Goal: Task Accomplishment & Management: Manage account settings

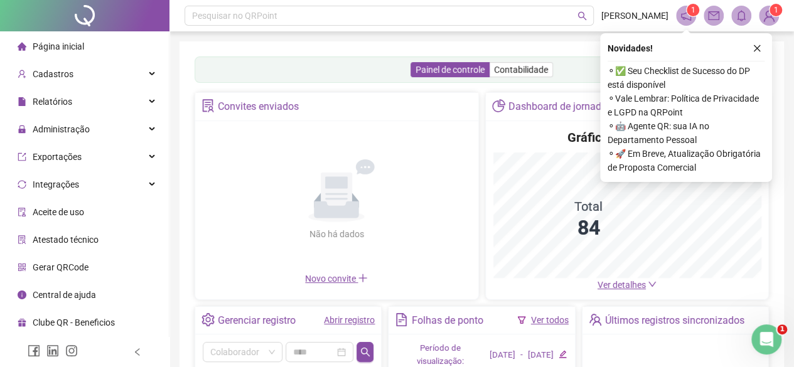
click at [365, 322] on link "Abrir registro" at bounding box center [349, 320] width 51 height 10
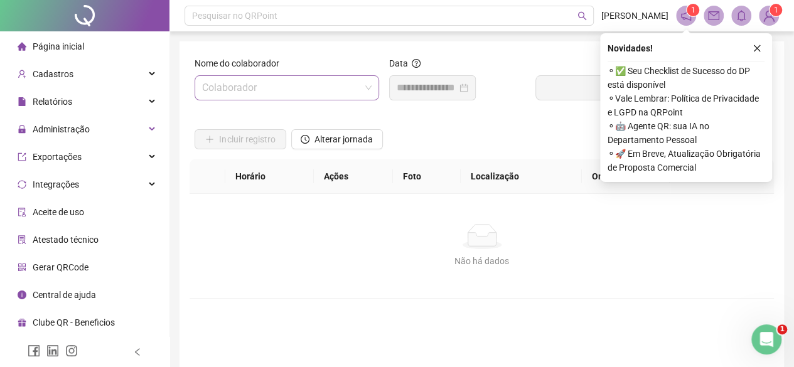
click at [342, 85] on input "search" at bounding box center [281, 88] width 158 height 24
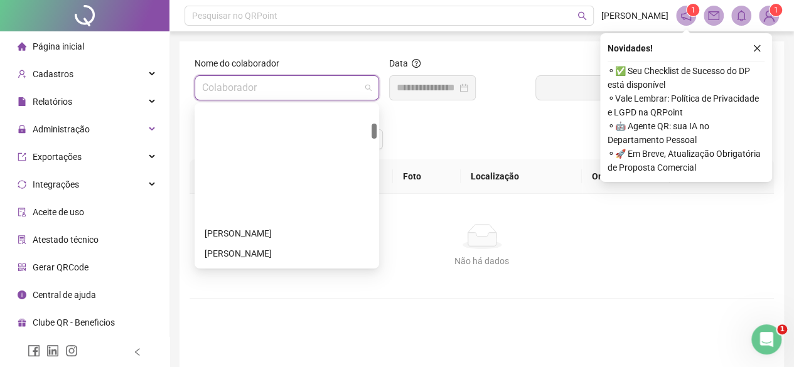
scroll to position [188, 0]
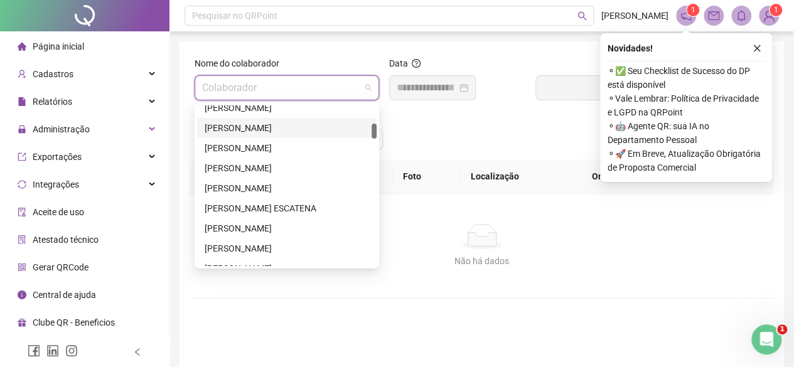
drag, startPoint x: 370, startPoint y: 127, endPoint x: 374, endPoint y: 100, distance: 27.9
click at [372, 101] on body "Página inicial Cadastros Relatórios Administração Exportações Integrações Aceit…" at bounding box center [397, 183] width 794 height 367
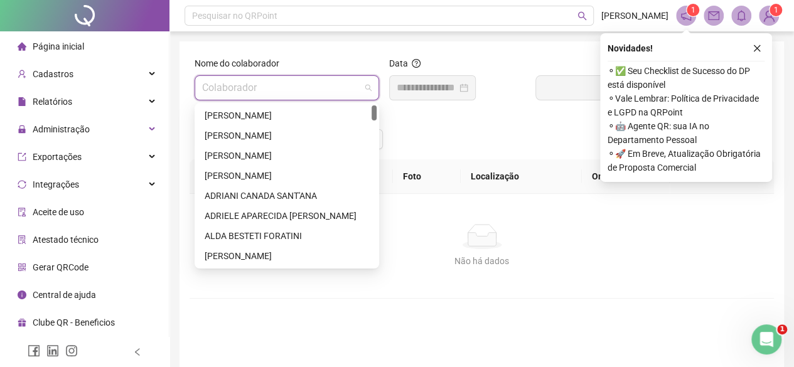
drag, startPoint x: 373, startPoint y: 134, endPoint x: 379, endPoint y: 87, distance: 47.5
click at [379, 87] on body "Página inicial Cadastros Relatórios Administração Exportações Integrações Aceit…" at bounding box center [397, 183] width 794 height 367
click at [277, 119] on div "[PERSON_NAME]" at bounding box center [287, 116] width 164 height 14
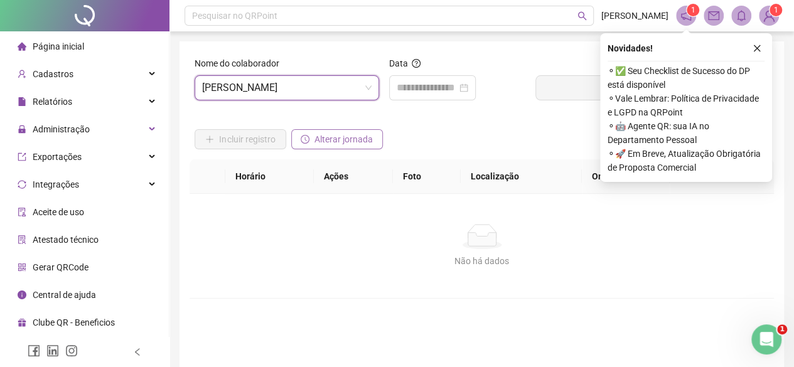
click at [330, 138] on span "Alterar jornada" at bounding box center [343, 139] width 58 height 14
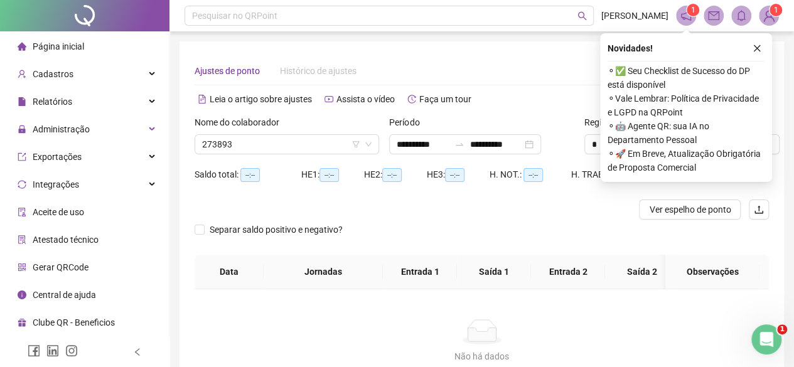
type input "**********"
click at [420, 142] on input "**********" at bounding box center [423, 144] width 53 height 14
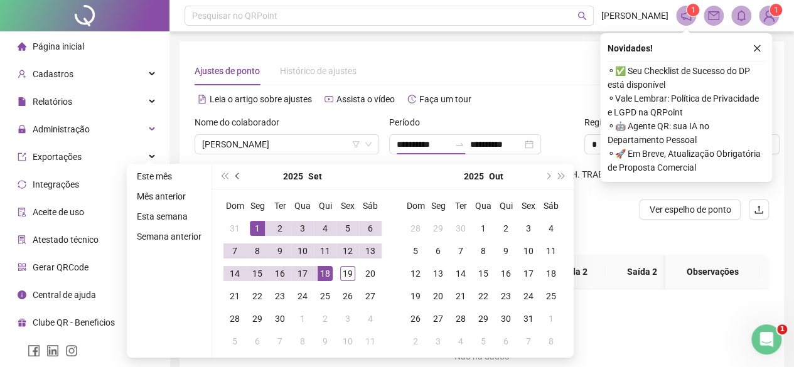
click at [238, 174] on button "prev-year" at bounding box center [238, 176] width 14 height 25
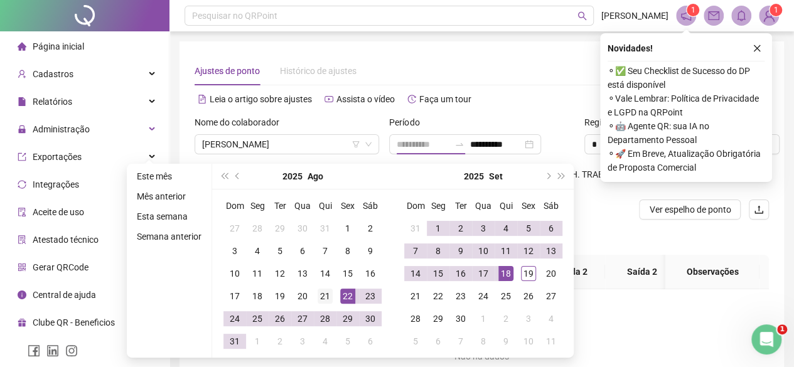
type input "**********"
click at [326, 296] on div "21" at bounding box center [325, 296] width 15 height 15
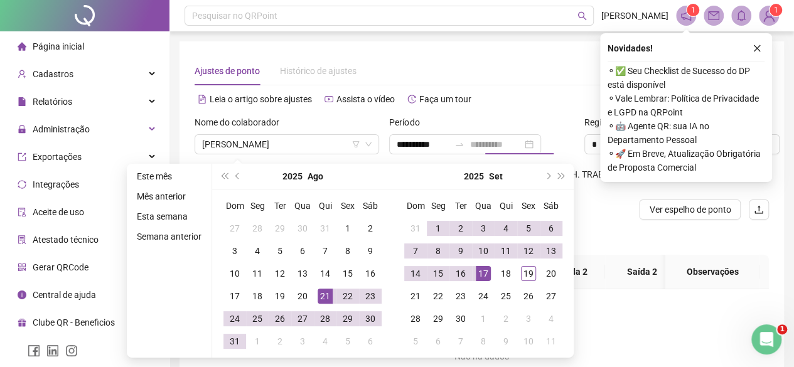
click at [486, 276] on div "17" at bounding box center [483, 273] width 15 height 15
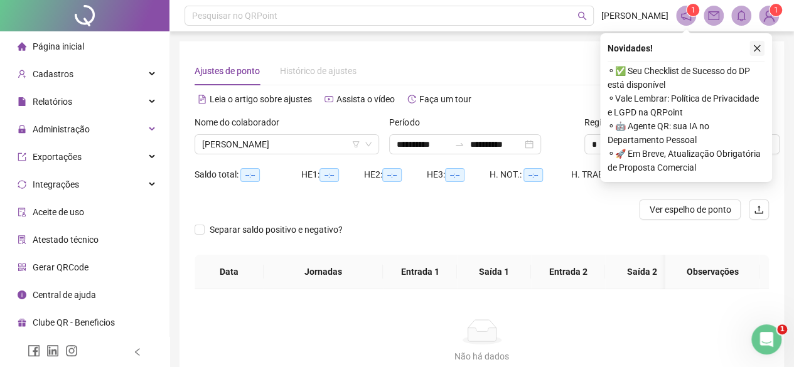
click at [754, 50] on icon "close" at bounding box center [757, 48] width 7 height 7
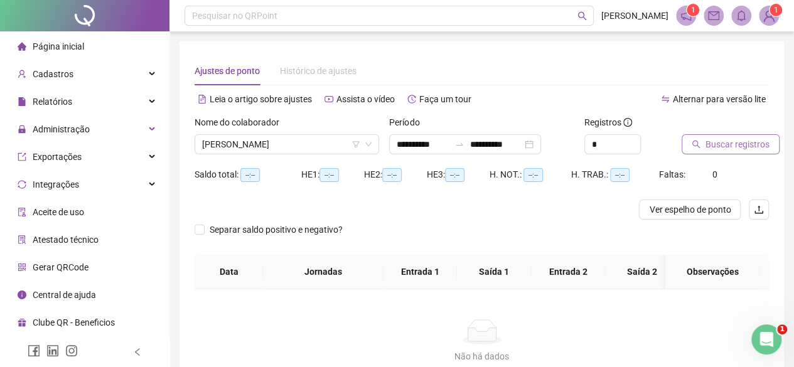
click at [730, 140] on span "Buscar registros" at bounding box center [737, 144] width 64 height 14
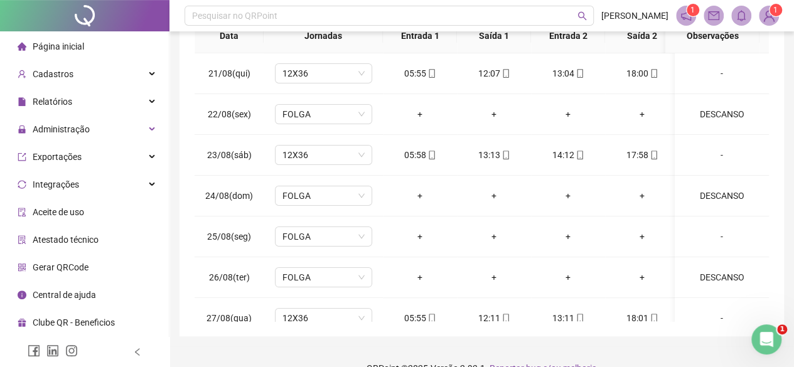
click at [793, 126] on div "**********" at bounding box center [481, 69] width 624 height 641
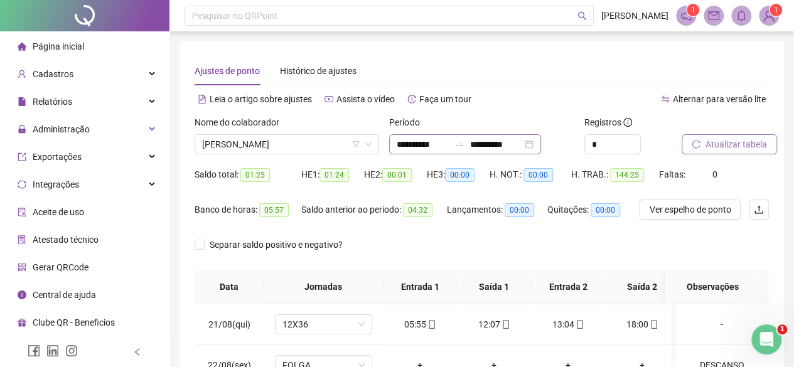
drag, startPoint x: 509, startPoint y: 132, endPoint x: 506, endPoint y: 144, distance: 11.6
click at [509, 133] on div "Período" at bounding box center [481, 124] width 185 height 19
click at [506, 144] on input "**********" at bounding box center [495, 144] width 53 height 14
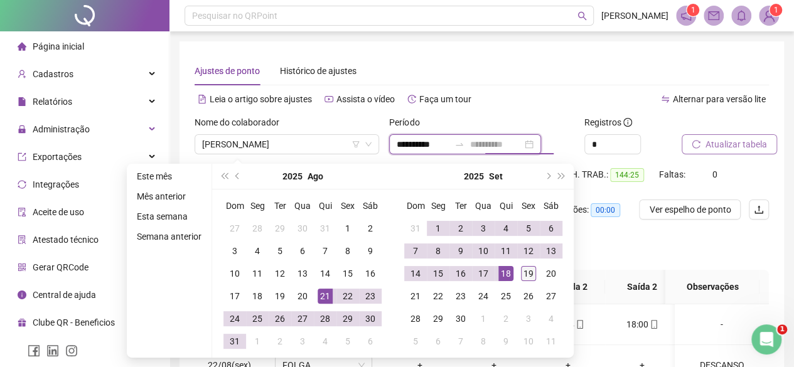
type input "**********"
click at [528, 272] on div "19" at bounding box center [528, 273] width 15 height 15
type input "**********"
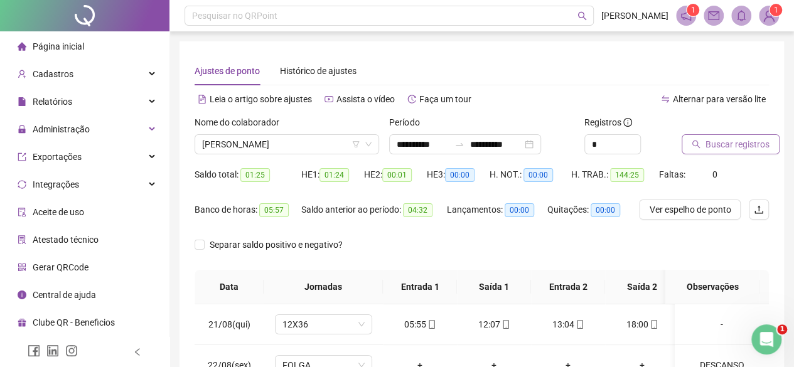
click at [710, 139] on span "Buscar registros" at bounding box center [737, 144] width 64 height 14
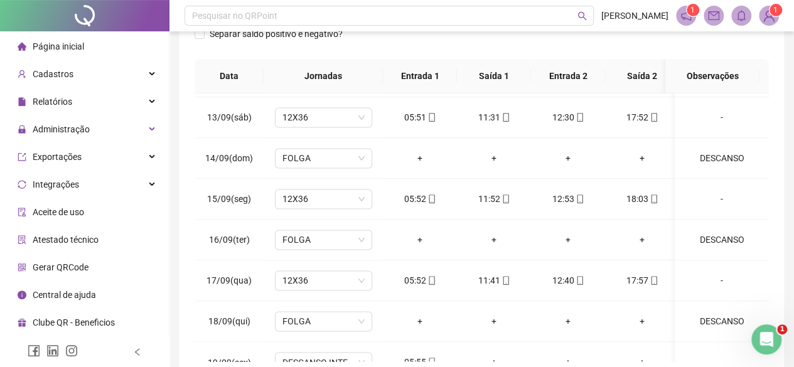
scroll to position [959, 0]
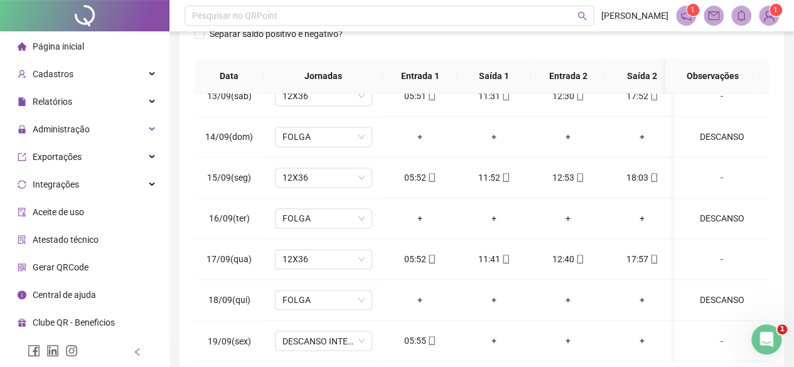
drag, startPoint x: 803, startPoint y: 1, endPoint x: 488, endPoint y: 38, distance: 316.7
click at [488, 38] on div "Separar saldo positivo e negativo?" at bounding box center [482, 41] width 574 height 35
click at [791, 63] on div "**********" at bounding box center [481, 109] width 624 height 641
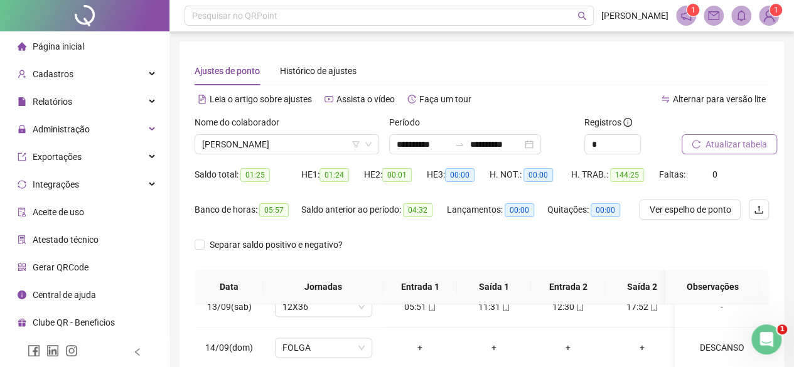
click at [270, 133] on div "Nome do colaborador" at bounding box center [287, 124] width 185 height 19
click at [291, 141] on span "[PERSON_NAME]" at bounding box center [286, 144] width 169 height 19
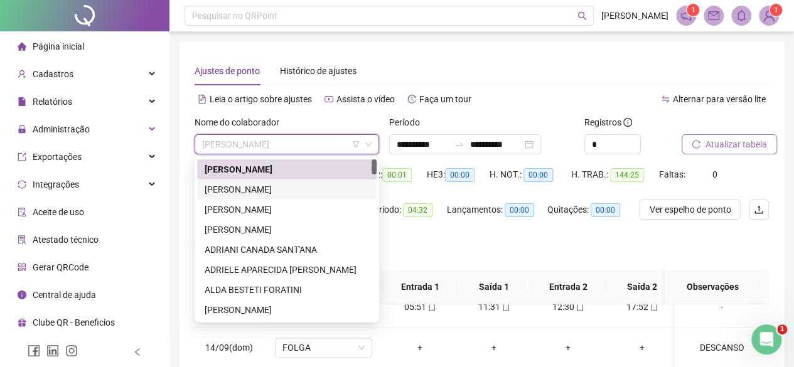
click at [240, 196] on div "[PERSON_NAME]" at bounding box center [286, 189] width 179 height 20
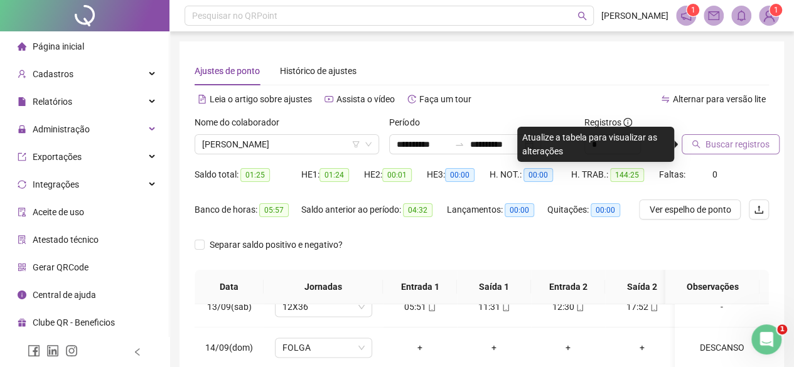
click at [717, 142] on span "Buscar registros" at bounding box center [737, 144] width 64 height 14
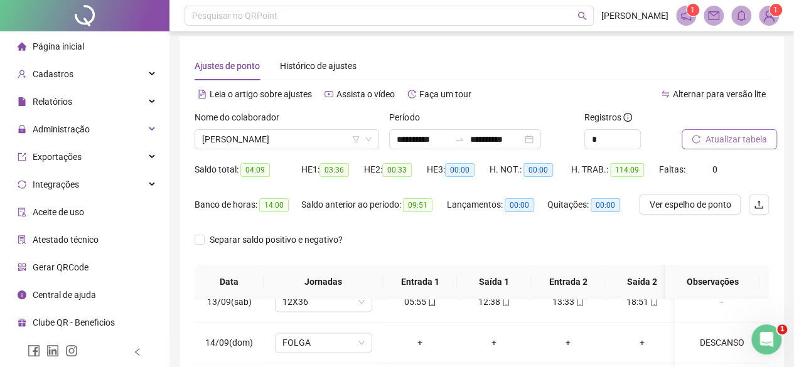
scroll to position [274, 0]
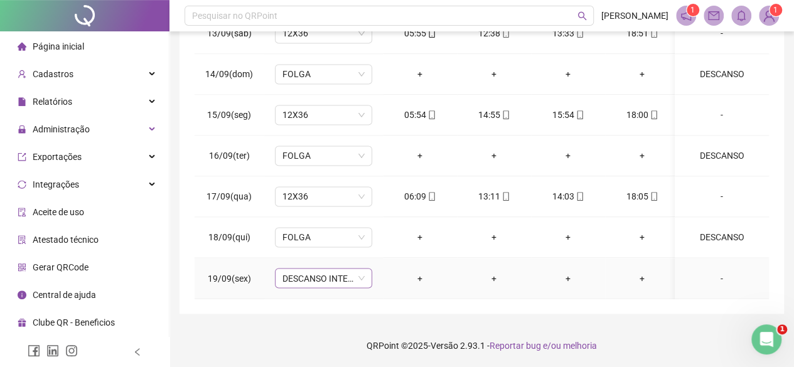
click at [299, 269] on span "DESCANSO INTER-JORNADA" at bounding box center [323, 278] width 82 height 19
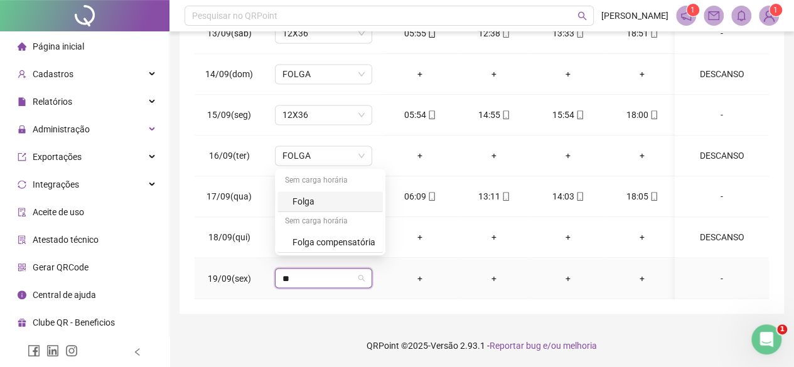
type input "***"
click at [307, 198] on div "Folga" at bounding box center [333, 202] width 83 height 14
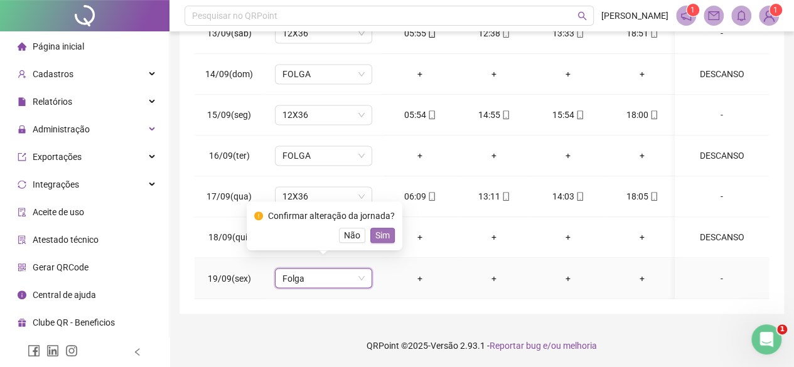
click at [375, 229] on span "Sim" at bounding box center [382, 235] width 14 height 14
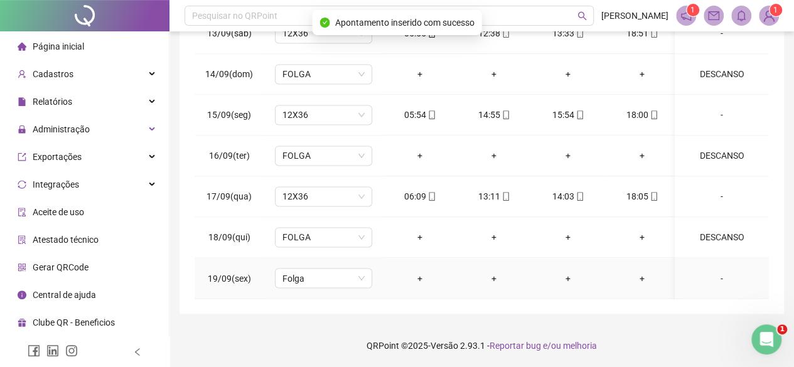
click at [700, 273] on div "-" at bounding box center [722, 278] width 74 height 14
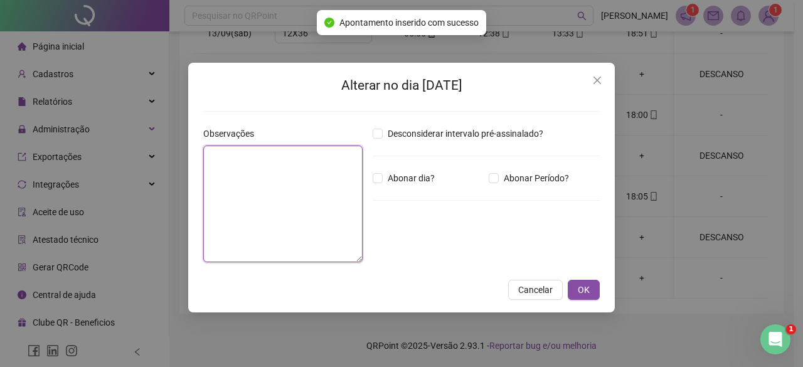
click at [267, 200] on textarea at bounding box center [282, 204] width 159 height 117
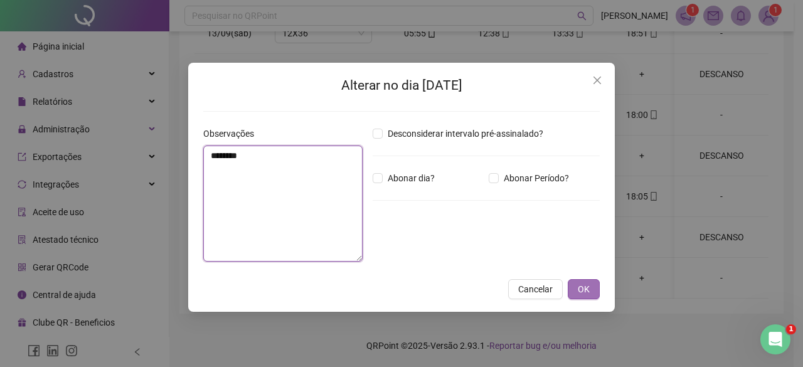
type textarea "********"
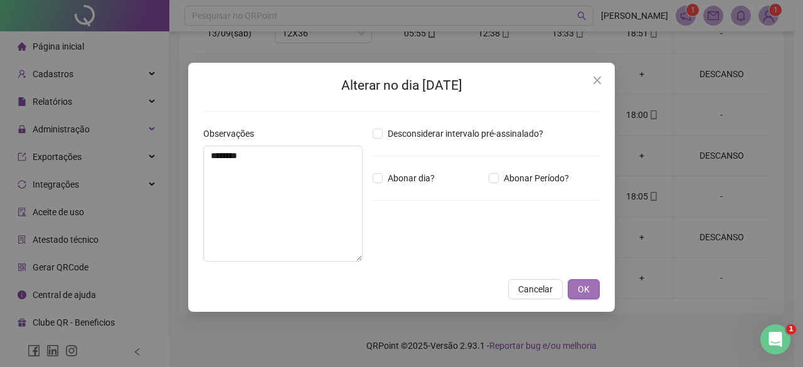
click at [579, 288] on span "OK" at bounding box center [584, 289] width 12 height 14
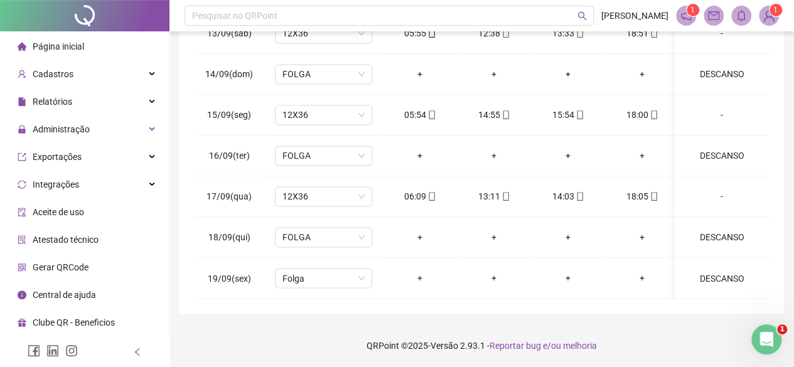
scroll to position [0, 0]
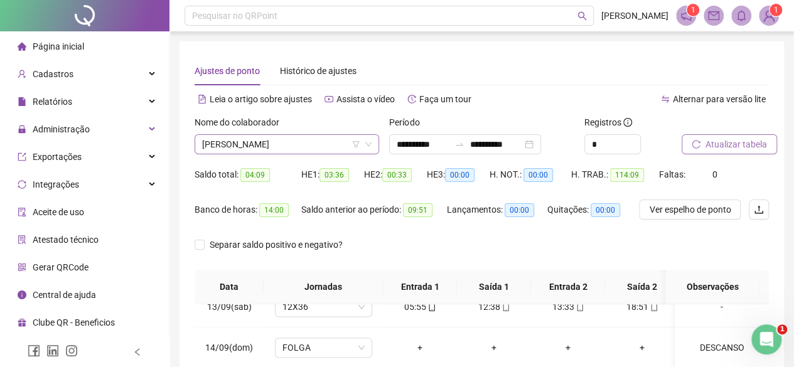
click at [269, 149] on span "[PERSON_NAME]" at bounding box center [286, 144] width 169 height 19
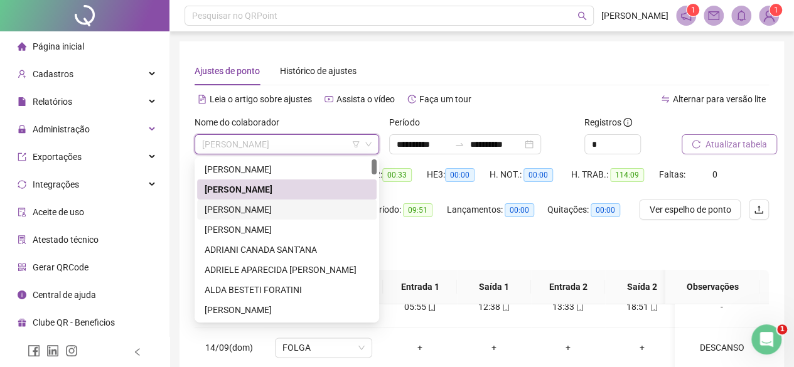
click at [250, 210] on div "[PERSON_NAME]" at bounding box center [287, 210] width 164 height 14
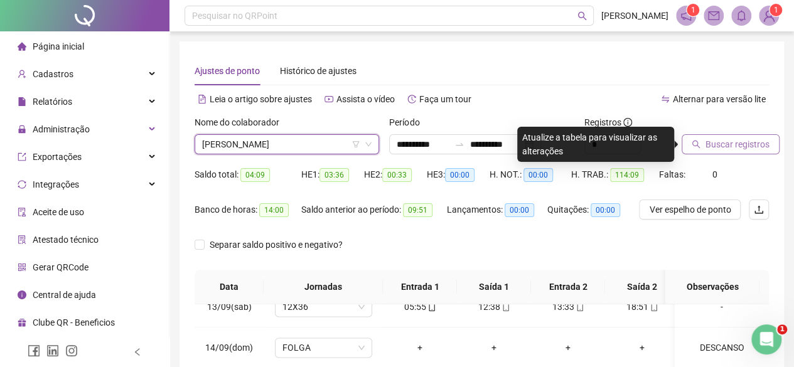
click at [757, 149] on span "Buscar registros" at bounding box center [737, 144] width 64 height 14
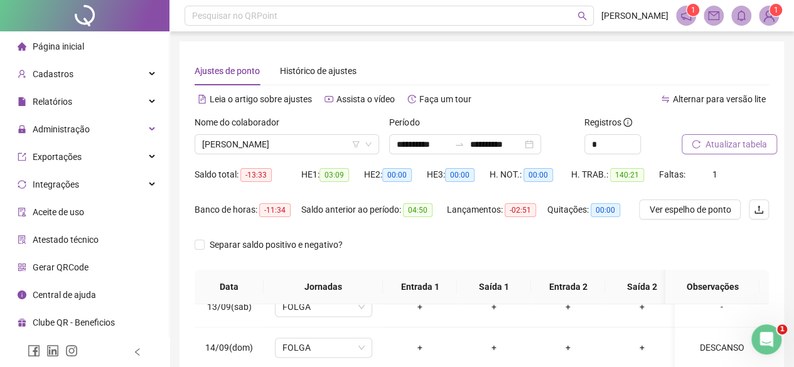
click at [231, 157] on div "Nome do colaborador [PERSON_NAME]" at bounding box center [287, 139] width 195 height 49
click at [227, 137] on span "[PERSON_NAME]" at bounding box center [286, 144] width 169 height 19
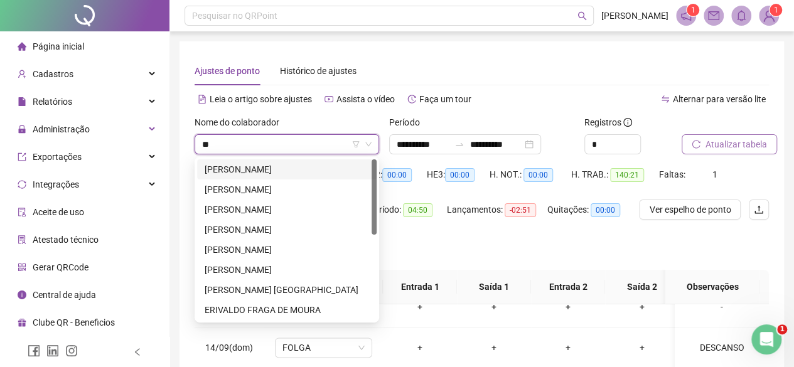
type input "***"
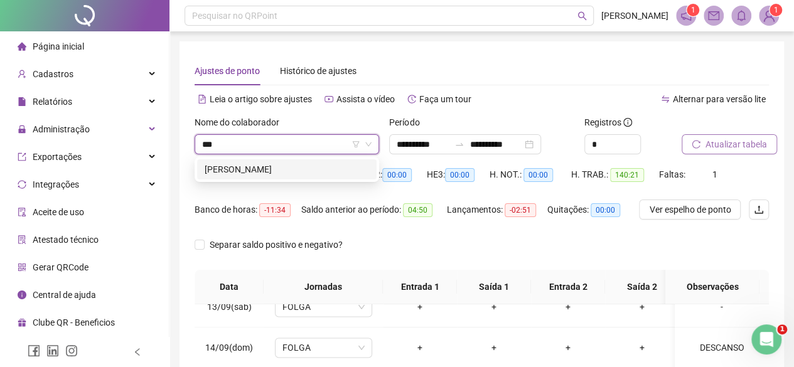
click at [235, 175] on div "[PERSON_NAME]" at bounding box center [287, 170] width 164 height 14
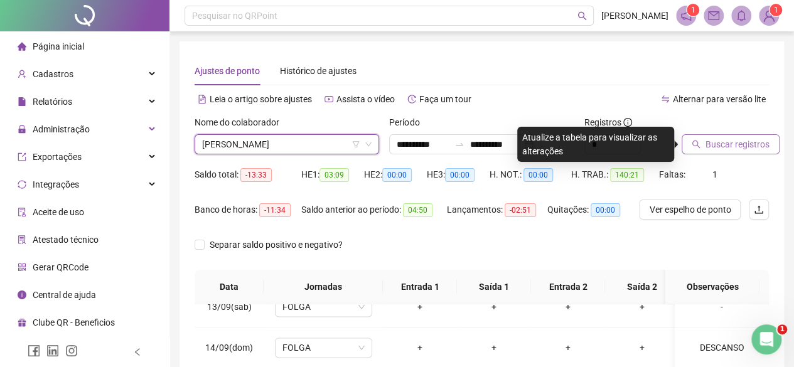
click at [723, 145] on span "Buscar registros" at bounding box center [737, 144] width 64 height 14
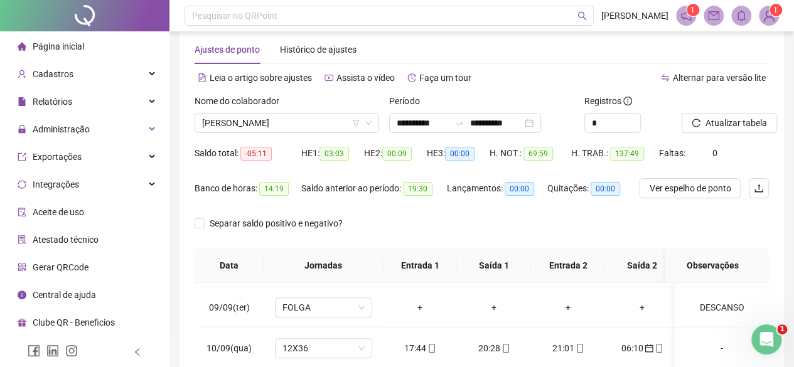
scroll to position [14, 0]
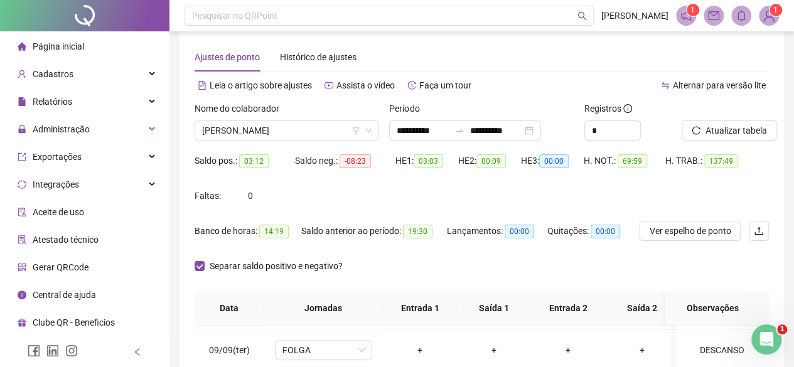
click at [291, 232] on div "Banco de horas: 14:19" at bounding box center [248, 231] width 107 height 14
drag, startPoint x: 389, startPoint y: 235, endPoint x: 451, endPoint y: 225, distance: 62.3
click at [454, 223] on div "Banco de horas: 14:19 Saldo anterior ao período: 19:30 Lançamentos: 00:00 Quita…" at bounding box center [410, 238] width 431 height 35
click at [427, 240] on div "Saldo anterior ao período: 19:30" at bounding box center [374, 231] width 146 height 20
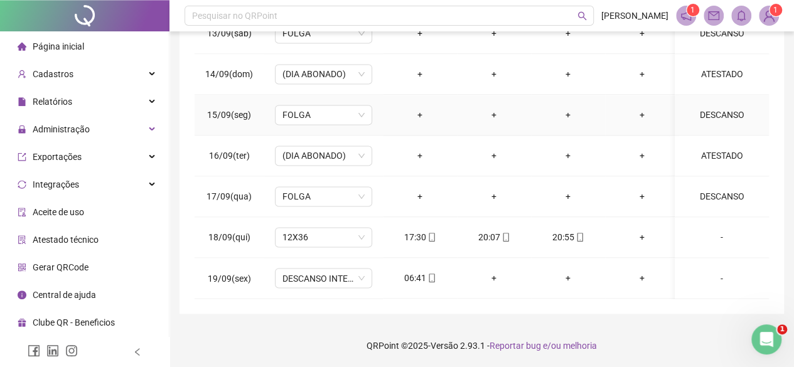
scroll to position [959, 0]
click at [412, 271] on div "06:41" at bounding box center [420, 278] width 54 height 14
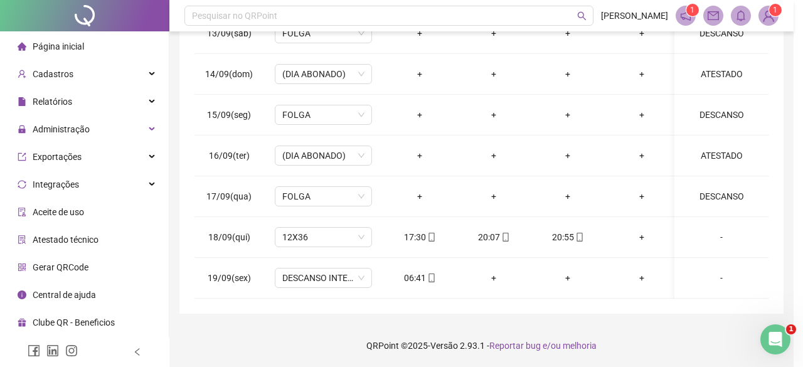
type input "**********"
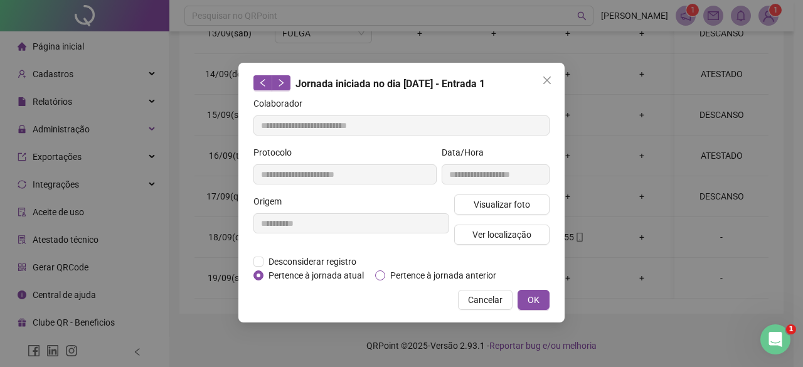
click at [456, 274] on span "Pertence à jornada anterior" at bounding box center [443, 276] width 116 height 14
click at [544, 294] on button "OK" at bounding box center [534, 300] width 32 height 20
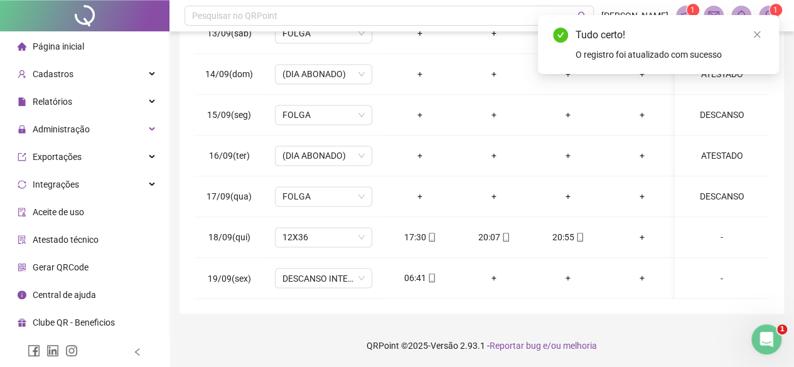
scroll to position [0, 0]
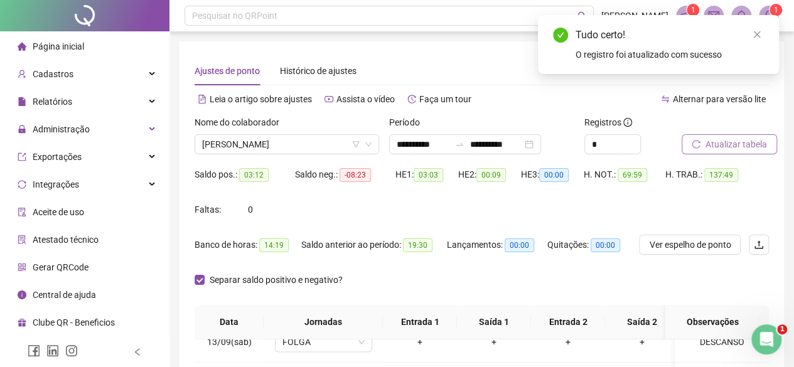
click at [706, 147] on span "Atualizar tabela" at bounding box center [736, 144] width 62 height 14
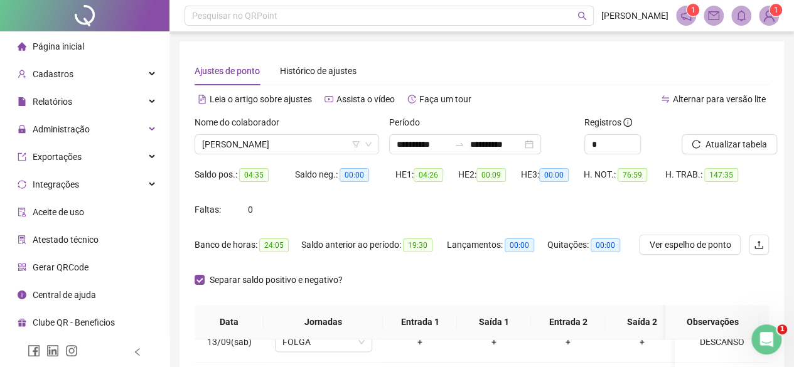
click at [194, 282] on div "**********" at bounding box center [481, 331] width 604 height 581
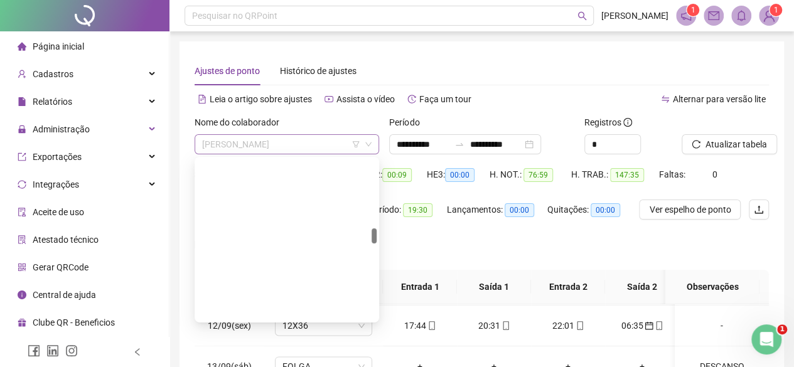
click at [254, 135] on span "[PERSON_NAME]" at bounding box center [286, 144] width 169 height 19
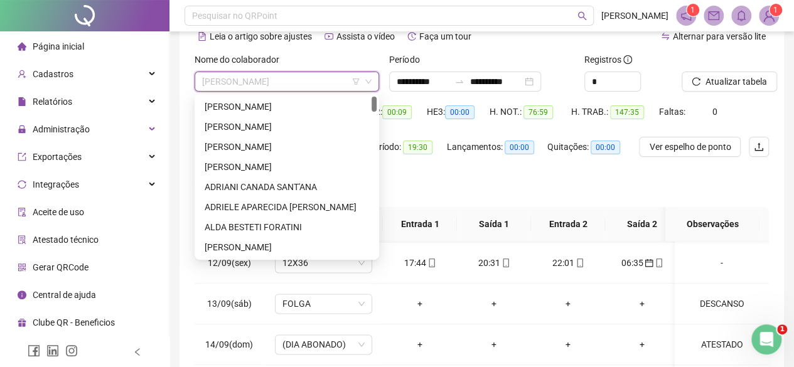
drag, startPoint x: 372, startPoint y: 145, endPoint x: 362, endPoint y: 86, distance: 60.0
click at [371, 83] on body "**********" at bounding box center [397, 120] width 794 height 367
click at [225, 160] on div "[PERSON_NAME]" at bounding box center [287, 167] width 164 height 14
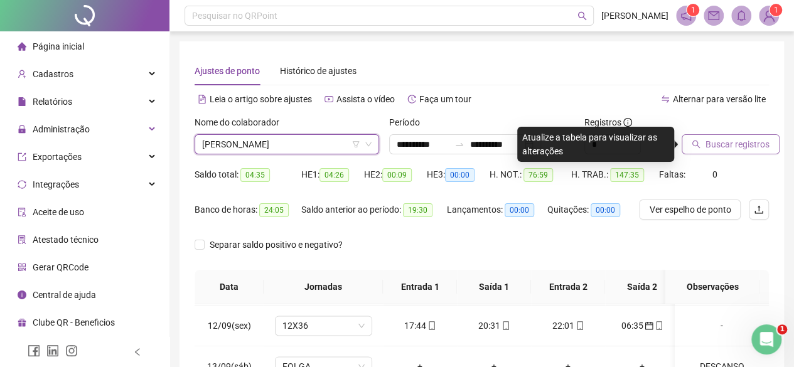
click at [722, 139] on span "Buscar registros" at bounding box center [737, 144] width 64 height 14
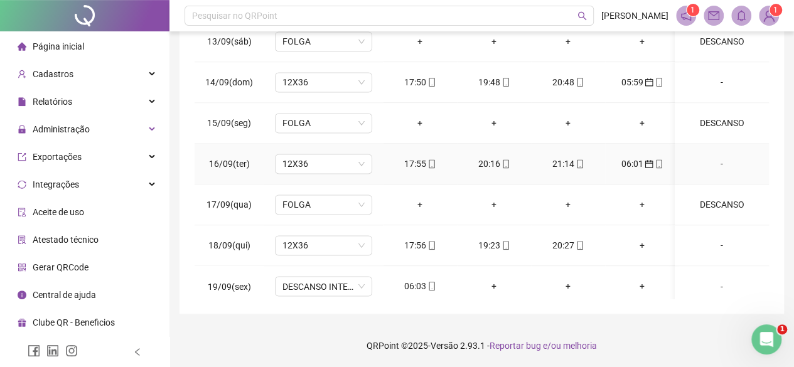
scroll to position [959, 0]
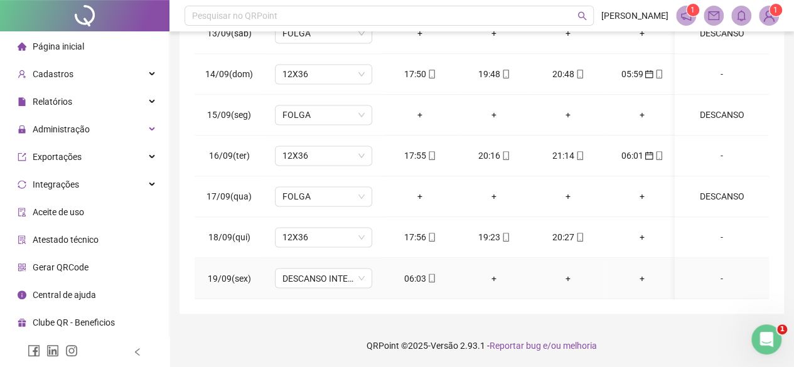
click at [417, 272] on div "06:03" at bounding box center [420, 278] width 54 height 14
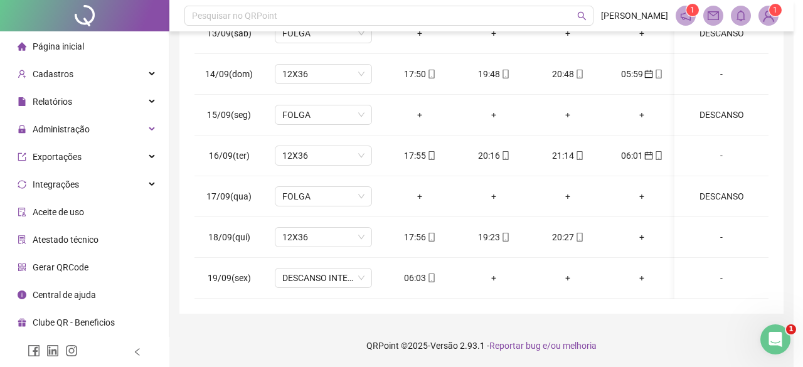
type input "**********"
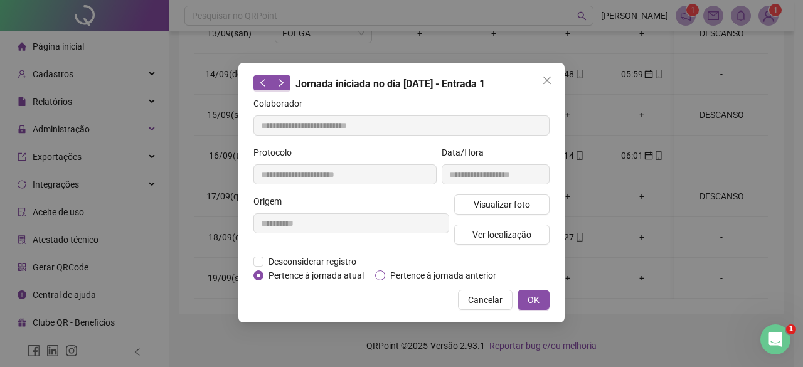
click at [436, 270] on span "Pertence à jornada anterior" at bounding box center [443, 276] width 116 height 14
click at [522, 297] on button "OK" at bounding box center [534, 300] width 32 height 20
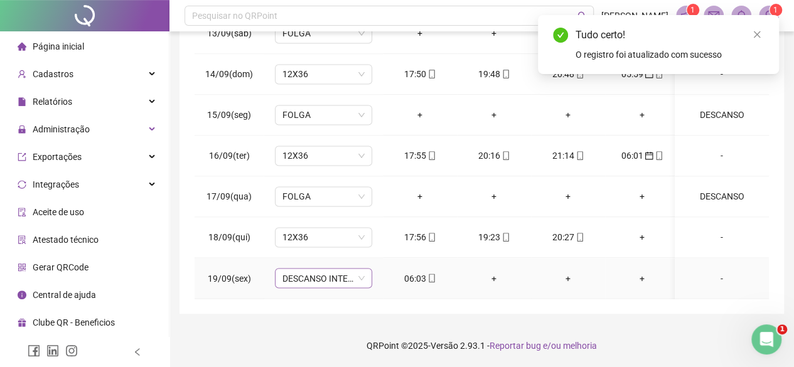
click at [310, 270] on span "DESCANSO INTER-JORNADA" at bounding box center [323, 278] width 82 height 19
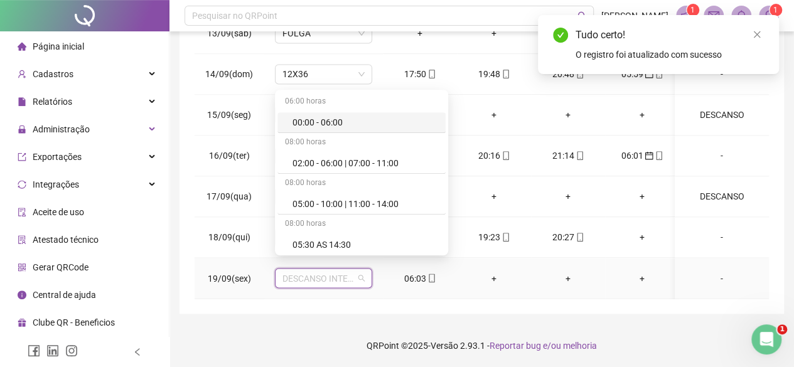
click at [310, 270] on span "DESCANSO INTER-JORNADA" at bounding box center [323, 278] width 82 height 19
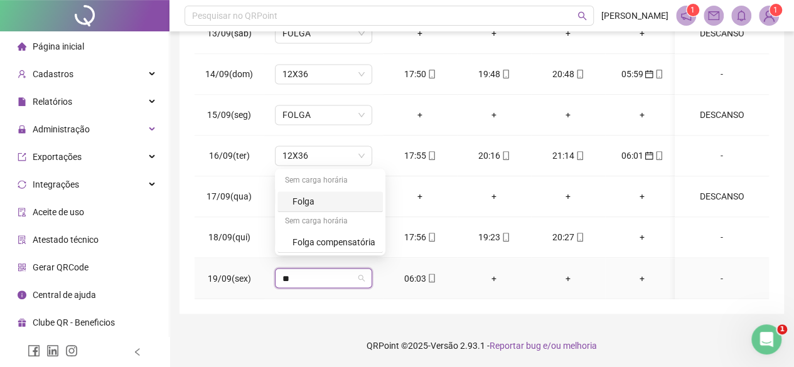
type input "***"
click at [319, 194] on div "Folga" at bounding box center [329, 201] width 105 height 21
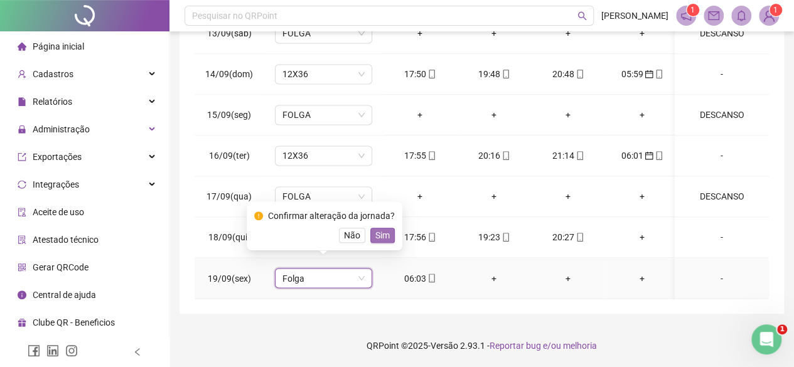
click at [383, 234] on span "Sim" at bounding box center [382, 235] width 14 height 14
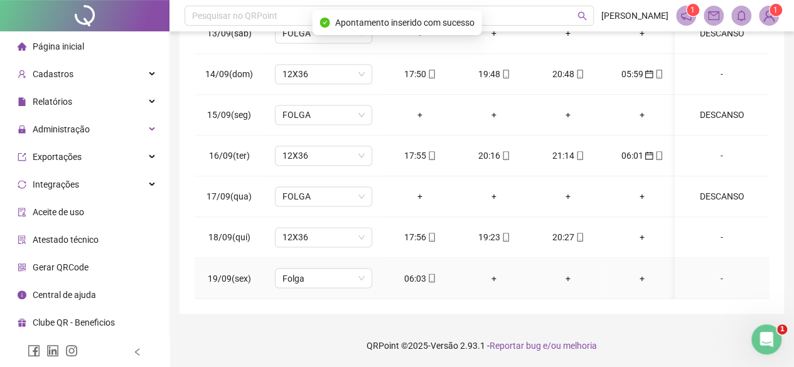
click at [712, 272] on div "-" at bounding box center [722, 278] width 74 height 14
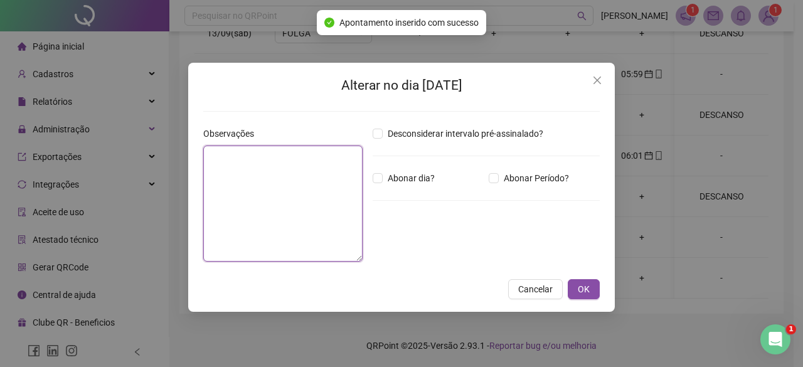
click at [312, 214] on textarea at bounding box center [282, 204] width 159 height 116
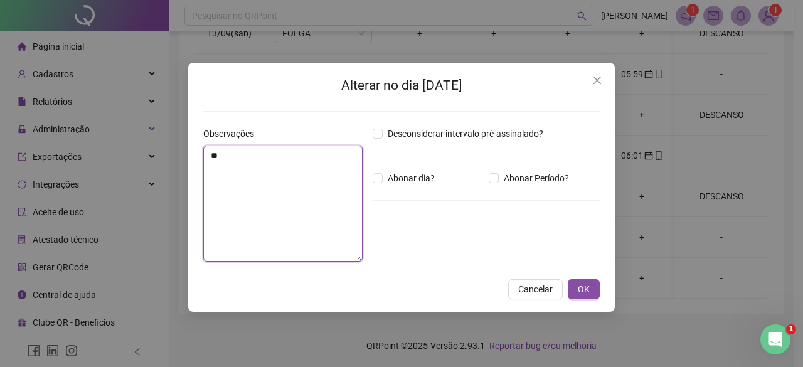
type textarea "*"
type textarea "********"
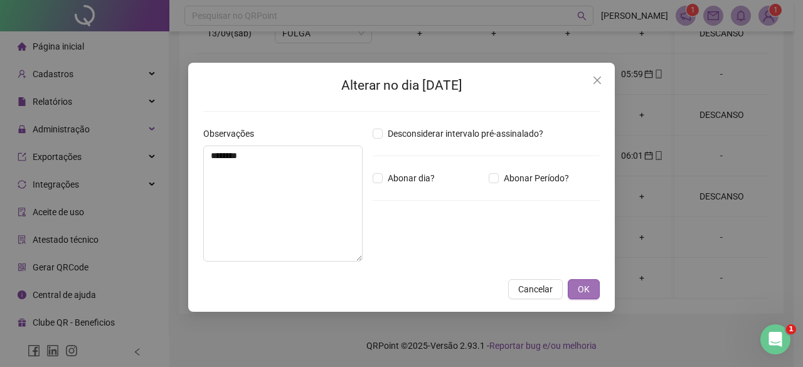
click at [586, 289] on span "OK" at bounding box center [584, 289] width 12 height 14
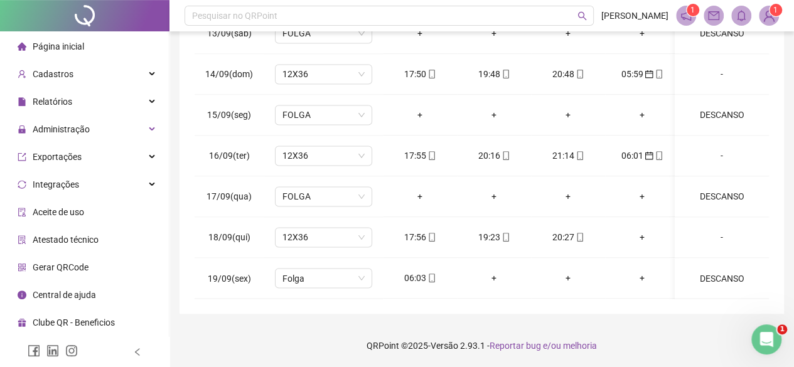
scroll to position [0, 0]
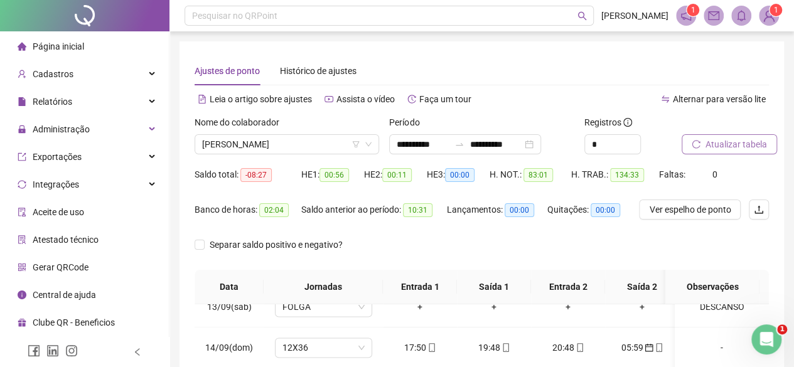
click at [732, 147] on span "Atualizar tabela" at bounding box center [736, 144] width 62 height 14
click at [249, 149] on span "[PERSON_NAME]" at bounding box center [286, 144] width 169 height 19
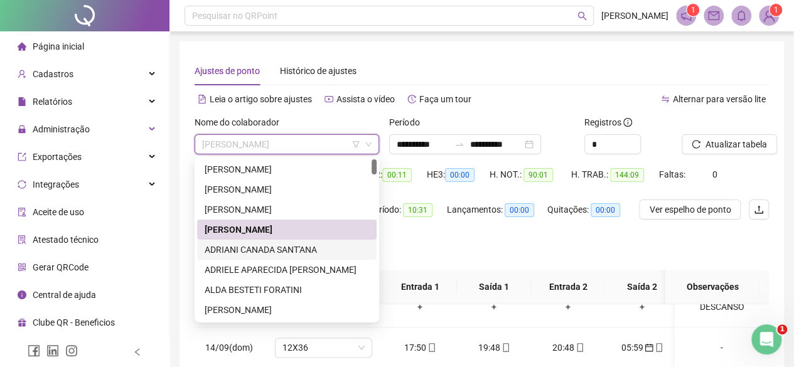
click at [235, 255] on div "ADRIANI CANADA SANT'ANA" at bounding box center [287, 250] width 164 height 14
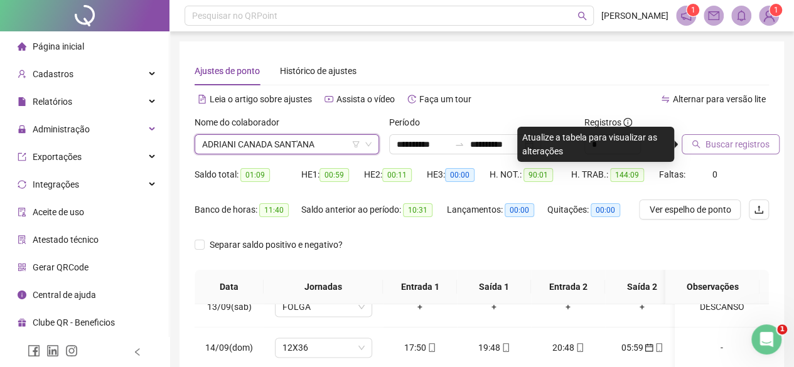
click at [747, 147] on span "Buscar registros" at bounding box center [737, 144] width 64 height 14
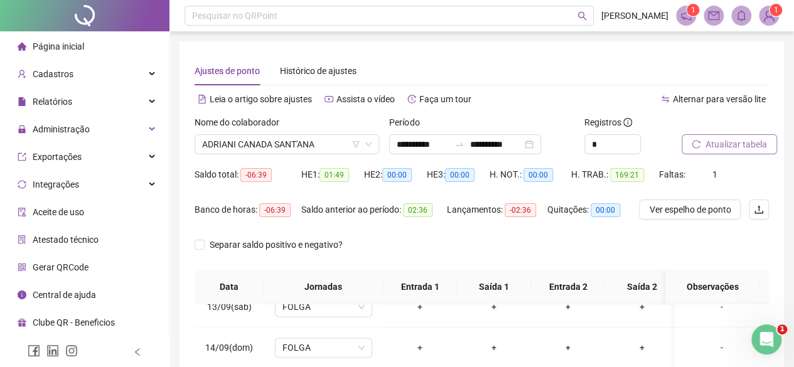
click at [790, 161] on div "**********" at bounding box center [481, 320] width 624 height 641
click at [260, 144] on span "ADRIANI CANADA SANT'ANA" at bounding box center [286, 144] width 169 height 19
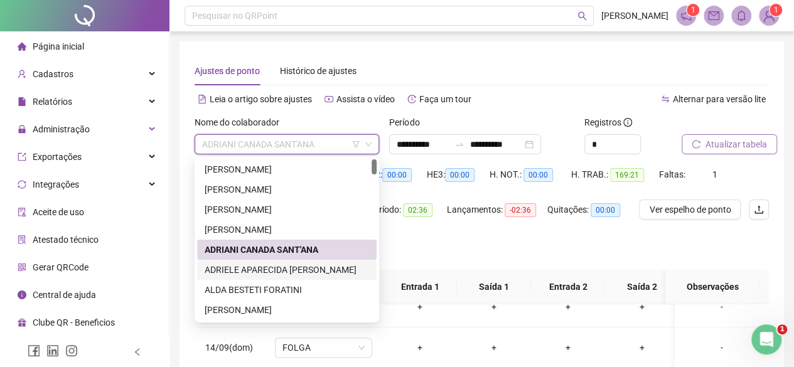
click at [259, 270] on div "ADRIELE APARECIDA [PERSON_NAME]" at bounding box center [287, 270] width 164 height 14
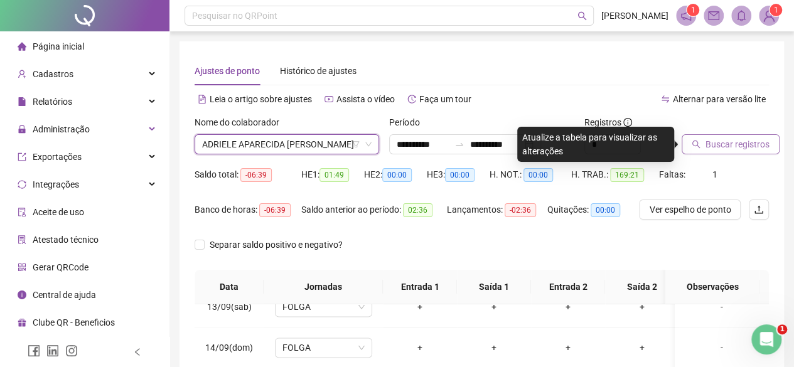
click at [758, 140] on span "Buscar registros" at bounding box center [737, 144] width 64 height 14
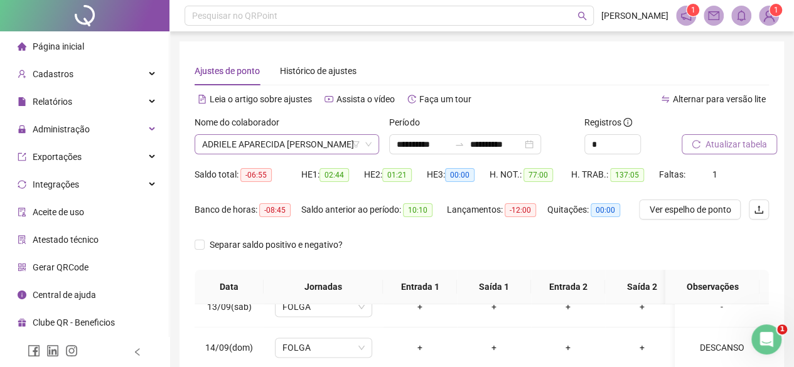
click at [275, 142] on span "ADRIELE APARECIDA [PERSON_NAME]" at bounding box center [286, 144] width 169 height 19
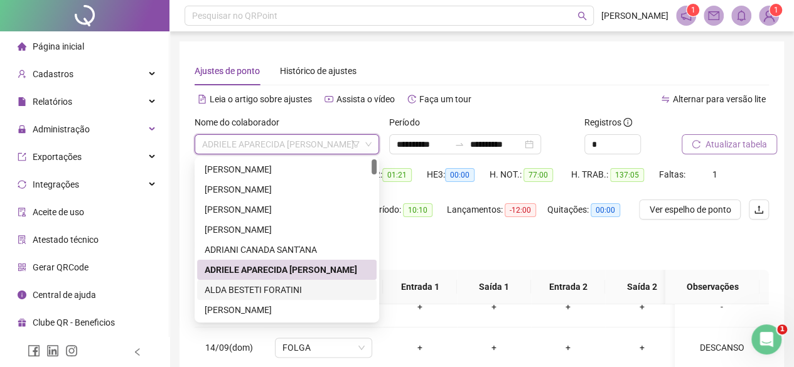
click at [238, 288] on div "ALDA BESTETI FORATINI" at bounding box center [287, 290] width 164 height 14
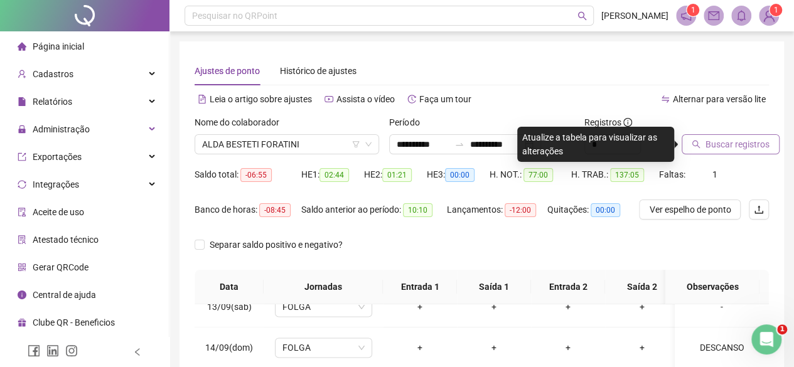
click at [733, 143] on span "Buscar registros" at bounding box center [737, 144] width 64 height 14
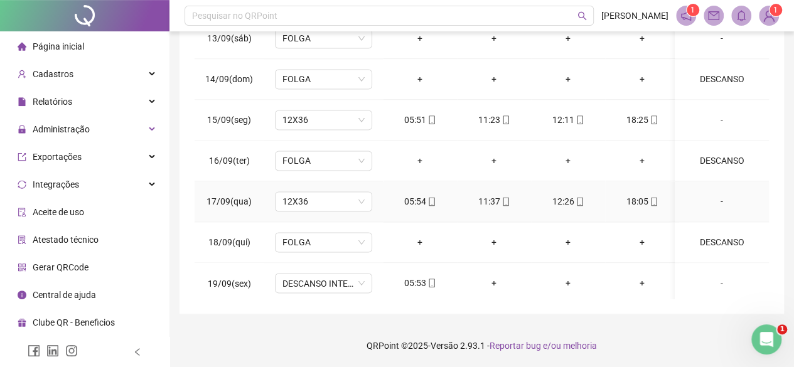
scroll to position [959, 0]
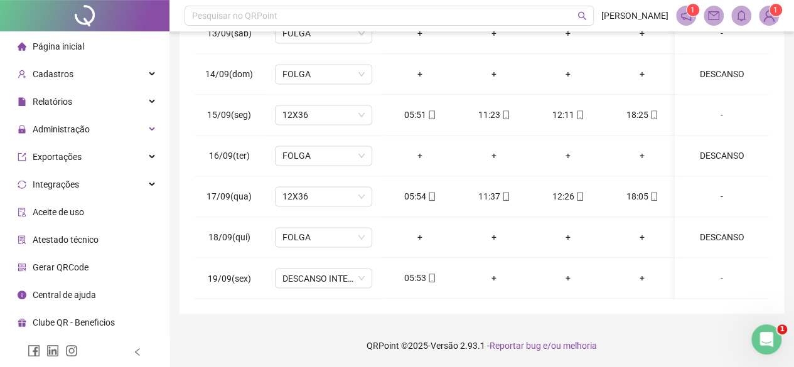
click at [785, 80] on div "**********" at bounding box center [481, 46] width 624 height 641
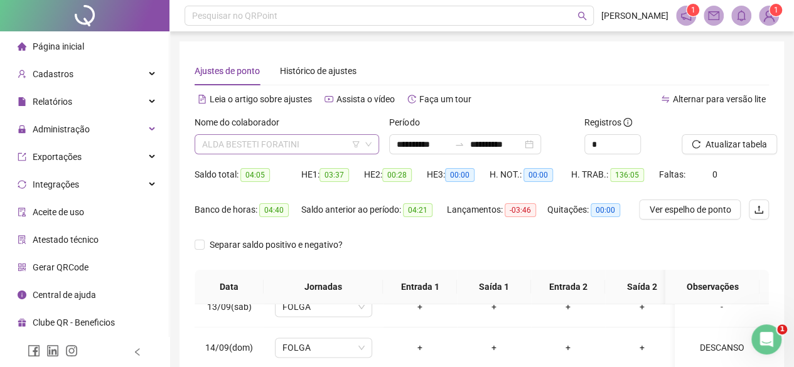
click at [265, 142] on span "ALDA BESTETI FORATINI" at bounding box center [286, 144] width 169 height 19
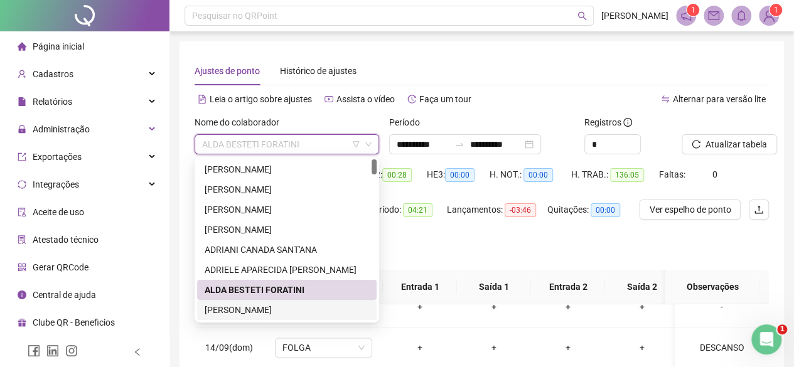
click at [251, 302] on div "[PERSON_NAME]" at bounding box center [286, 310] width 179 height 20
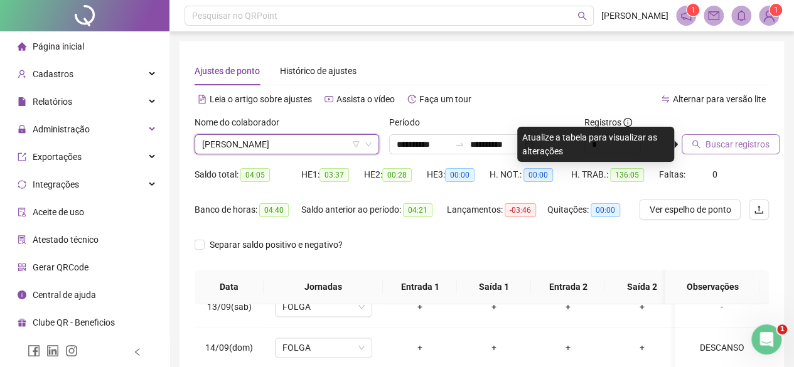
click at [751, 142] on span "Buscar registros" at bounding box center [737, 144] width 64 height 14
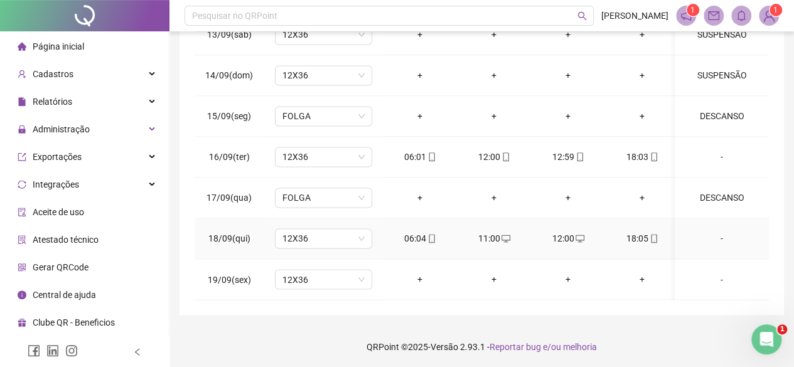
scroll to position [274, 0]
click at [316, 270] on span "12X36" at bounding box center [323, 278] width 82 height 19
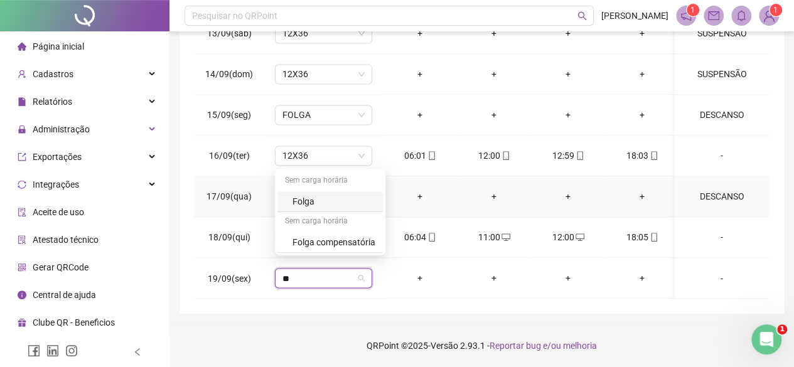
type input "***"
click at [326, 204] on div "Folga" at bounding box center [333, 202] width 83 height 14
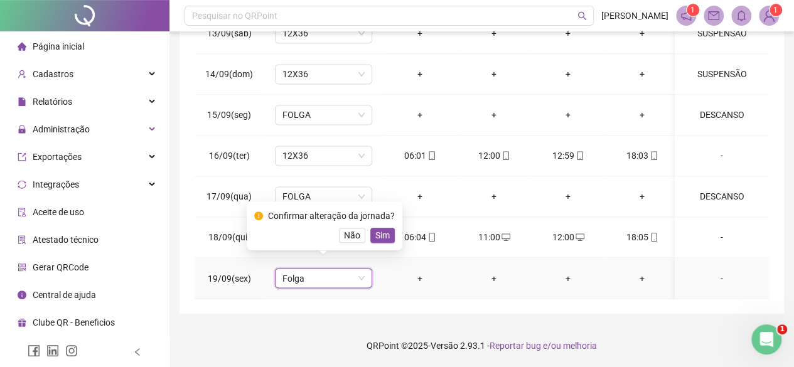
click at [385, 235] on button "Sim" at bounding box center [382, 235] width 24 height 15
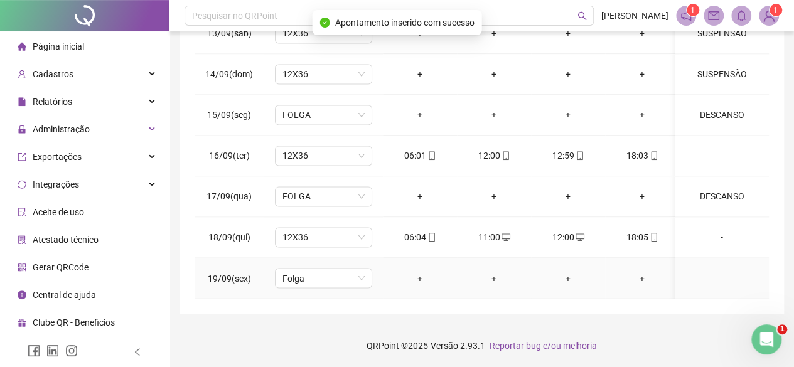
click at [717, 271] on div "-" at bounding box center [722, 278] width 74 height 14
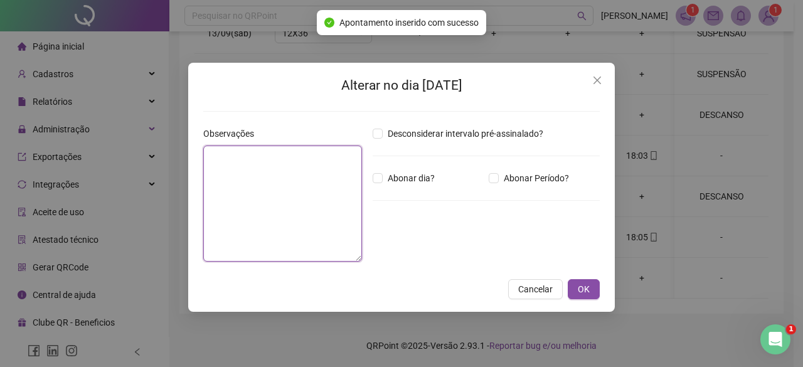
click at [297, 191] on textarea at bounding box center [282, 204] width 159 height 116
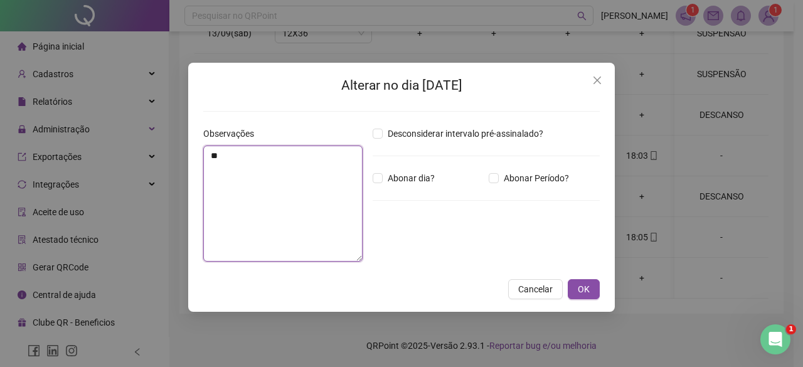
type textarea "*"
type textarea "********"
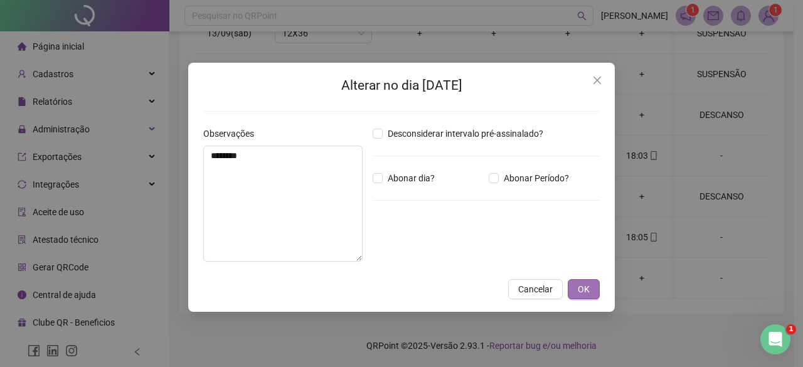
click at [584, 288] on span "OK" at bounding box center [584, 289] width 12 height 14
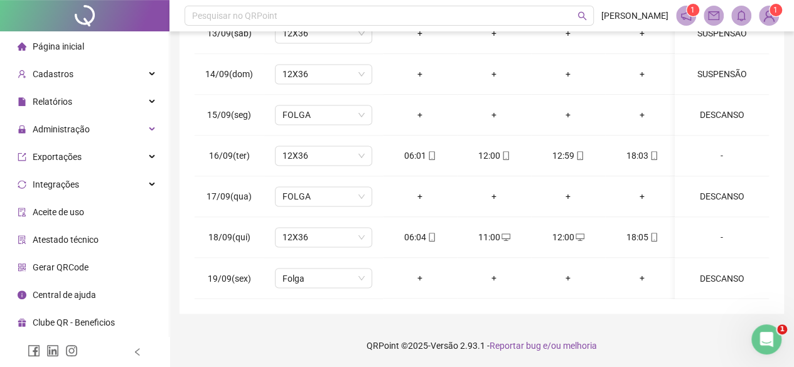
scroll to position [0, 0]
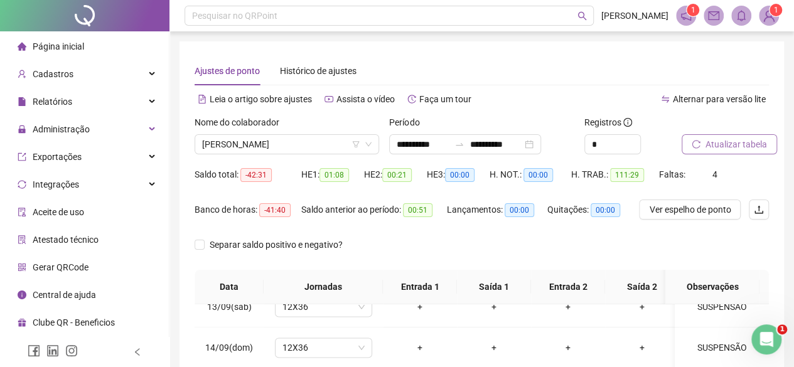
click at [724, 144] on span "Atualizar tabela" at bounding box center [736, 144] width 62 height 14
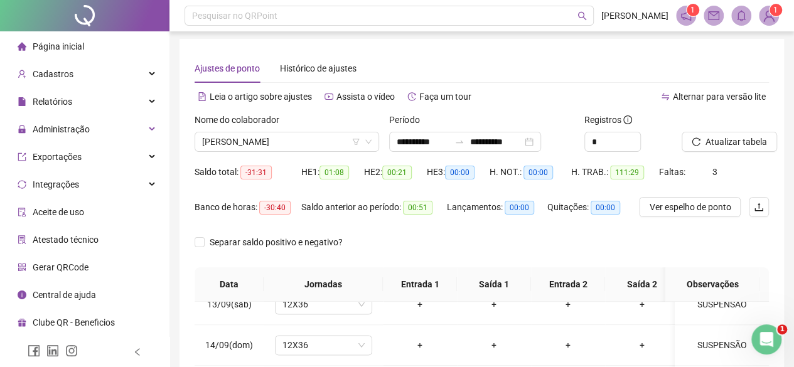
scroll to position [274, 0]
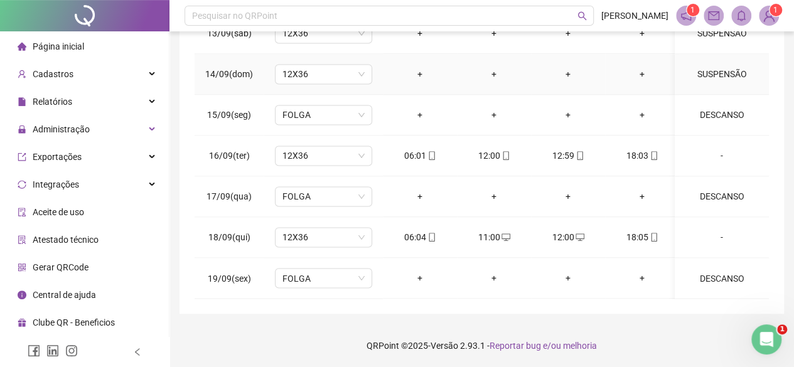
drag, startPoint x: 802, startPoint y: 1, endPoint x: 462, endPoint y: 45, distance: 343.0
click at [462, 54] on td "+" at bounding box center [494, 74] width 74 height 41
click at [789, 76] on div "**********" at bounding box center [481, 46] width 624 height 641
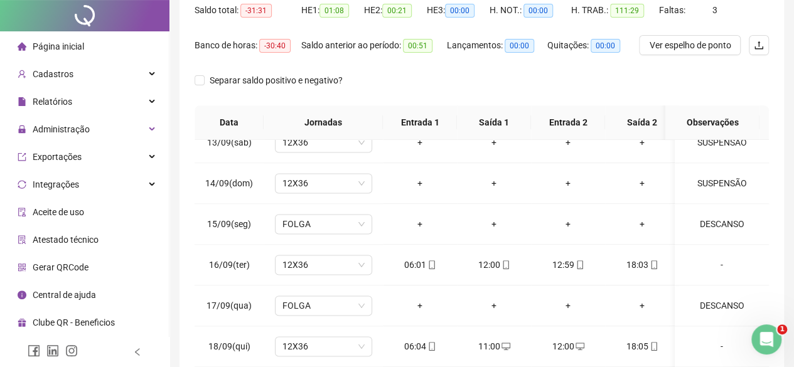
scroll to position [0, 0]
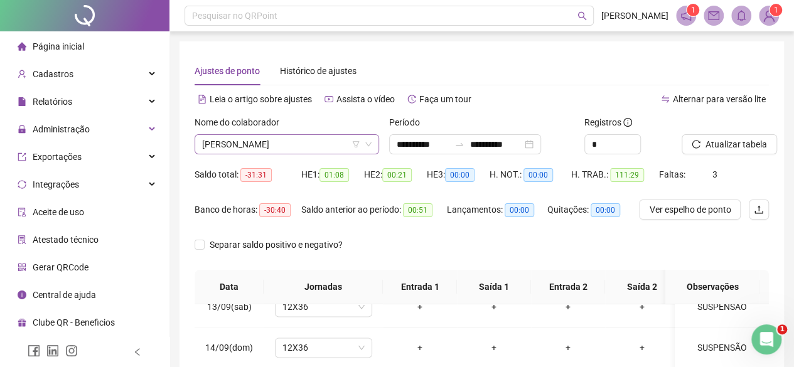
click at [261, 134] on div "Nome do colaborador [PERSON_NAME]" at bounding box center [287, 134] width 185 height 39
click at [262, 143] on span "[PERSON_NAME]" at bounding box center [286, 144] width 169 height 19
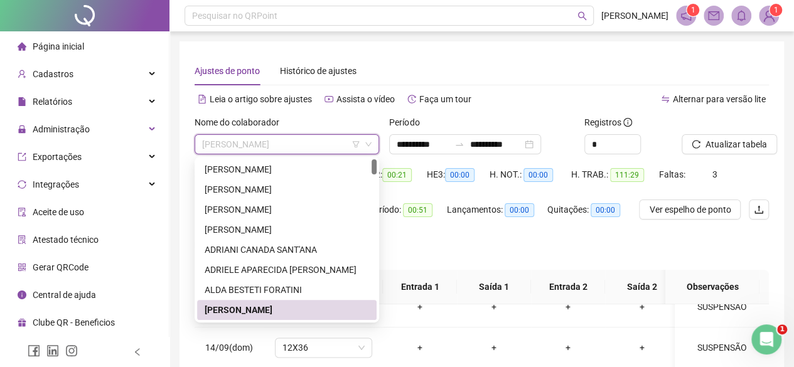
scroll to position [63, 0]
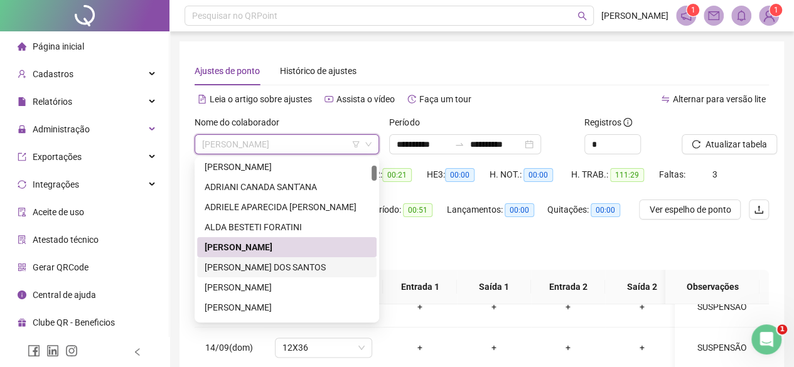
click at [225, 267] on div "[PERSON_NAME] DOS SANTOS" at bounding box center [287, 267] width 164 height 14
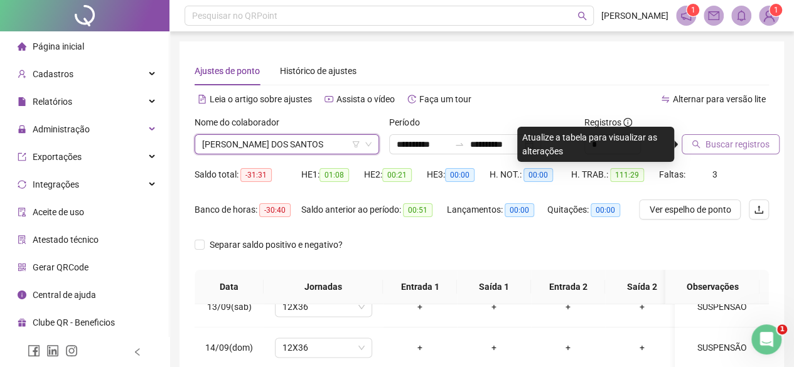
click at [728, 143] on span "Buscar registros" at bounding box center [737, 144] width 64 height 14
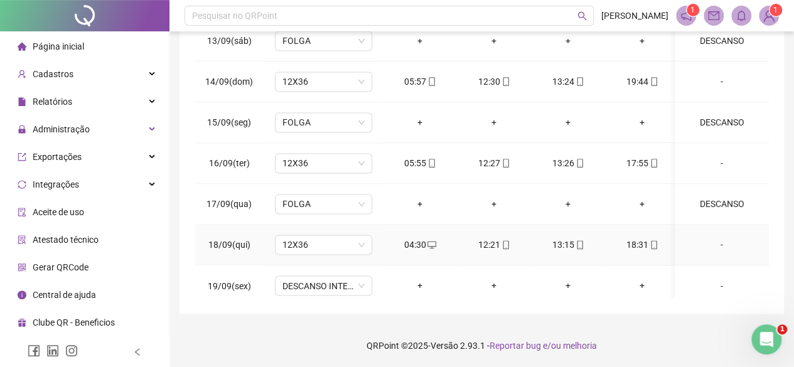
scroll to position [959, 0]
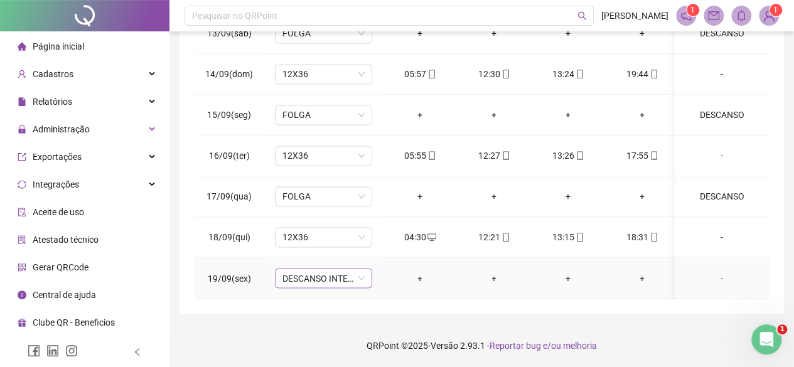
click at [307, 269] on span "DESCANSO INTER-JORNADA" at bounding box center [323, 278] width 82 height 19
click at [316, 269] on span "DESCANSO INTER-JORNADA" at bounding box center [323, 278] width 82 height 19
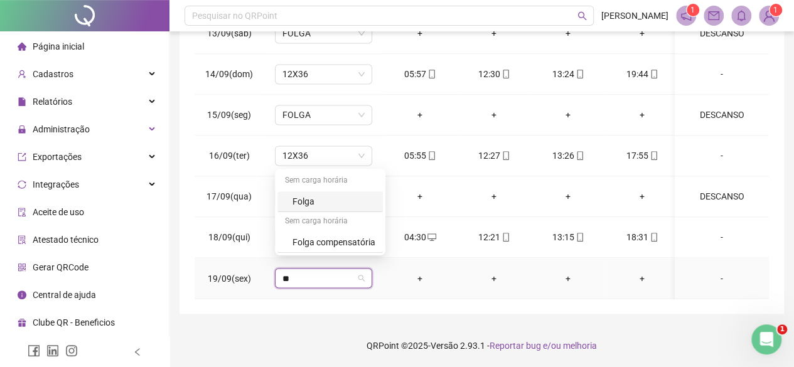
type input "***"
click at [322, 200] on div "Folga" at bounding box center [333, 202] width 83 height 14
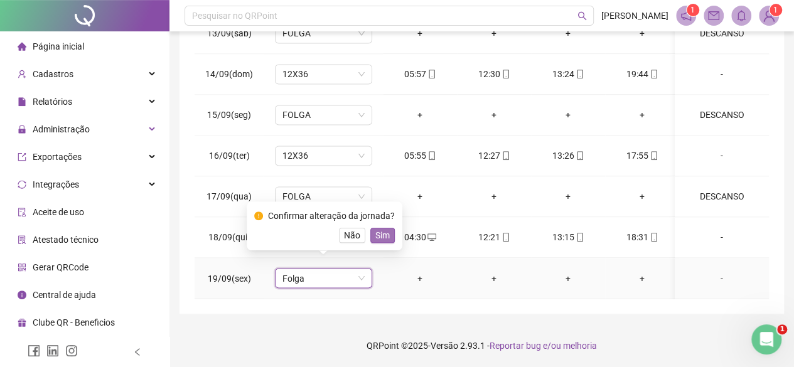
click at [378, 242] on button "Sim" at bounding box center [382, 235] width 24 height 15
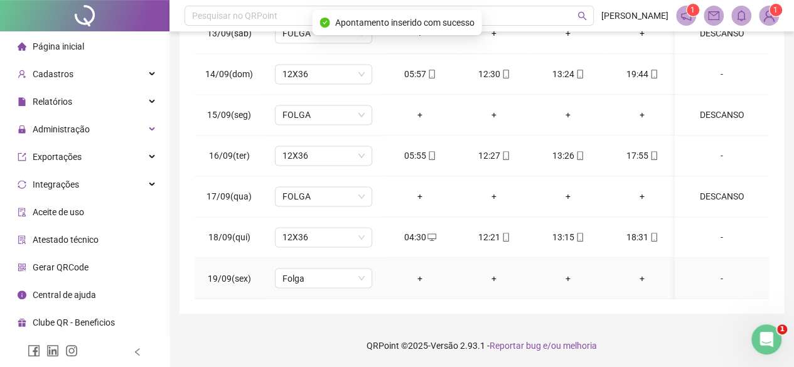
click at [718, 271] on div "-" at bounding box center [722, 278] width 74 height 14
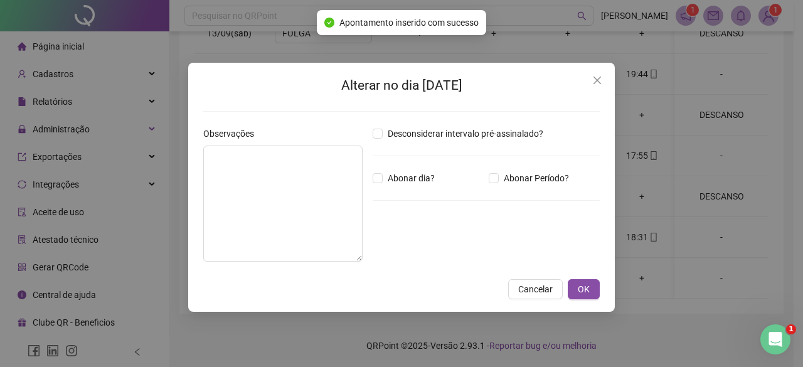
click at [195, 201] on div "Alterar no dia [DATE] Observações Desconsiderar intervalo pré-assinalado? Abona…" at bounding box center [401, 187] width 427 height 249
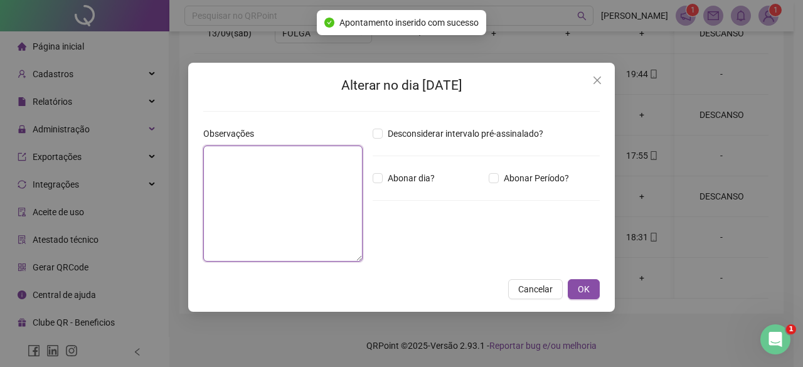
click at [234, 186] on textarea at bounding box center [282, 204] width 159 height 116
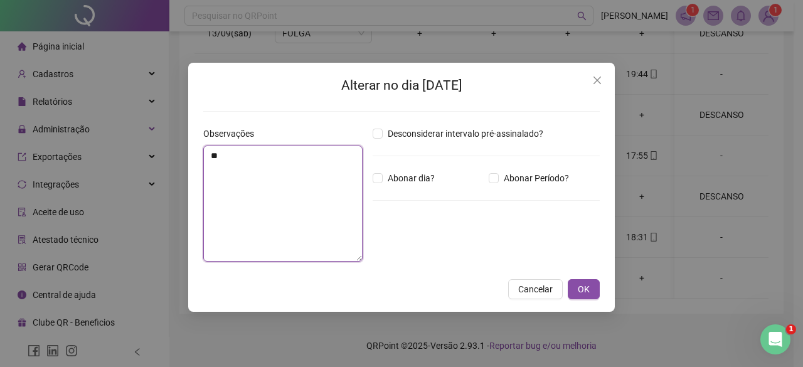
type textarea "*"
type textarea "********"
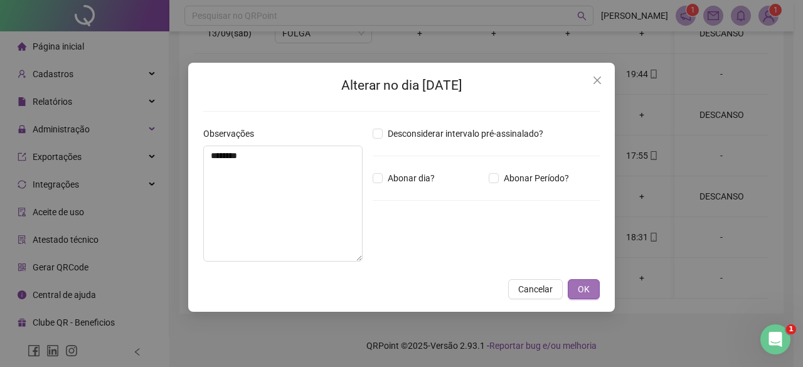
click at [596, 286] on button "OK" at bounding box center [584, 289] width 32 height 20
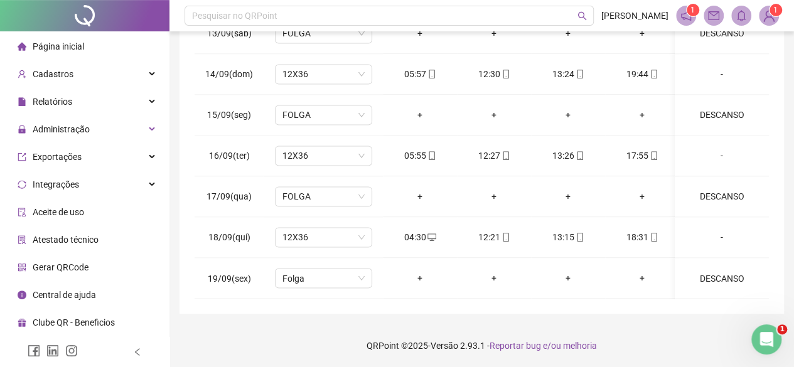
click at [772, 142] on div "**********" at bounding box center [481, 41] width 604 height 546
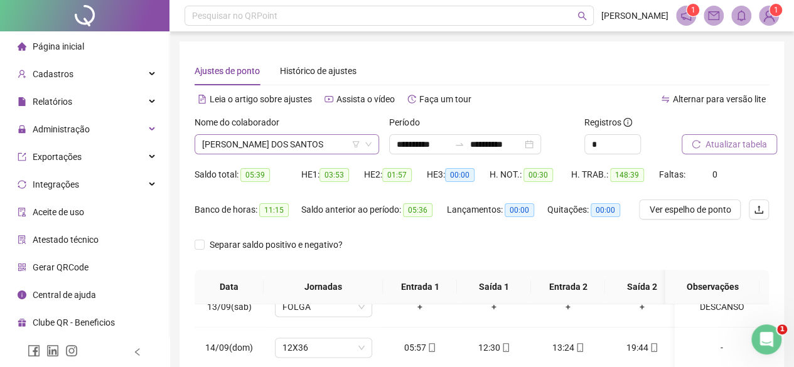
click at [262, 148] on span "[PERSON_NAME] DOS SANTOS" at bounding box center [286, 144] width 169 height 19
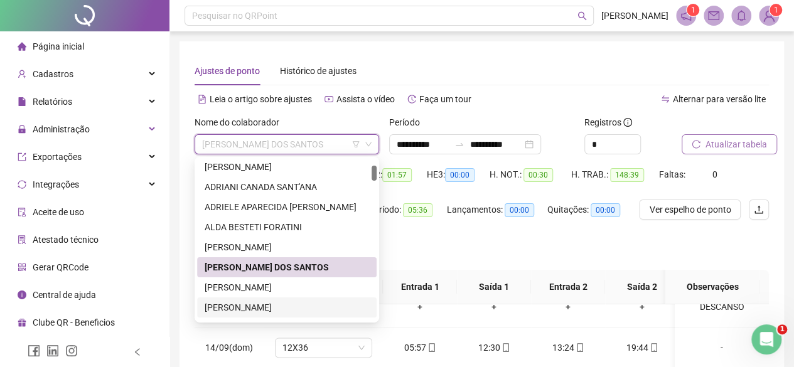
click at [252, 308] on div "[PERSON_NAME]" at bounding box center [287, 308] width 164 height 14
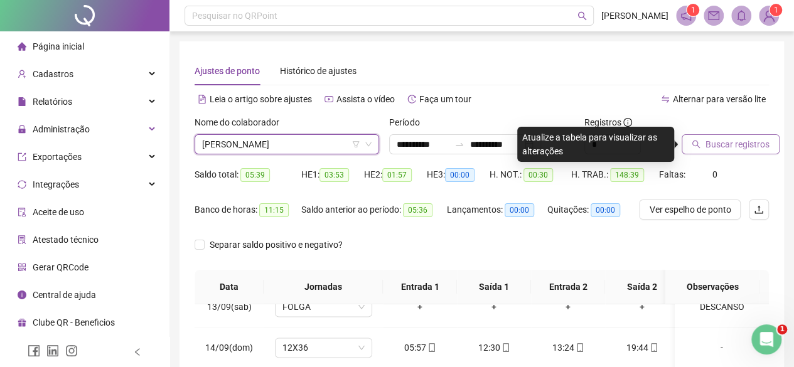
click at [748, 155] on div "Buscar registros" at bounding box center [725, 139] width 97 height 49
click at [738, 147] on span "Buscar registros" at bounding box center [737, 144] width 64 height 14
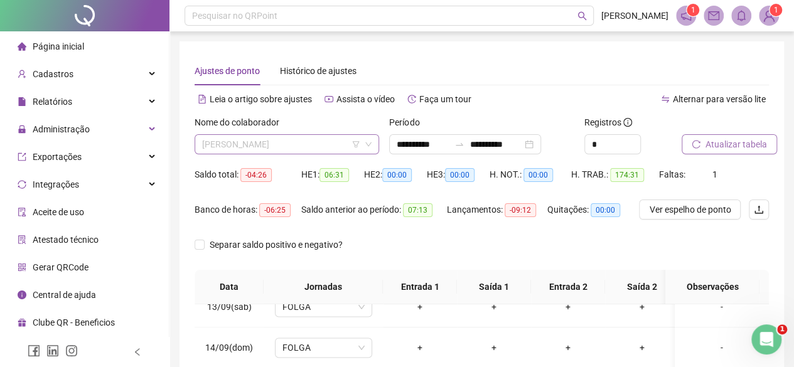
click at [196, 145] on div "[PERSON_NAME]" at bounding box center [287, 144] width 185 height 20
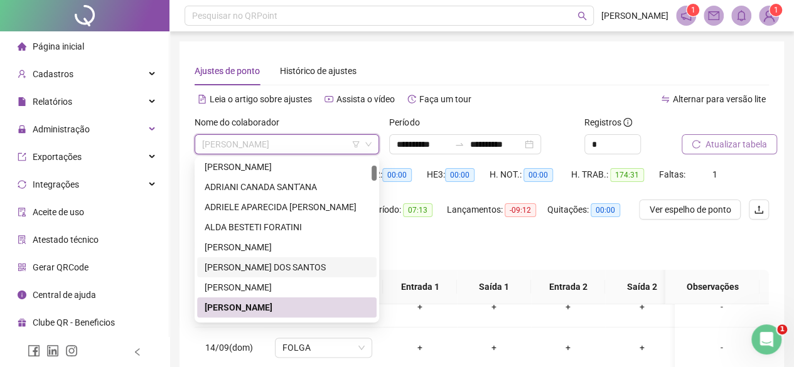
scroll to position [126, 0]
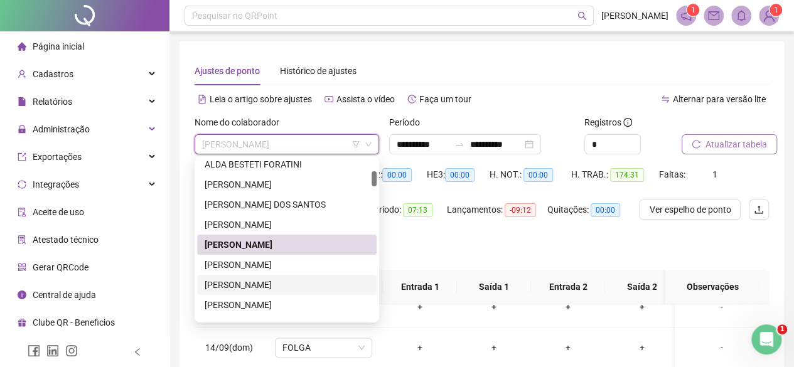
click at [261, 282] on div "[PERSON_NAME]" at bounding box center [287, 285] width 164 height 14
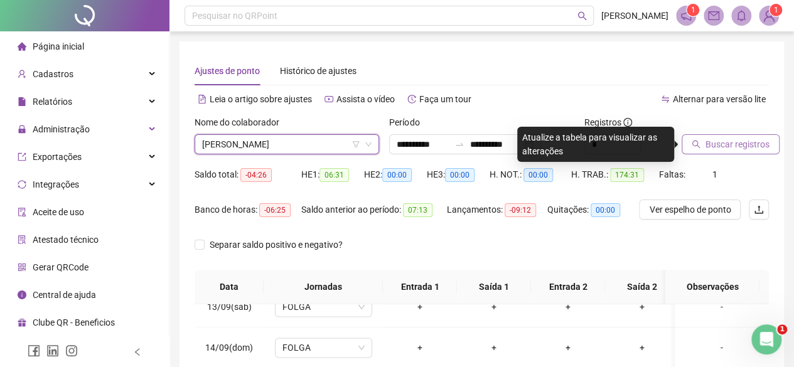
click at [696, 139] on button "Buscar registros" at bounding box center [731, 144] width 98 height 20
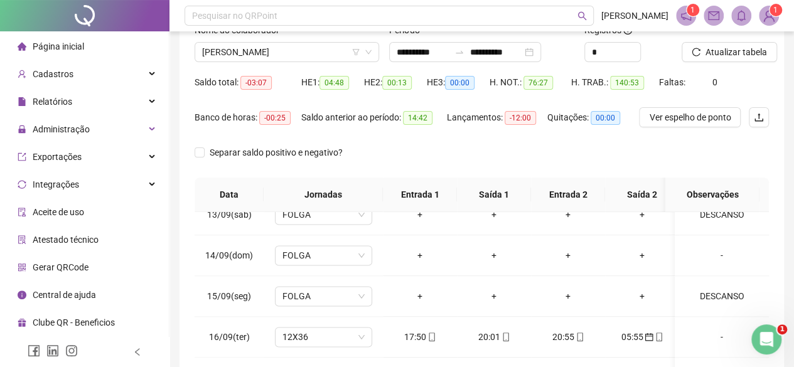
scroll to position [237, 0]
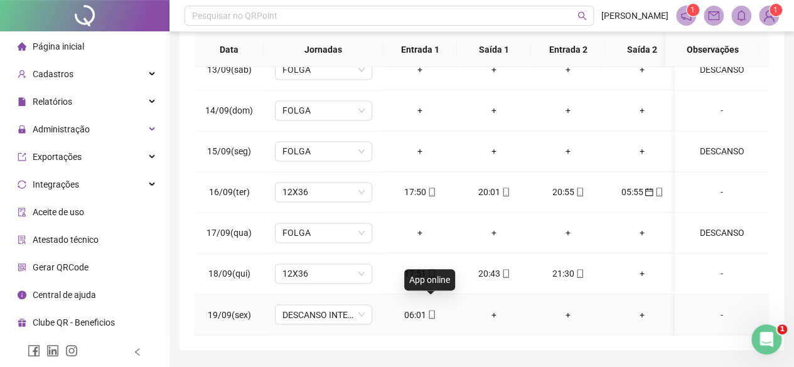
click at [435, 310] on icon "mobile" at bounding box center [431, 314] width 9 height 9
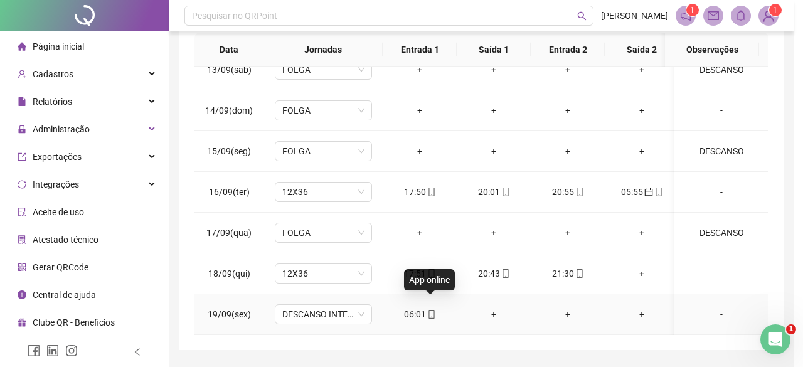
type input "**********"
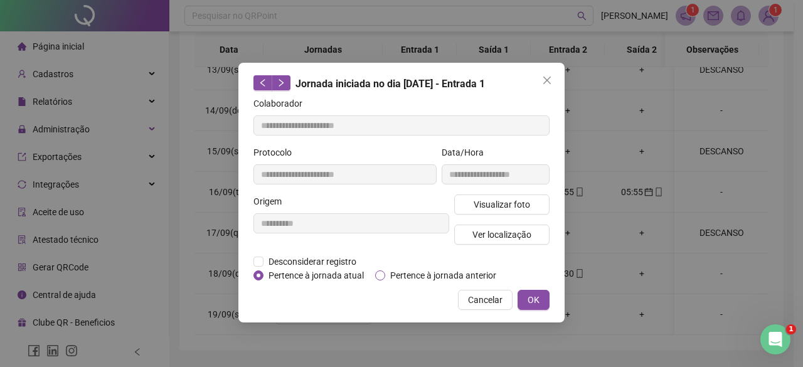
click at [423, 272] on span "Pertence à jornada anterior" at bounding box center [443, 276] width 116 height 14
click at [546, 295] on button "OK" at bounding box center [534, 300] width 32 height 20
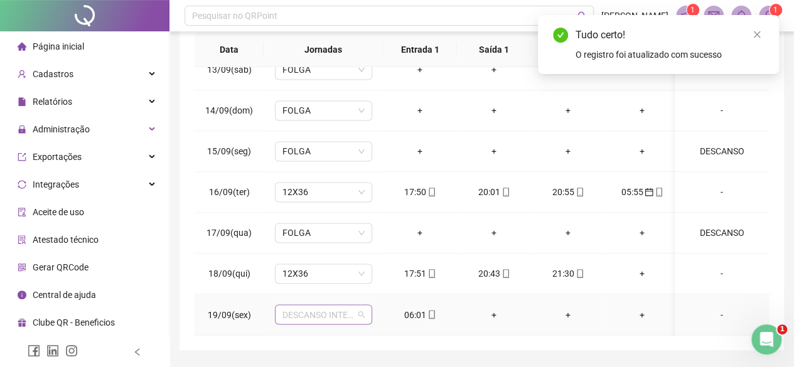
click at [301, 305] on span "DESCANSO INTER-JORNADA" at bounding box center [323, 314] width 82 height 19
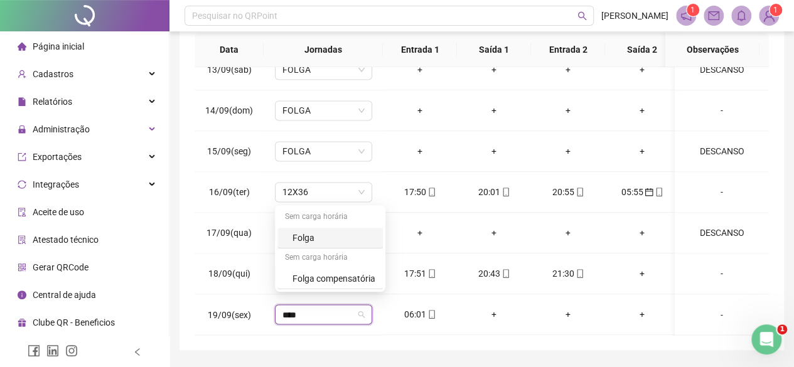
type input "*****"
click at [302, 240] on div "Folga" at bounding box center [333, 238] width 83 height 14
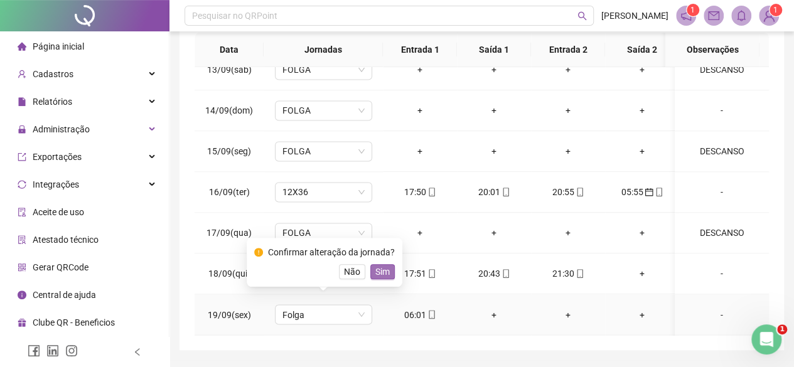
click at [383, 270] on span "Sim" at bounding box center [382, 272] width 14 height 14
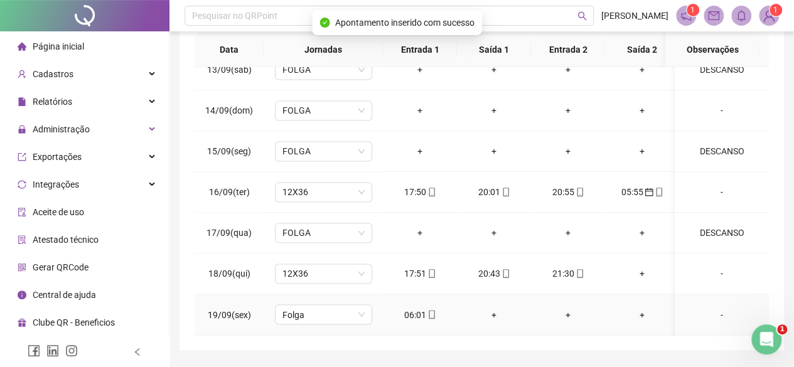
click at [722, 296] on td "-" at bounding box center [722, 314] width 94 height 41
click at [719, 309] on div "-" at bounding box center [722, 315] width 74 height 14
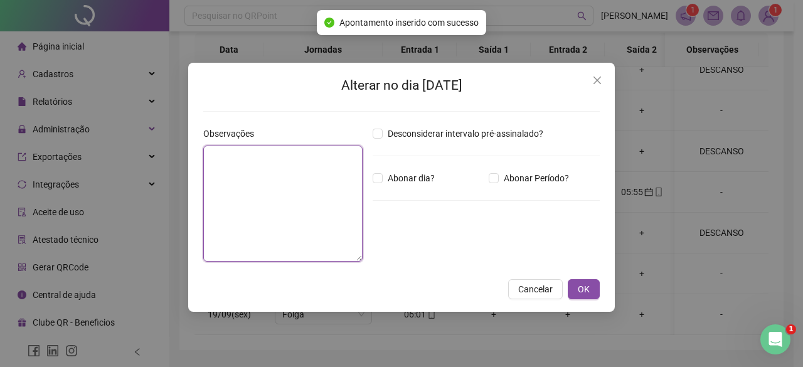
click at [277, 227] on textarea at bounding box center [282, 204] width 159 height 116
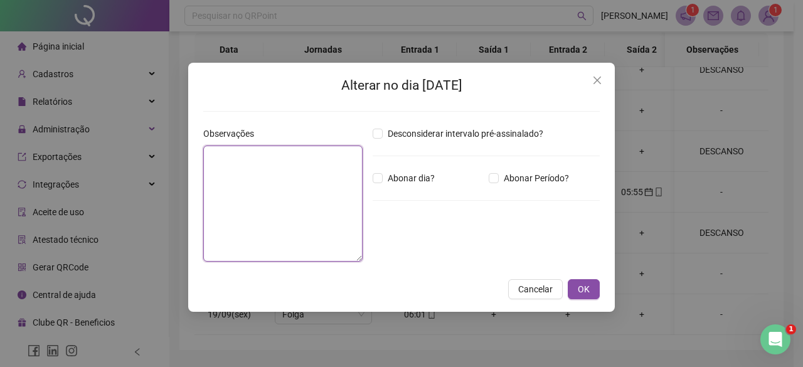
type textarea "*"
type textarea "***"
type textarea "*"
type textarea "********"
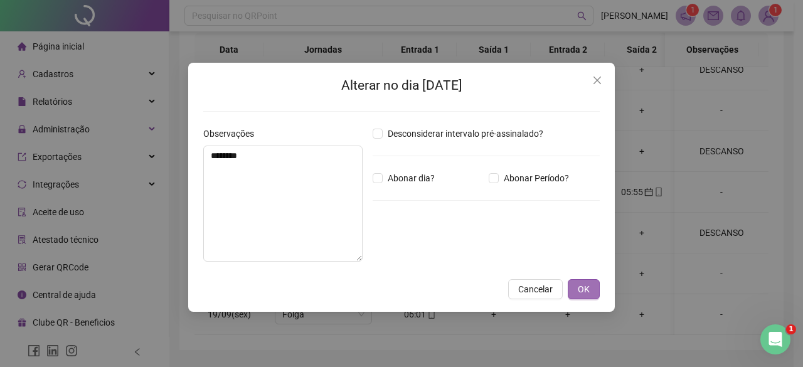
click at [579, 281] on button "OK" at bounding box center [584, 289] width 32 height 20
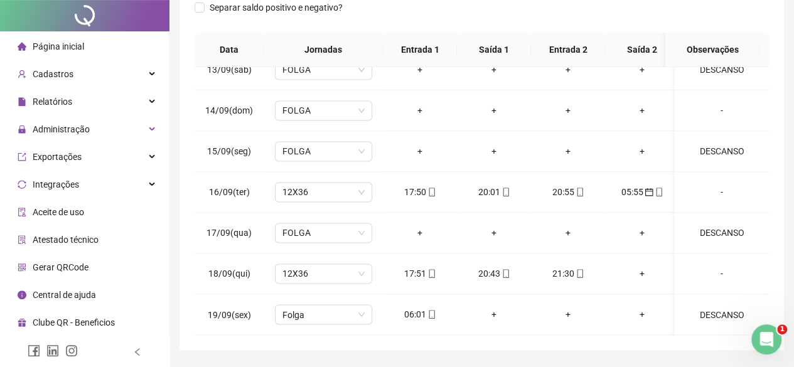
scroll to position [0, 0]
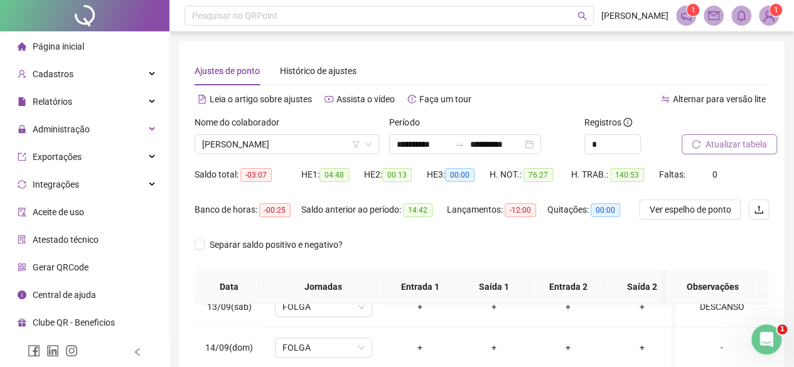
click at [742, 147] on span "Atualizar tabela" at bounding box center [736, 144] width 62 height 14
click at [223, 142] on span "[PERSON_NAME]" at bounding box center [286, 144] width 169 height 19
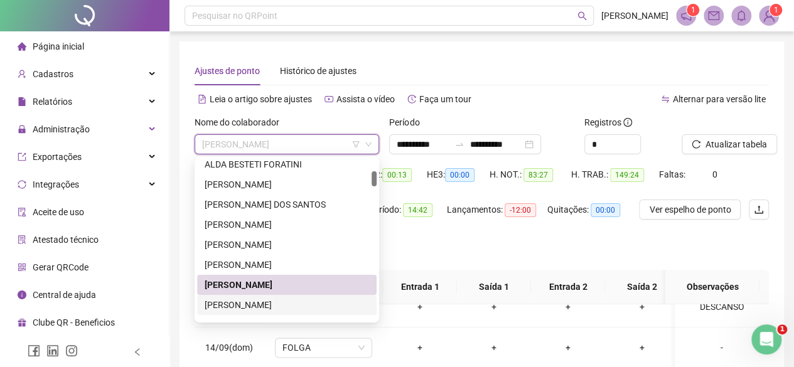
click at [284, 300] on div "[PERSON_NAME]" at bounding box center [287, 305] width 164 height 14
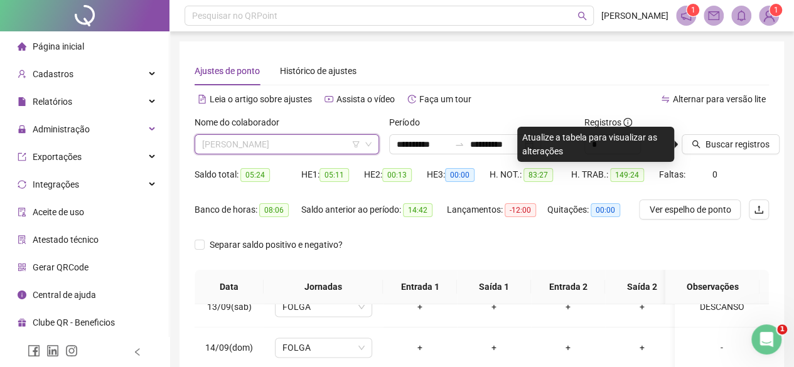
click at [336, 142] on span "[PERSON_NAME]" at bounding box center [286, 144] width 169 height 19
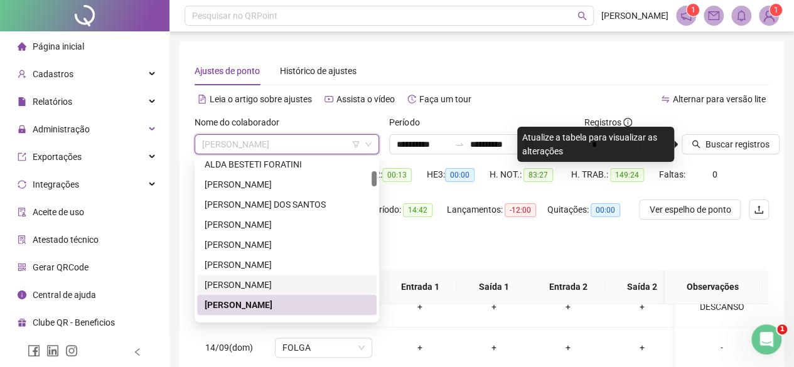
scroll to position [188, 0]
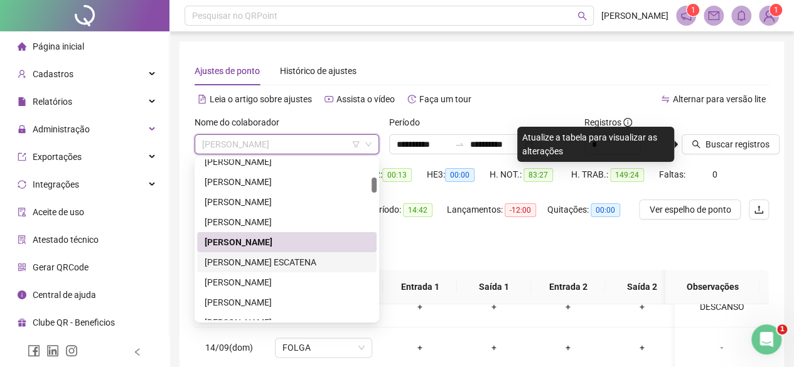
click at [275, 261] on div "[PERSON_NAME] ESCATENA" at bounding box center [287, 262] width 164 height 14
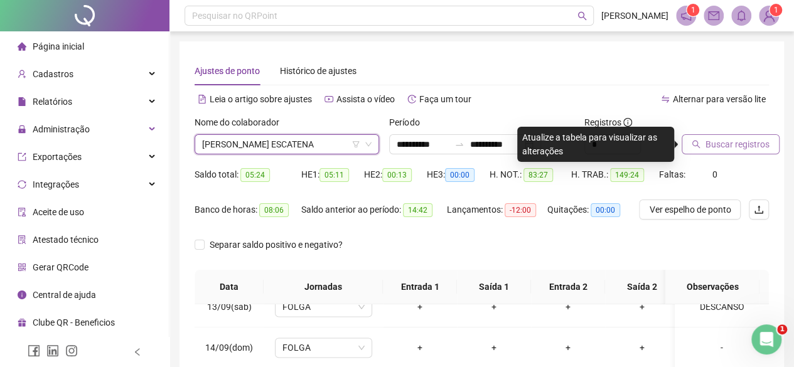
click at [739, 144] on span "Buscar registros" at bounding box center [737, 144] width 64 height 14
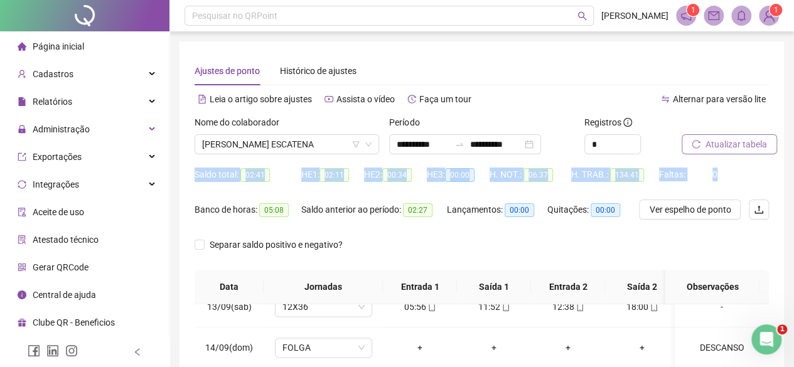
drag, startPoint x: 790, startPoint y: 144, endPoint x: 797, endPoint y: 195, distance: 52.0
click at [794, 195] on html "**********" at bounding box center [397, 183] width 794 height 367
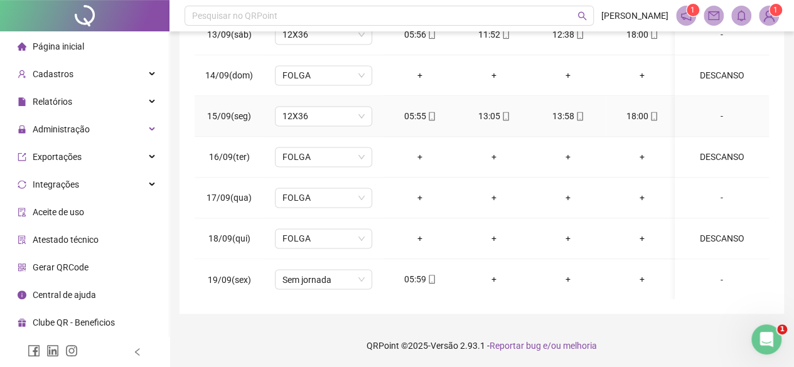
scroll to position [959, 0]
click at [326, 273] on span "Sem jornada" at bounding box center [323, 278] width 82 height 19
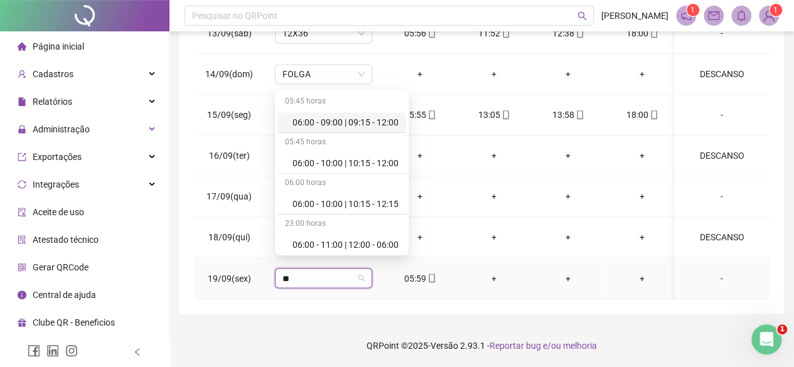
type input "***"
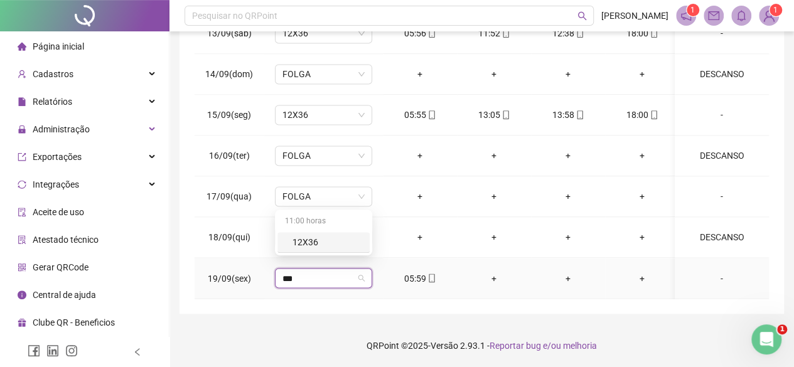
click at [315, 243] on div "12X36" at bounding box center [327, 242] width 70 height 14
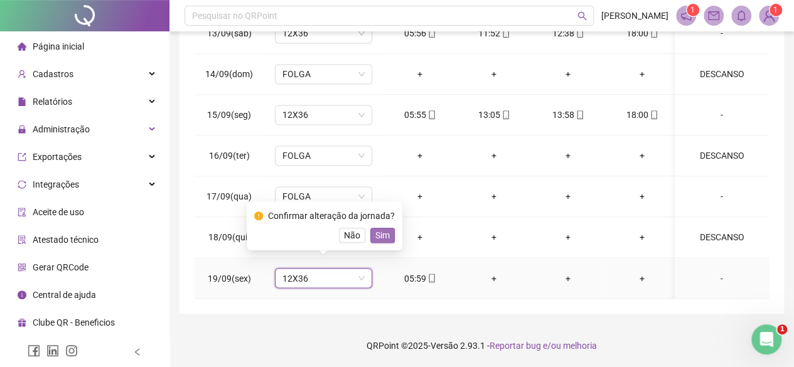
click at [380, 238] on span "Sim" at bounding box center [382, 235] width 14 height 14
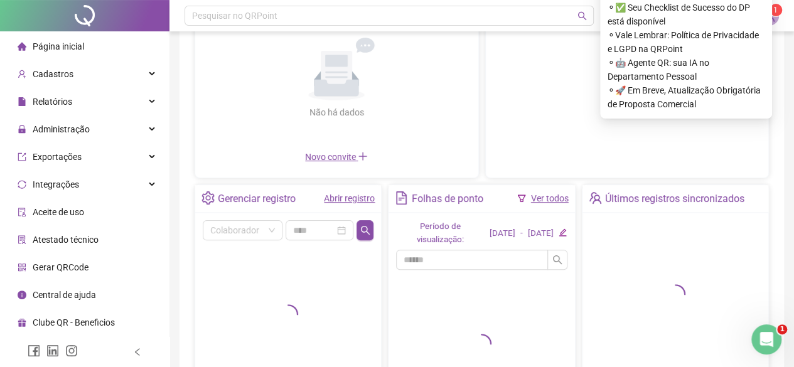
scroll to position [126, 0]
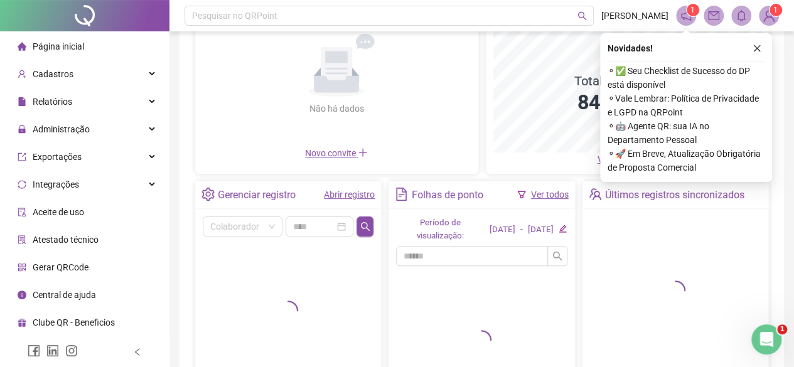
click at [329, 194] on link "Abrir registro" at bounding box center [349, 195] width 51 height 10
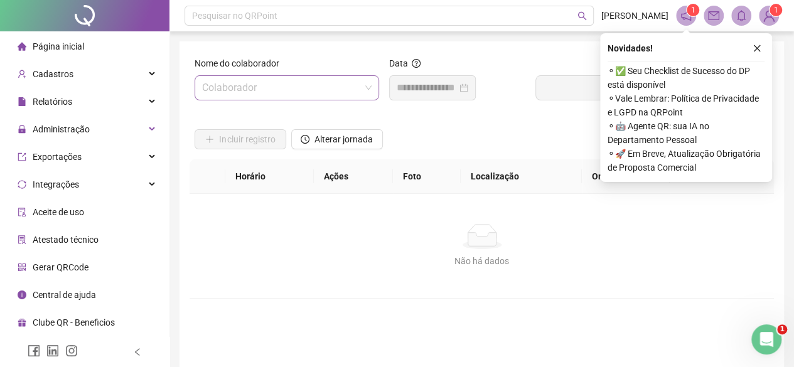
drag, startPoint x: 268, startPoint y: 83, endPoint x: 275, endPoint y: 87, distance: 7.9
click at [270, 85] on input "search" at bounding box center [281, 88] width 158 height 24
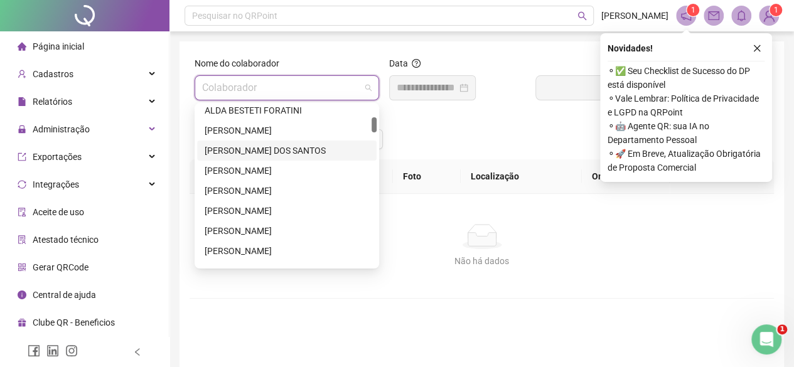
scroll to position [188, 0]
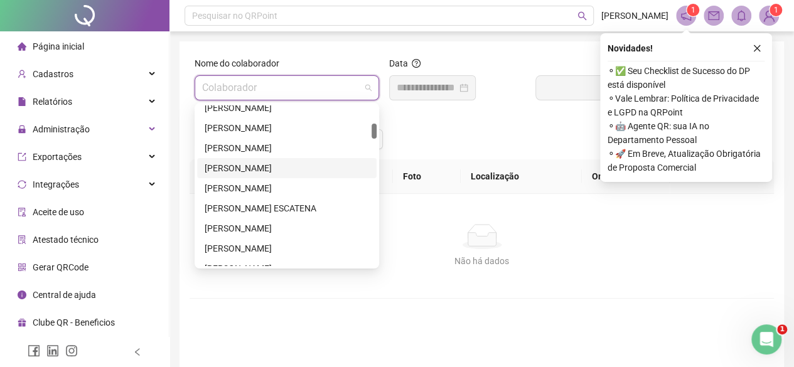
click at [245, 170] on div "[PERSON_NAME]" at bounding box center [287, 168] width 164 height 14
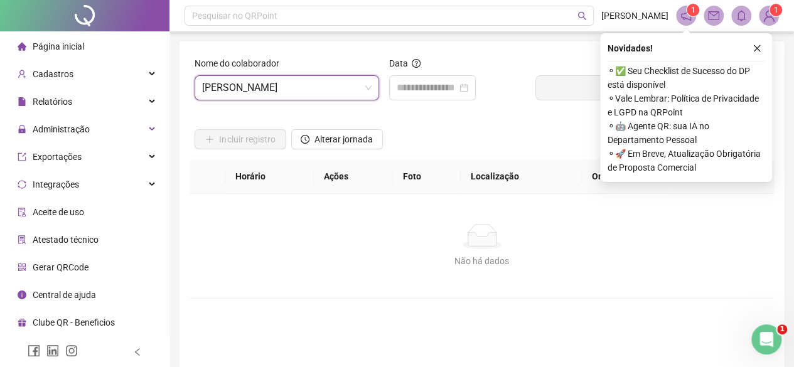
click at [332, 153] on div "Alterar jornada" at bounding box center [337, 134] width 97 height 49
click at [331, 141] on span "Alterar jornada" at bounding box center [343, 139] width 58 height 14
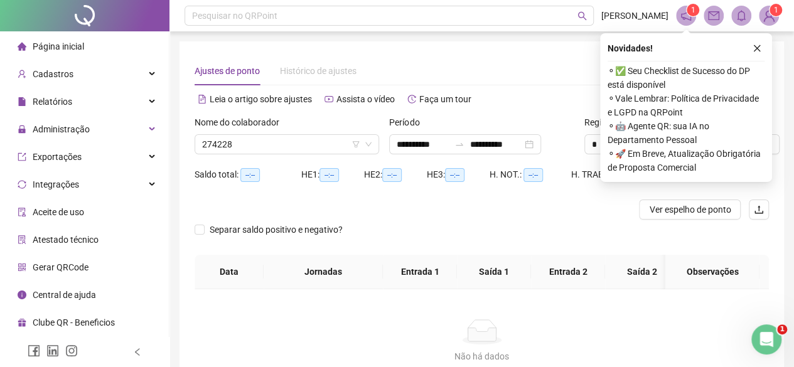
type input "**********"
click at [449, 138] on input "**********" at bounding box center [423, 144] width 53 height 14
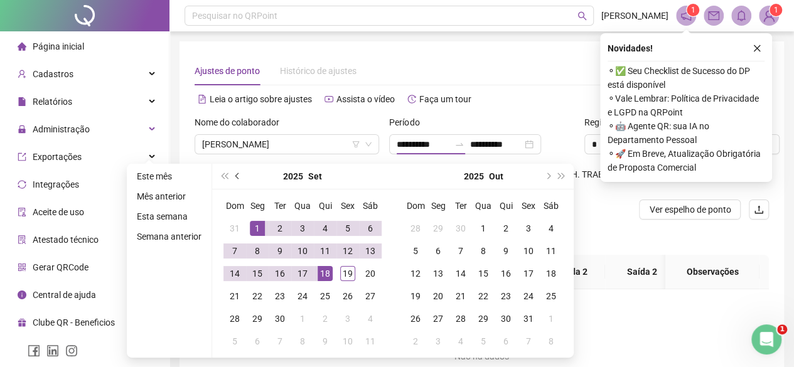
click at [238, 178] on span "prev-year" at bounding box center [238, 176] width 6 height 6
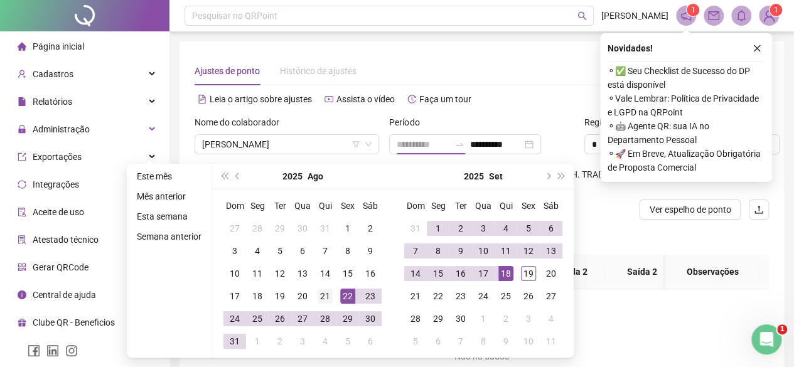
type input "**********"
click at [324, 289] on div "21" at bounding box center [325, 296] width 15 height 15
type input "**********"
click at [526, 276] on div "19" at bounding box center [528, 273] width 15 height 15
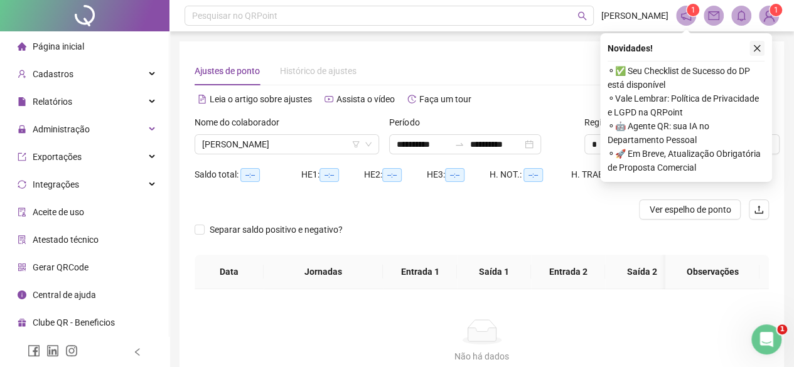
click at [763, 42] on button "button" at bounding box center [756, 48] width 15 height 15
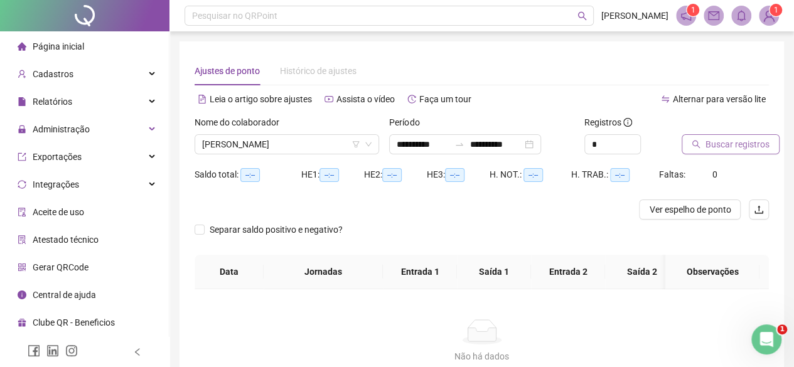
click at [715, 147] on span "Buscar registros" at bounding box center [737, 144] width 64 height 14
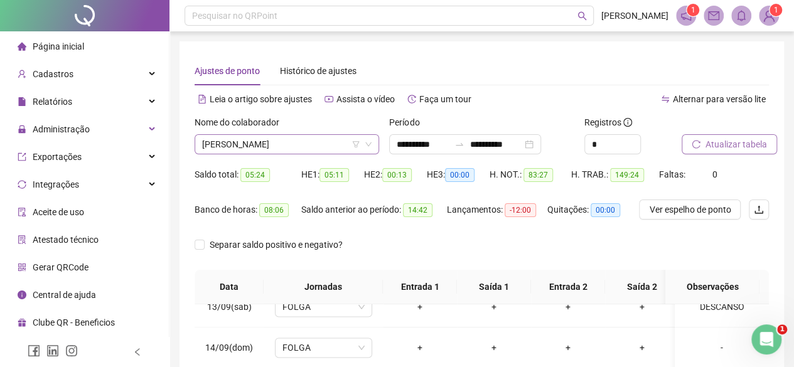
click at [300, 140] on span "[PERSON_NAME]" at bounding box center [286, 144] width 169 height 19
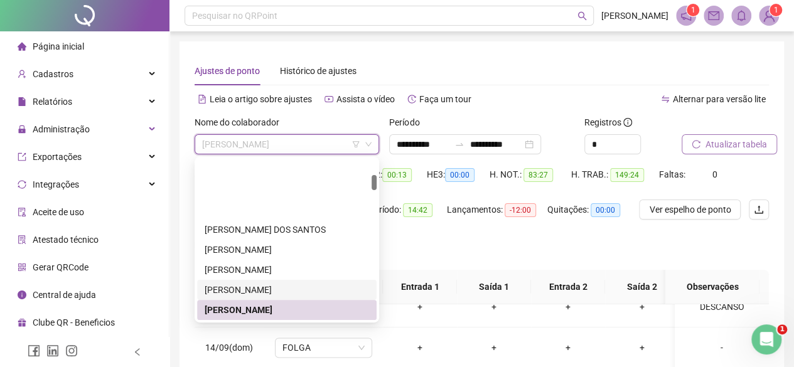
scroll to position [226, 0]
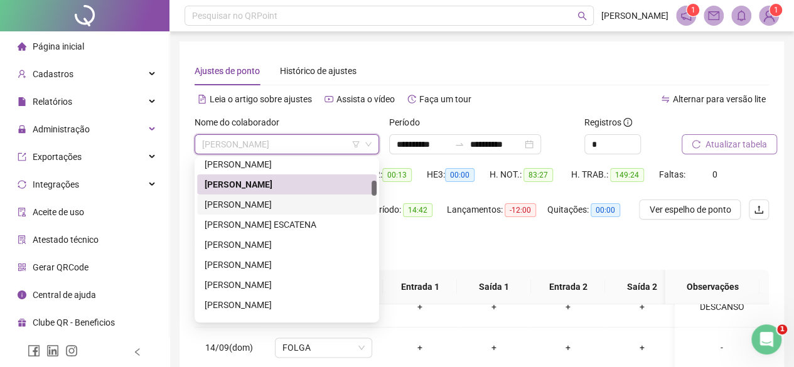
click at [247, 204] on div "[PERSON_NAME]" at bounding box center [287, 205] width 164 height 14
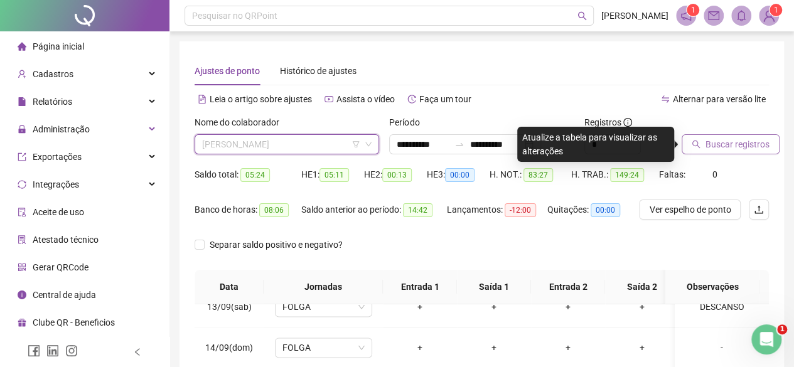
click at [311, 142] on span "[PERSON_NAME]" at bounding box center [286, 144] width 169 height 19
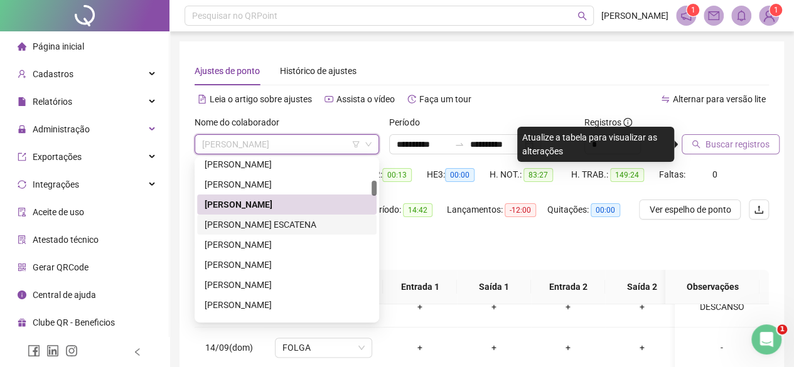
click at [270, 227] on div "[PERSON_NAME] ESCATENA" at bounding box center [287, 225] width 164 height 14
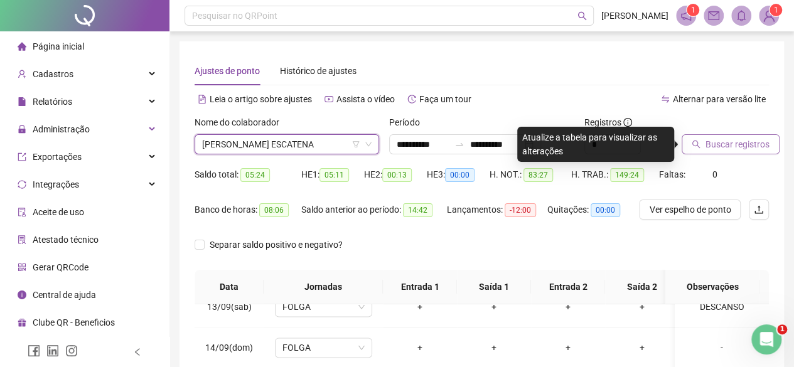
click at [737, 135] on button "Buscar registros" at bounding box center [731, 144] width 98 height 20
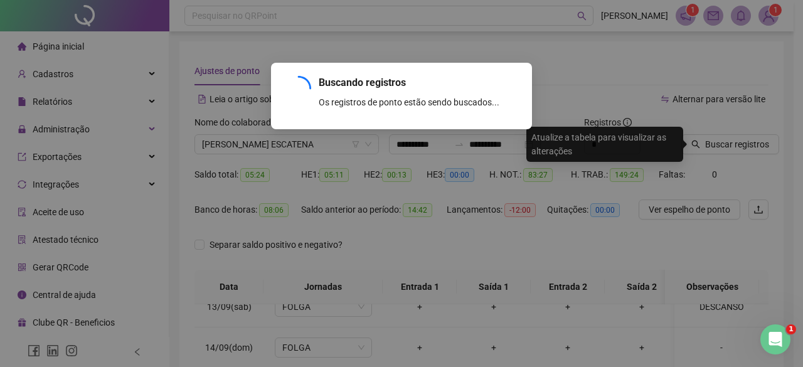
click at [737, 136] on div "Buscando registros Os registros de ponto estão sendo buscados... OK" at bounding box center [401, 183] width 803 height 367
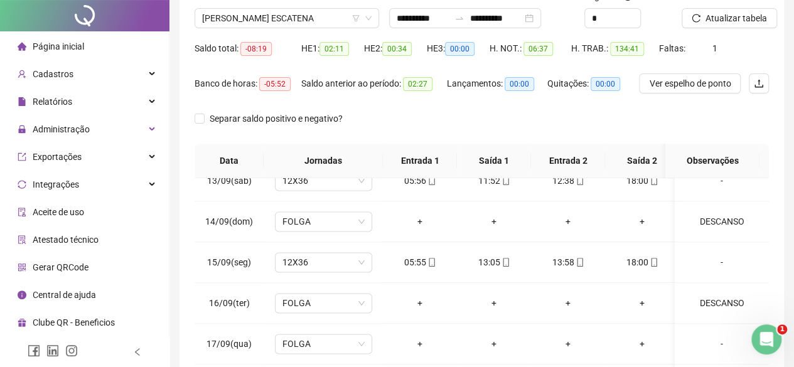
scroll to position [0, 0]
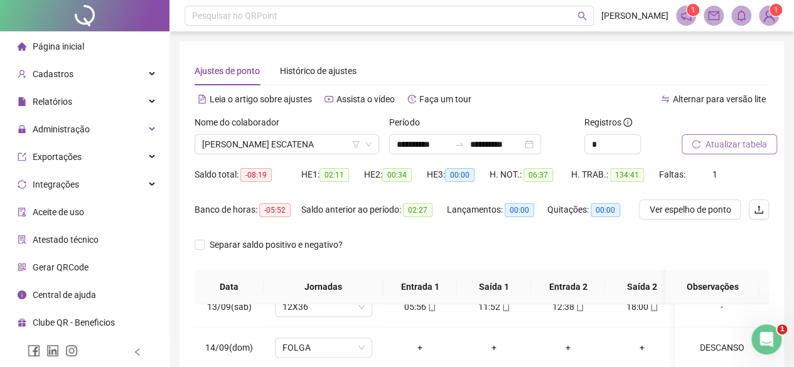
click at [720, 137] on span "Atualizar tabela" at bounding box center [736, 144] width 62 height 14
click at [297, 149] on span "[PERSON_NAME] ESCATENA" at bounding box center [286, 144] width 169 height 19
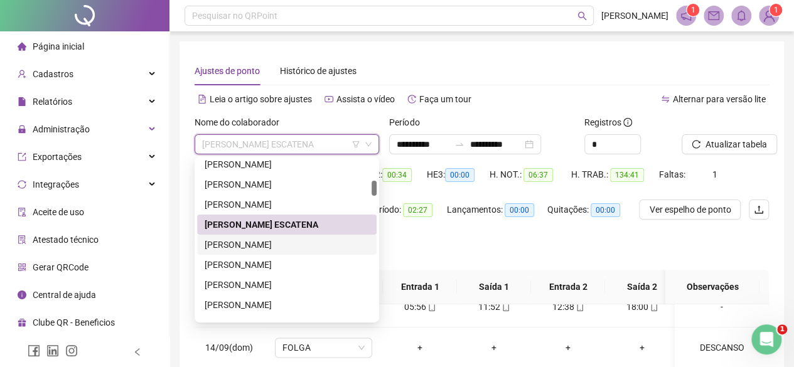
click at [228, 248] on div "[PERSON_NAME]" at bounding box center [287, 245] width 164 height 14
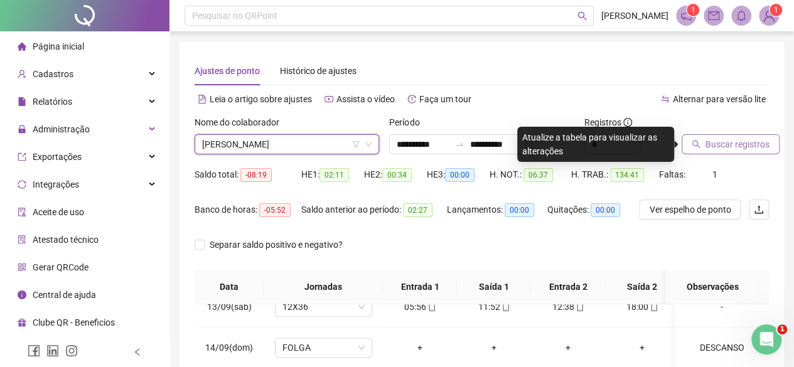
click at [747, 142] on span "Buscar registros" at bounding box center [737, 144] width 64 height 14
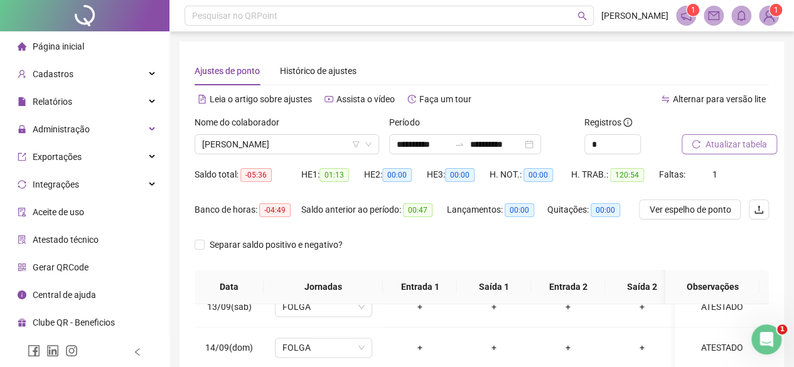
click at [319, 132] on div "Nome do colaborador" at bounding box center [287, 124] width 185 height 19
click at [311, 140] on span "[PERSON_NAME]" at bounding box center [286, 144] width 169 height 19
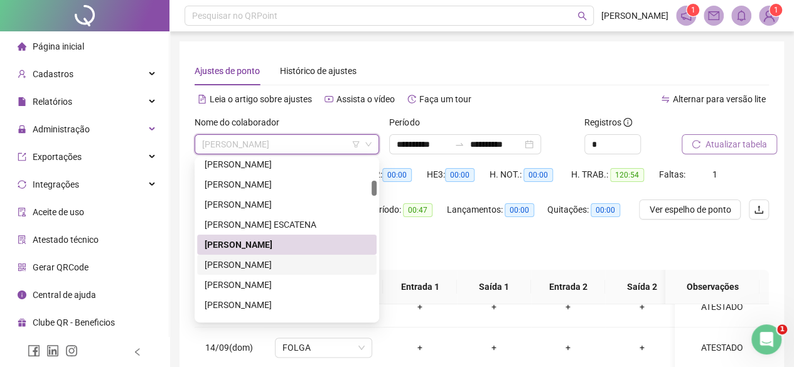
click at [245, 265] on div "[PERSON_NAME]" at bounding box center [287, 265] width 164 height 14
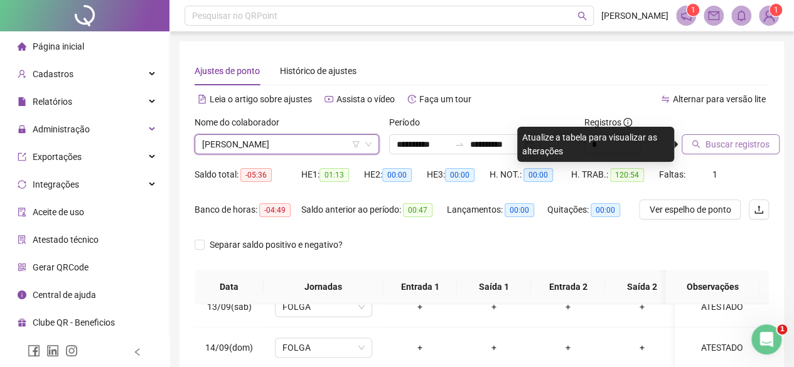
click at [737, 142] on span "Buscar registros" at bounding box center [737, 144] width 64 height 14
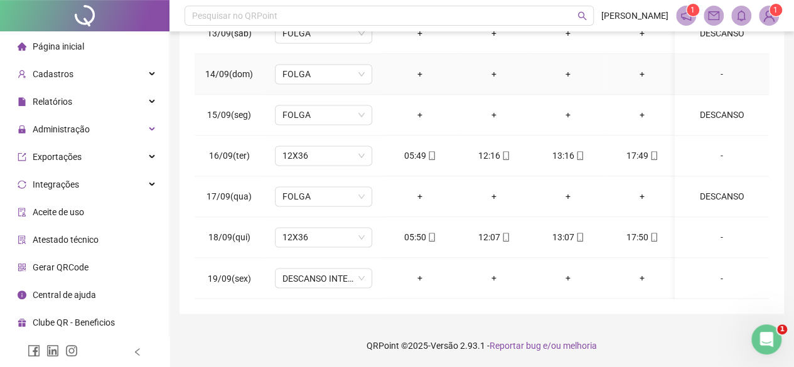
scroll to position [274, 0]
click at [359, 269] on span "DESCANSO INTER-JORNADA" at bounding box center [323, 278] width 82 height 19
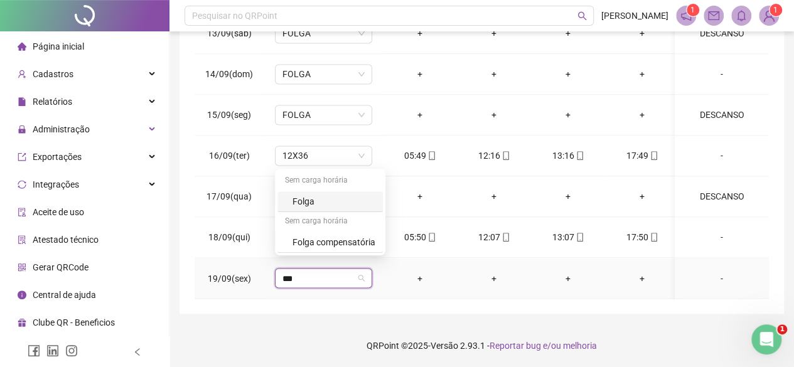
type input "****"
click at [324, 208] on div "Folga" at bounding box center [333, 202] width 83 height 14
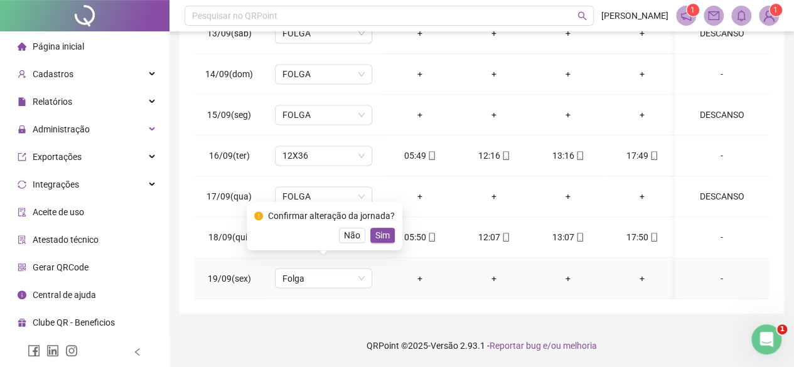
click at [375, 238] on span "Sim" at bounding box center [382, 235] width 14 height 14
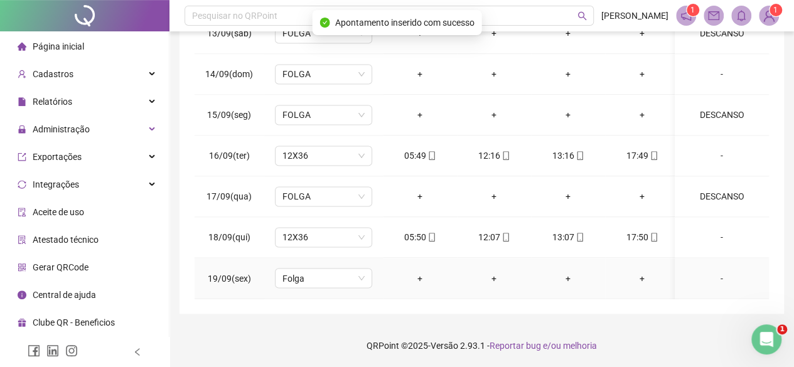
click at [698, 271] on div "-" at bounding box center [722, 278] width 74 height 14
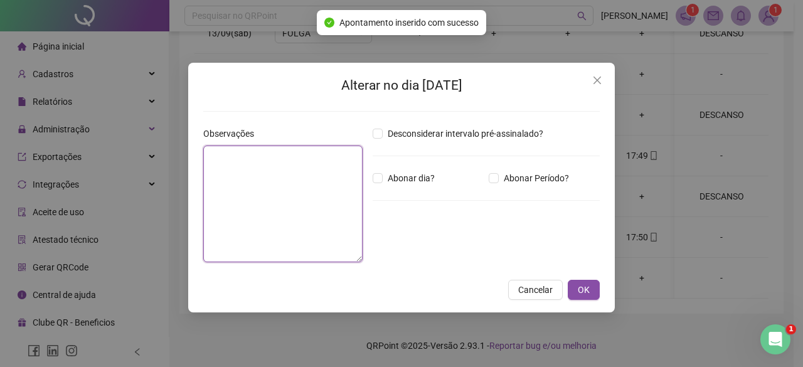
click at [296, 223] on textarea at bounding box center [282, 204] width 159 height 117
type textarea "*"
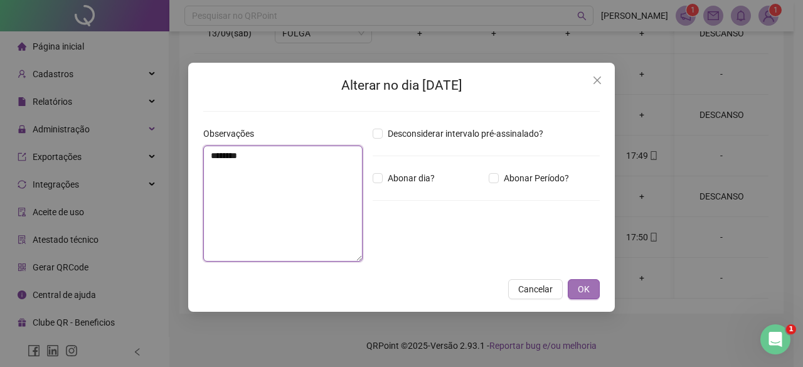
type textarea "********"
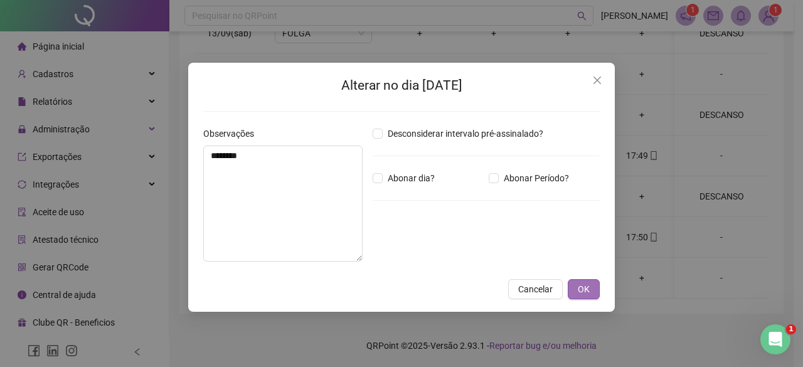
click at [581, 293] on span "OK" at bounding box center [584, 289] width 12 height 14
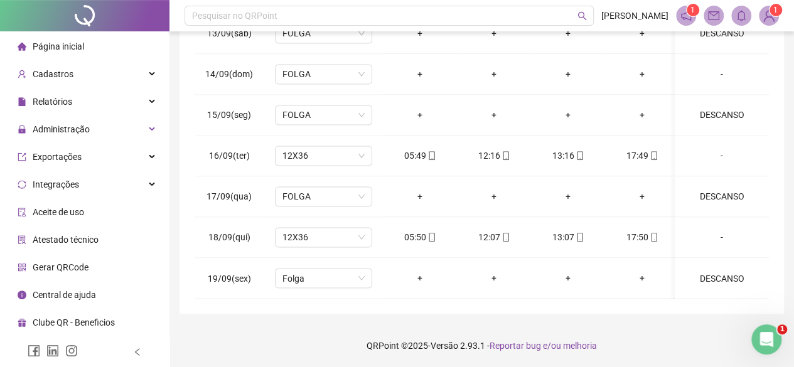
scroll to position [0, 0]
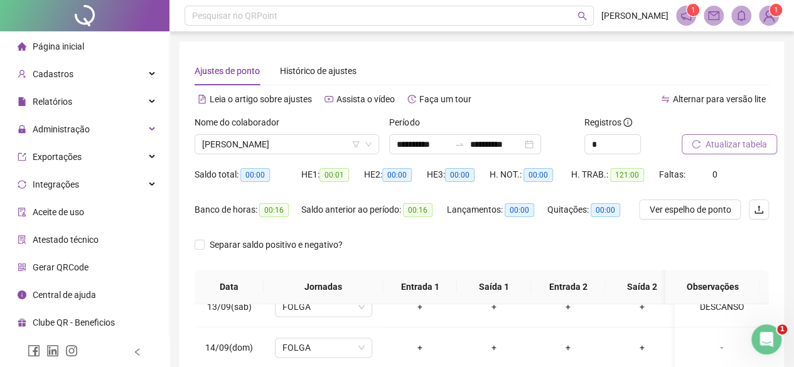
click at [695, 132] on div at bounding box center [710, 124] width 56 height 19
click at [700, 136] on button "Atualizar tabela" at bounding box center [729, 144] width 95 height 20
click at [233, 146] on span "[PERSON_NAME]" at bounding box center [286, 144] width 169 height 19
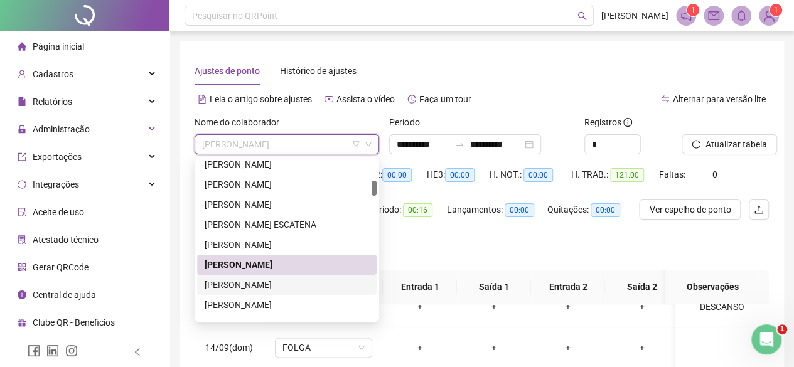
click at [240, 287] on div "[PERSON_NAME]" at bounding box center [287, 285] width 164 height 14
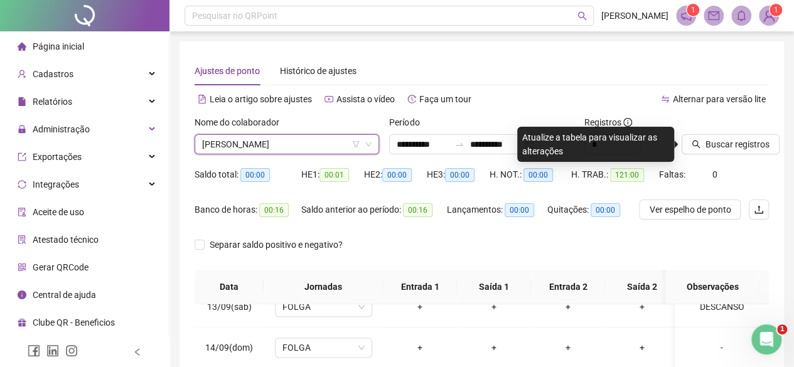
click at [716, 128] on div at bounding box center [710, 124] width 56 height 19
click at [729, 147] on button "Buscar registros" at bounding box center [731, 144] width 98 height 20
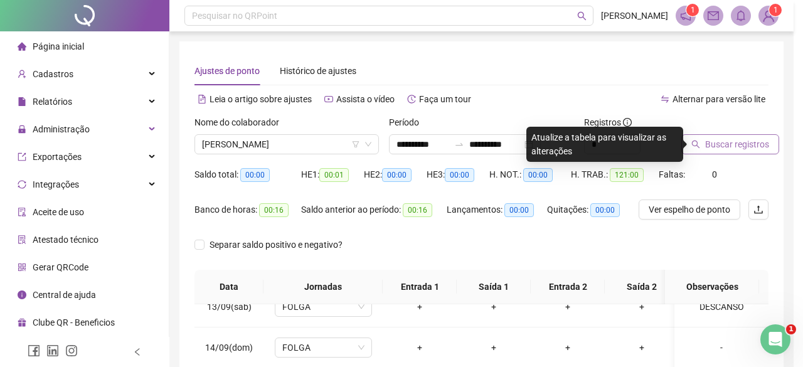
click at [729, 147] on div "Buscando registros Os registros de ponto estão sendo buscados... OK" at bounding box center [401, 183] width 803 height 367
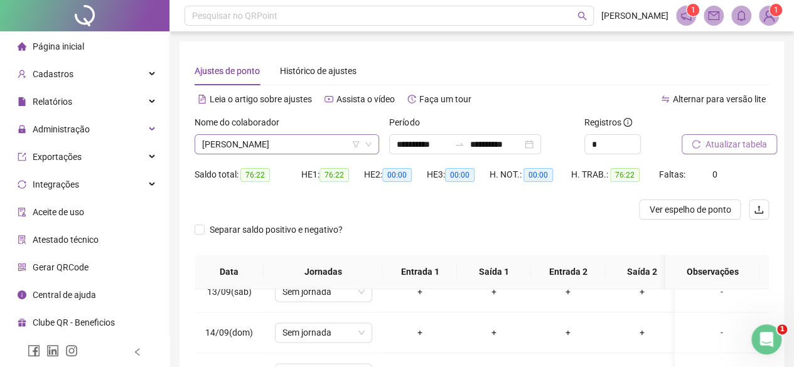
click at [267, 147] on span "[PERSON_NAME]" at bounding box center [286, 144] width 169 height 19
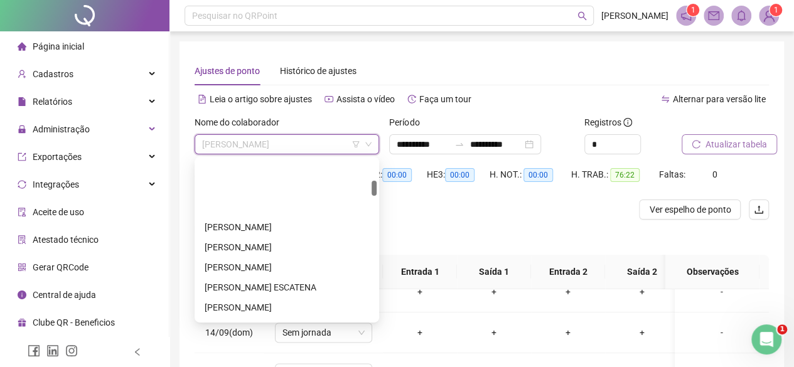
scroll to position [226, 0]
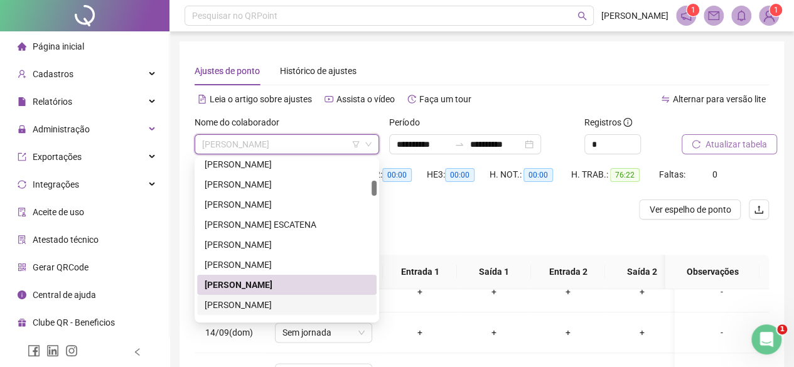
click at [237, 307] on div "[PERSON_NAME]" at bounding box center [287, 305] width 164 height 14
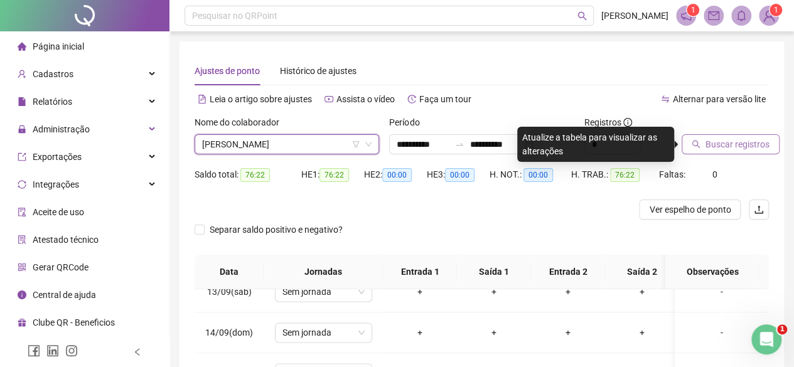
click at [705, 140] on span "Buscar registros" at bounding box center [737, 144] width 64 height 14
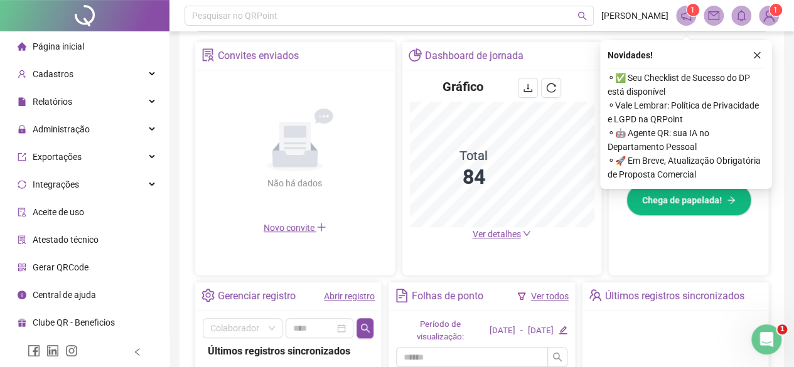
scroll to position [251, 0]
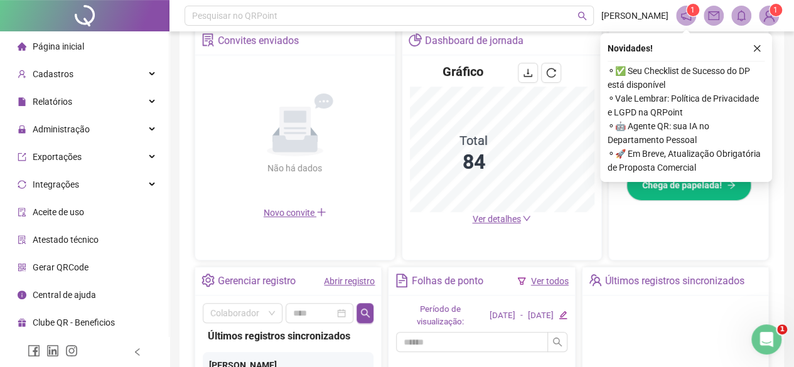
click at [350, 280] on link "Abrir registro" at bounding box center [349, 281] width 51 height 10
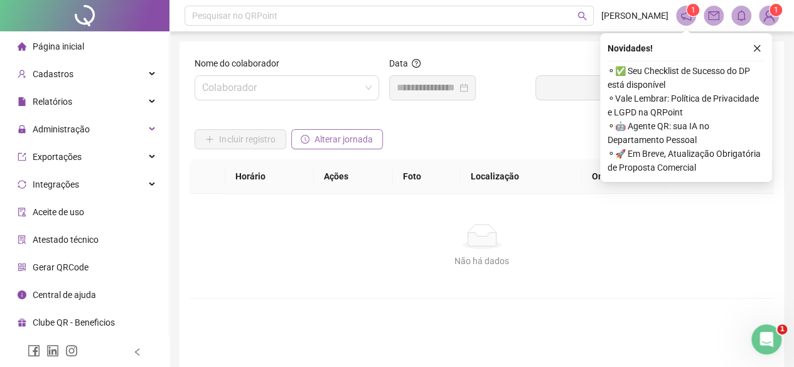
click at [328, 147] on button "Alterar jornada" at bounding box center [337, 139] width 92 height 20
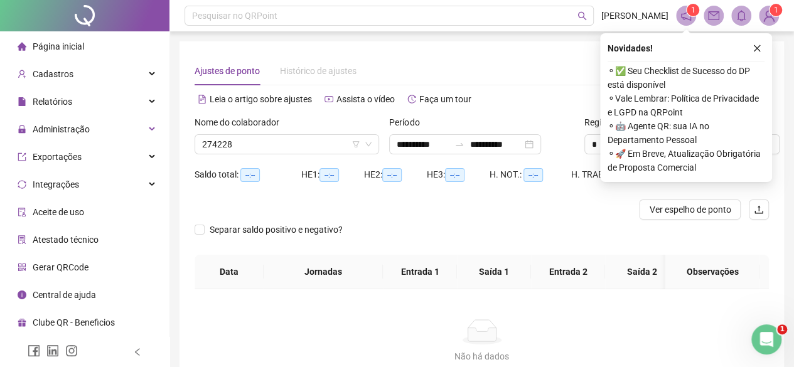
type input "**********"
click at [328, 147] on span "[PERSON_NAME]" at bounding box center [286, 144] width 169 height 19
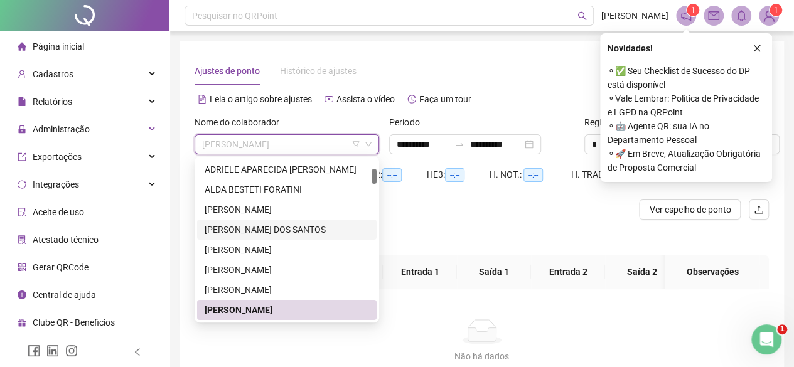
scroll to position [163, 0]
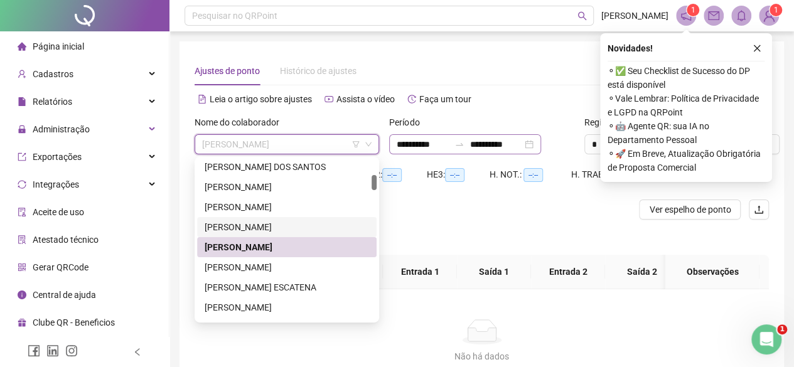
click at [419, 152] on div "**********" at bounding box center [465, 144] width 152 height 20
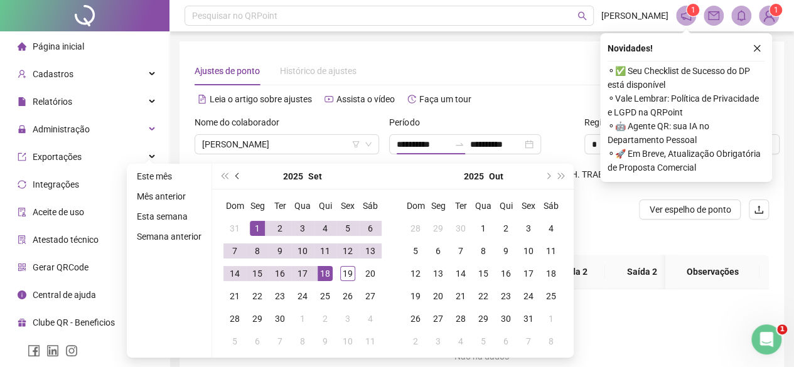
click at [238, 183] on button "prev-year" at bounding box center [238, 176] width 14 height 25
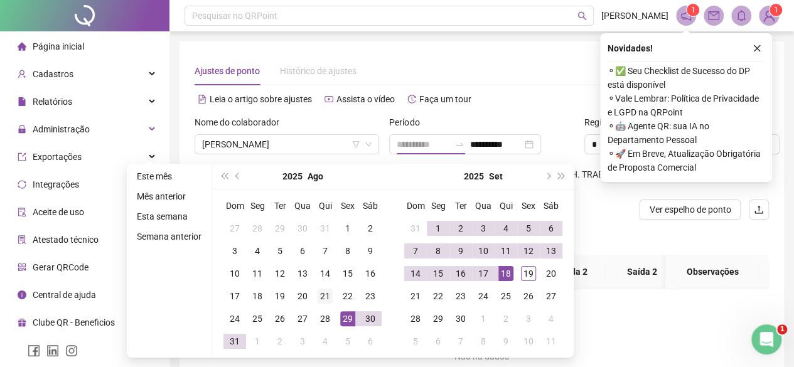
type input "**********"
click at [329, 291] on div "21" at bounding box center [325, 296] width 15 height 15
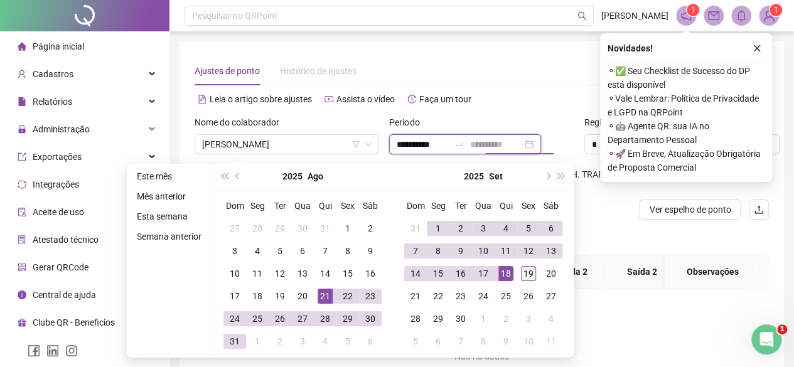
type input "**********"
click at [527, 272] on div "19" at bounding box center [528, 273] width 15 height 15
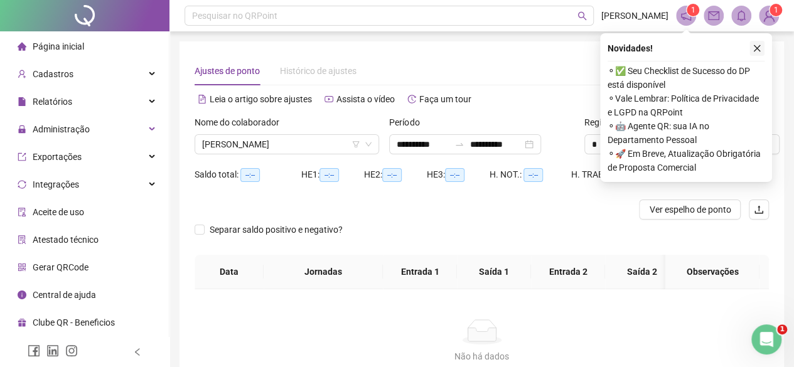
click at [756, 51] on icon "close" at bounding box center [757, 48] width 9 height 9
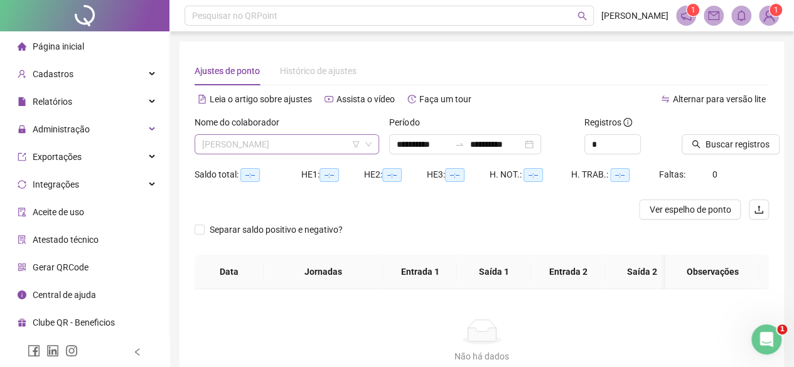
click at [275, 149] on span "[PERSON_NAME]" at bounding box center [286, 144] width 169 height 19
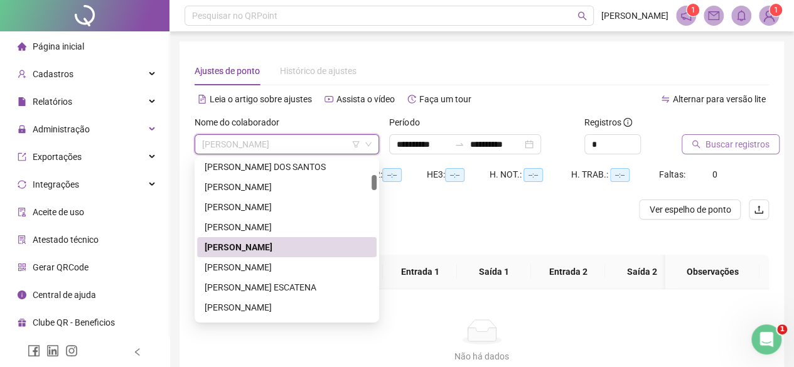
click at [705, 144] on span "Buscar registros" at bounding box center [737, 144] width 64 height 14
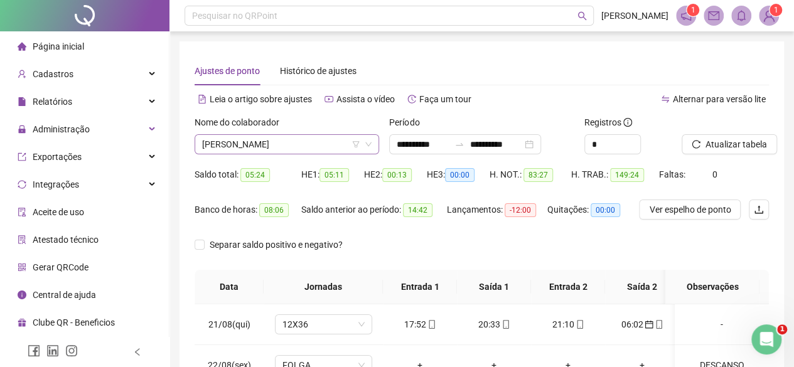
click at [222, 137] on span "[PERSON_NAME]" at bounding box center [286, 144] width 169 height 19
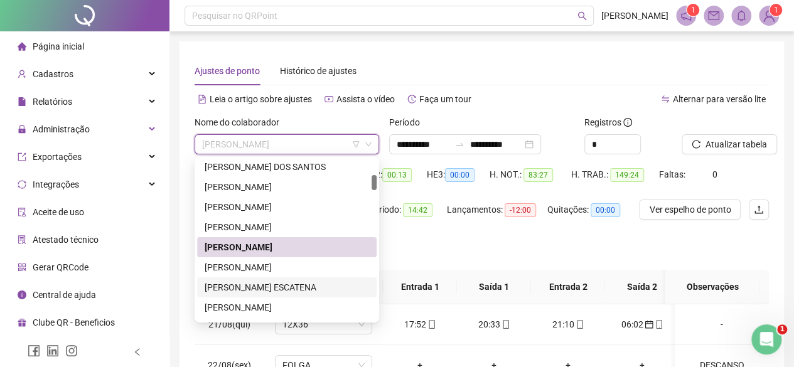
click at [238, 287] on div "[PERSON_NAME] ESCATENA" at bounding box center [287, 288] width 164 height 14
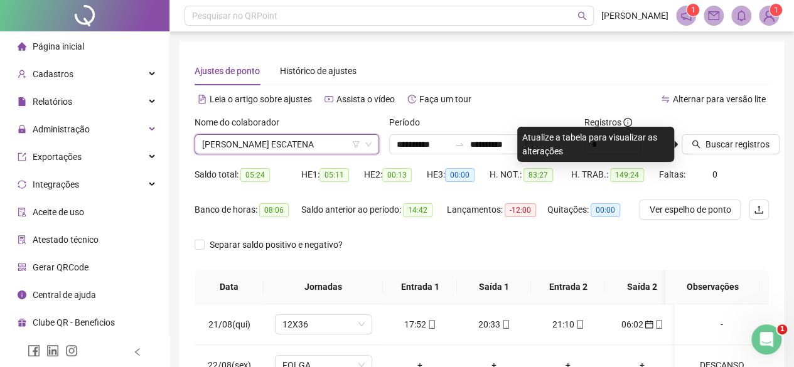
click at [719, 132] on div at bounding box center [710, 124] width 56 height 19
click at [722, 146] on span "Buscar registros" at bounding box center [737, 144] width 64 height 14
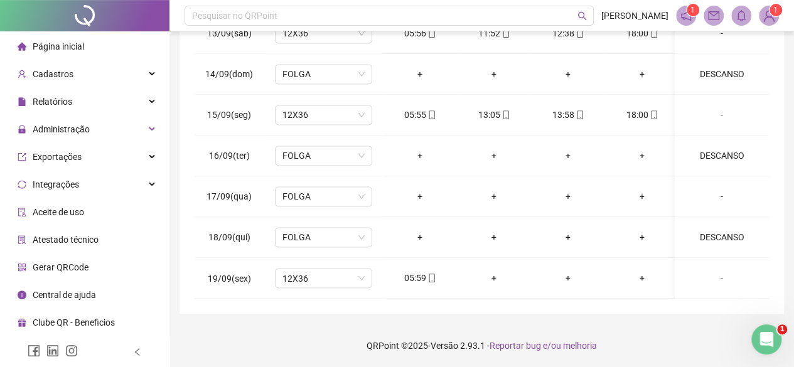
scroll to position [0, 0]
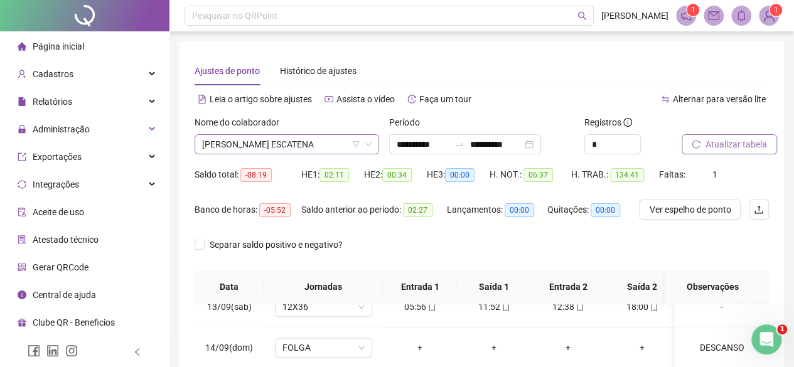
click at [228, 139] on span "[PERSON_NAME] ESCATENA" at bounding box center [286, 144] width 169 height 19
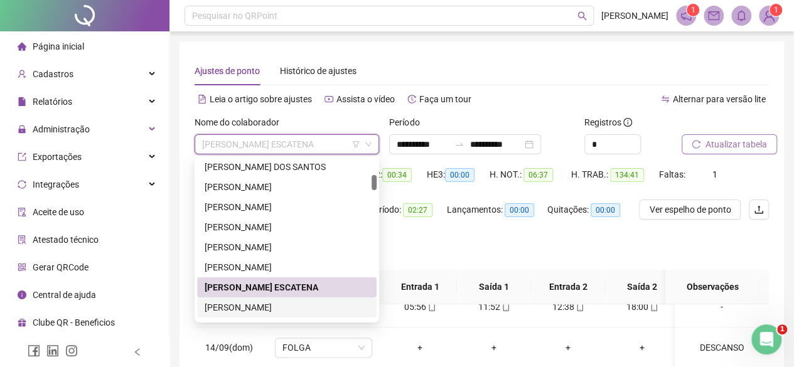
click at [227, 308] on div "[PERSON_NAME]" at bounding box center [287, 308] width 164 height 14
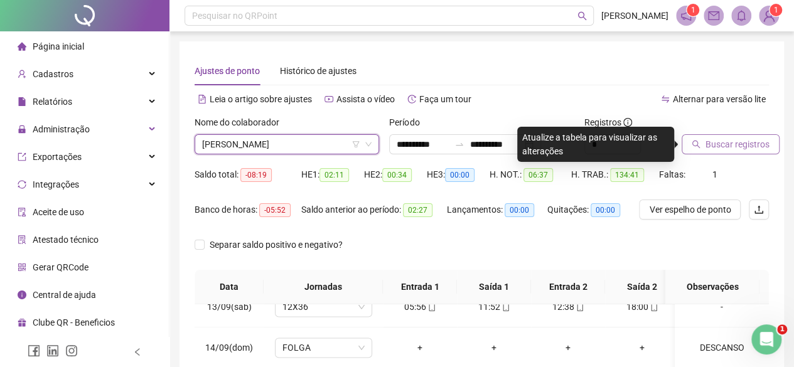
click at [736, 150] on span "Buscar registros" at bounding box center [737, 144] width 64 height 14
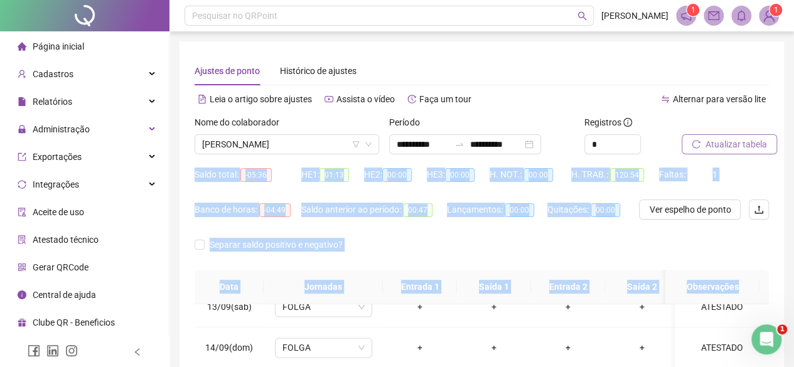
drag, startPoint x: 793, startPoint y: 136, endPoint x: 803, endPoint y: 337, distance: 201.7
click at [794, 337] on html "**********" at bounding box center [397, 183] width 794 height 367
click at [246, 151] on span "[PERSON_NAME]" at bounding box center [286, 144] width 169 height 19
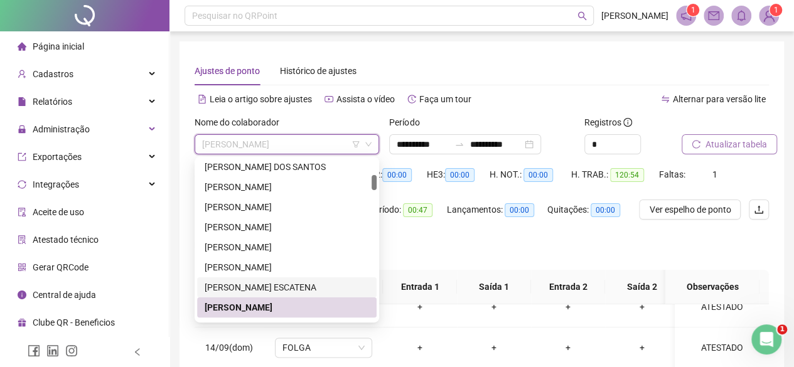
click at [251, 286] on div "[PERSON_NAME] ESCATENA" at bounding box center [287, 288] width 164 height 14
click at [249, 286] on th "Data" at bounding box center [229, 287] width 69 height 35
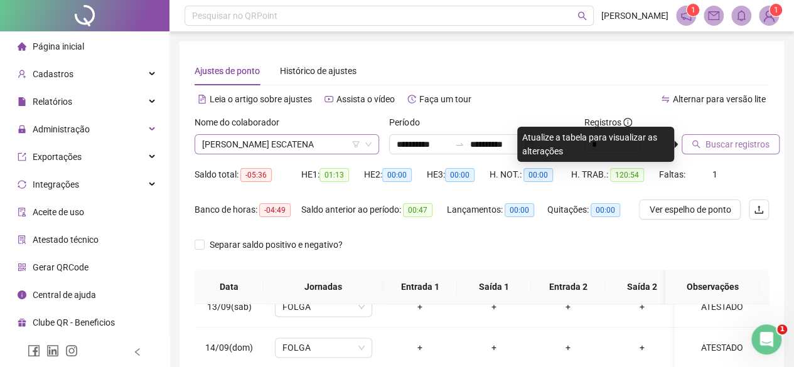
click at [238, 146] on span "[PERSON_NAME] ESCATENA" at bounding box center [286, 144] width 169 height 19
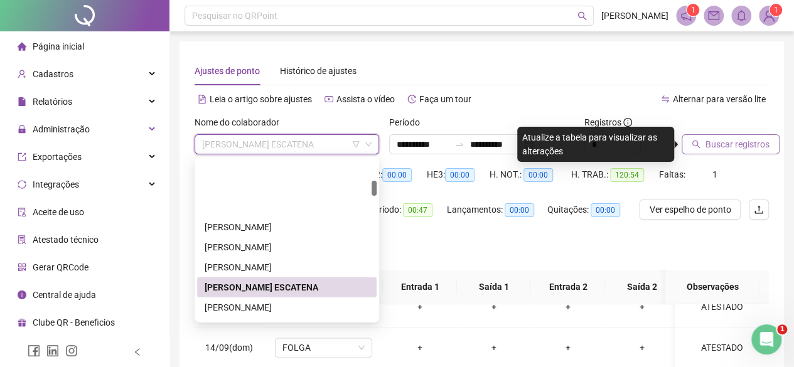
scroll to position [226, 0]
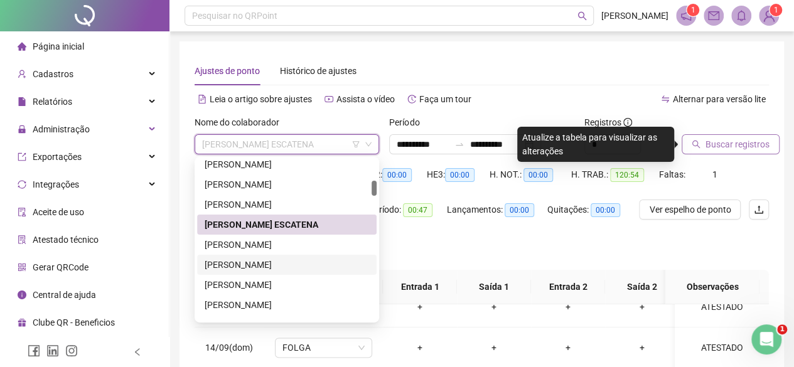
click at [224, 274] on div "AMANDA OLIVA SPAZIANI ANA MARIA PRAXEDES MIRA ANNA CAROLINE SILVA DE ARRUDA ANT…" at bounding box center [286, 254] width 179 height 201
click at [229, 273] on div "[PERSON_NAME]" at bounding box center [286, 265] width 179 height 20
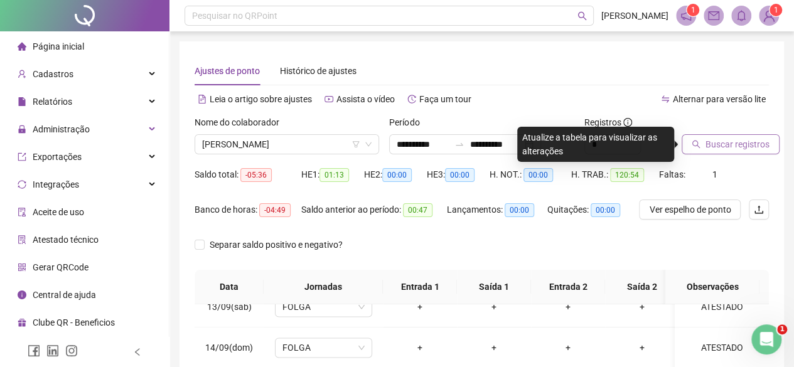
click at [734, 134] on button "Buscar registros" at bounding box center [731, 144] width 98 height 20
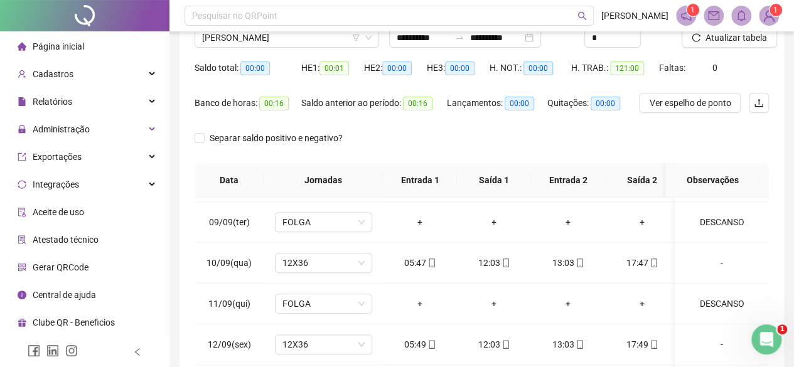
scroll to position [51, 0]
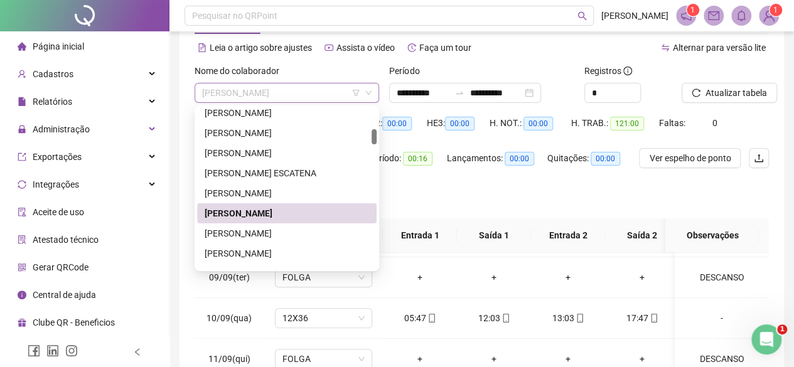
click at [255, 96] on span "[PERSON_NAME]" at bounding box center [286, 92] width 169 height 19
click at [235, 232] on div "[PERSON_NAME]" at bounding box center [287, 234] width 164 height 14
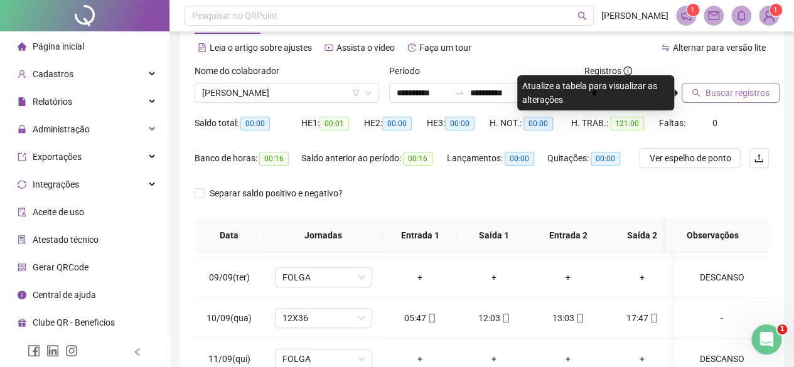
click at [719, 92] on span "Buscar registros" at bounding box center [737, 93] width 64 height 14
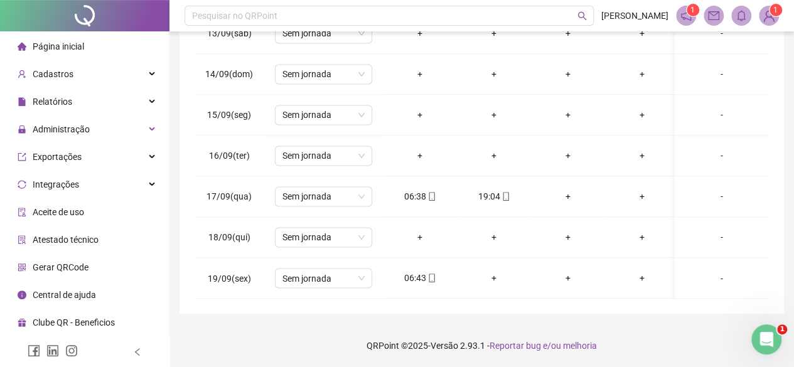
scroll to position [0, 0]
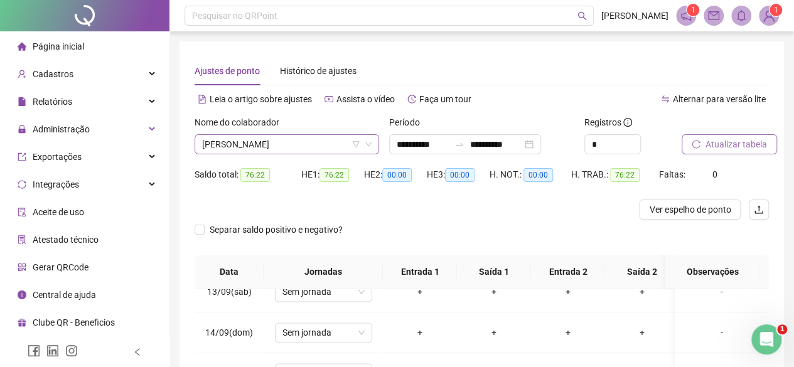
click at [295, 142] on span "[PERSON_NAME]" at bounding box center [286, 144] width 169 height 19
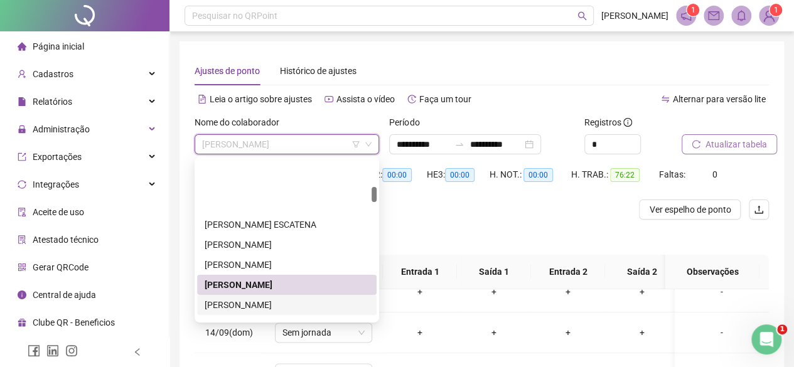
scroll to position [289, 0]
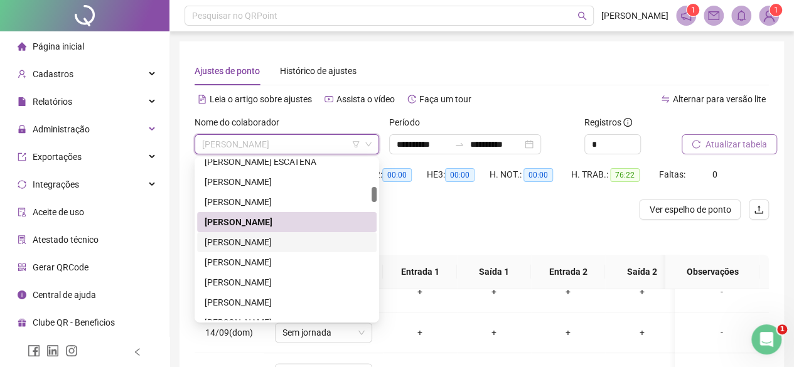
click at [269, 247] on div "[PERSON_NAME]" at bounding box center [287, 242] width 164 height 14
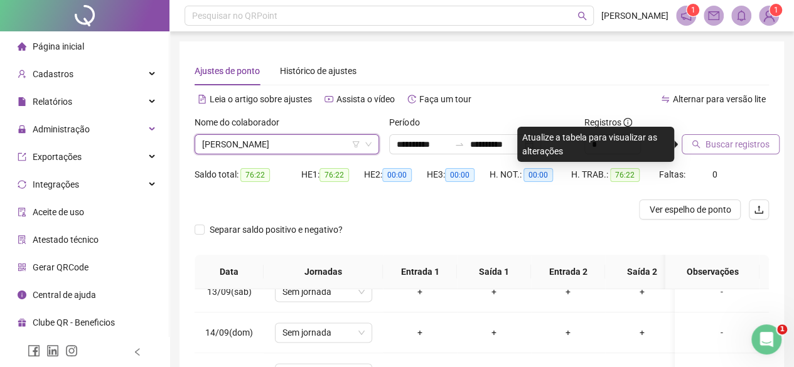
click at [697, 136] on button "Buscar registros" at bounding box center [731, 144] width 98 height 20
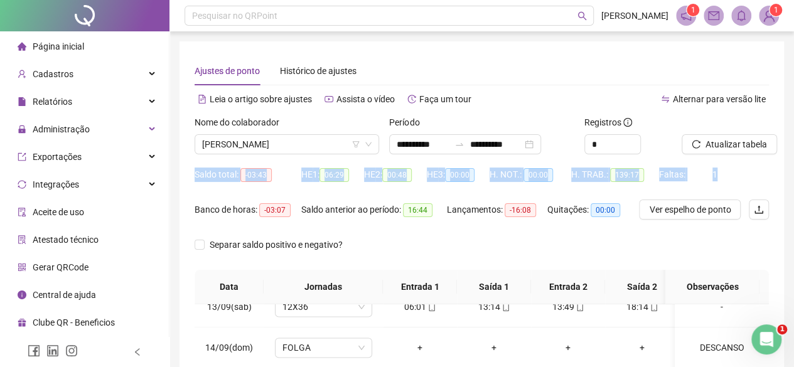
drag, startPoint x: 790, startPoint y: 163, endPoint x: 800, endPoint y: 190, distance: 28.8
click at [794, 190] on html "**********" at bounding box center [397, 183] width 794 height 367
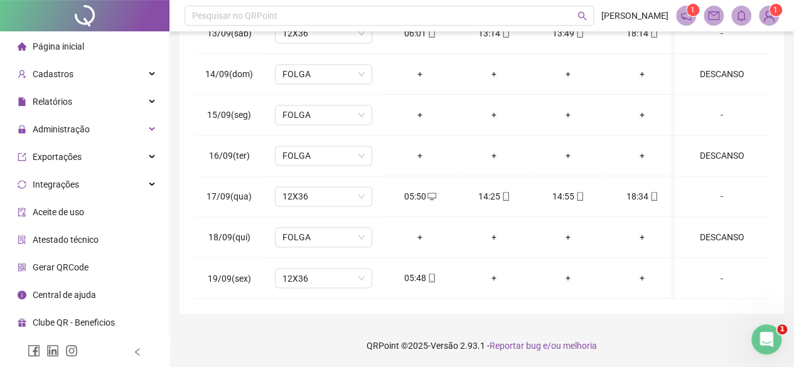
scroll to position [0, 0]
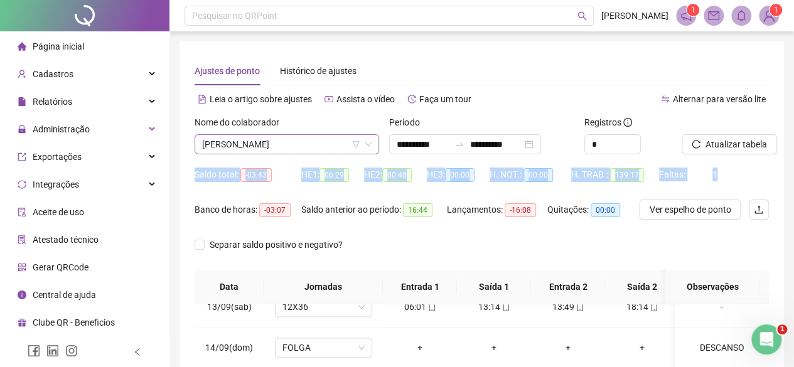
click at [282, 146] on span "[PERSON_NAME]" at bounding box center [286, 144] width 169 height 19
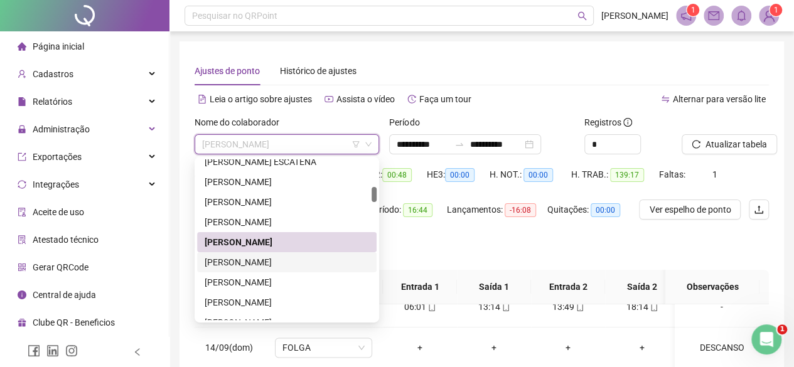
click at [289, 265] on div "[PERSON_NAME]" at bounding box center [287, 262] width 164 height 14
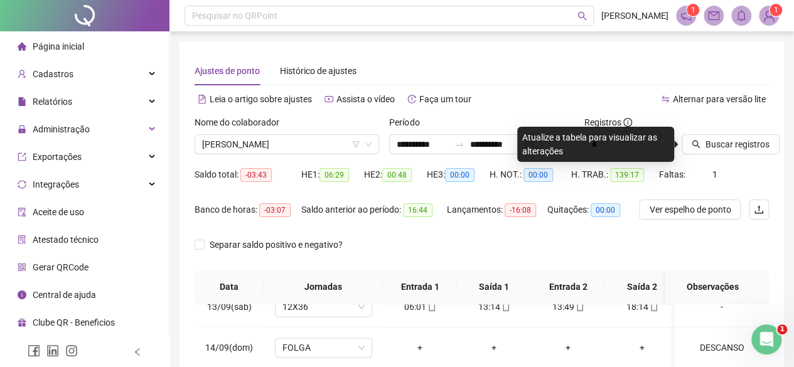
click at [746, 168] on div "Saldo total: -03:43 HE 1: 06:29 HE 2: 00:48 HE 3: 00:00 H. NOT.: 00:00 H. TRAB.…" at bounding box center [482, 181] width 574 height 35
click at [743, 145] on span "Buscar registros" at bounding box center [737, 144] width 64 height 14
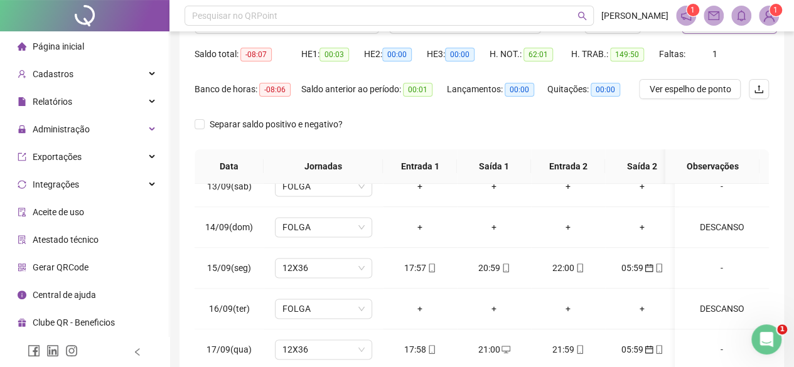
scroll to position [274, 0]
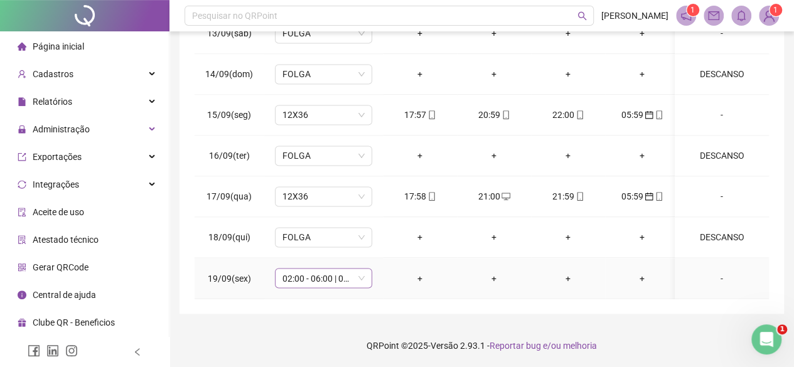
click at [311, 269] on span "02:00 - 06:00 | 07:00 - 11:00" at bounding box center [323, 278] width 82 height 19
click at [319, 195] on div "Não há dados Não há dados" at bounding box center [323, 224] width 97 height 62
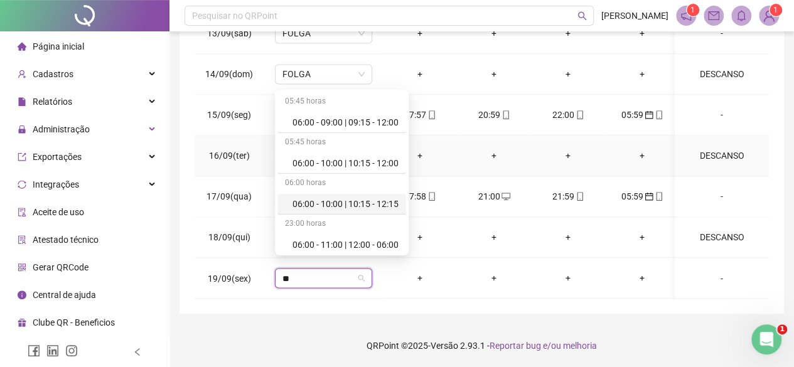
type input "***"
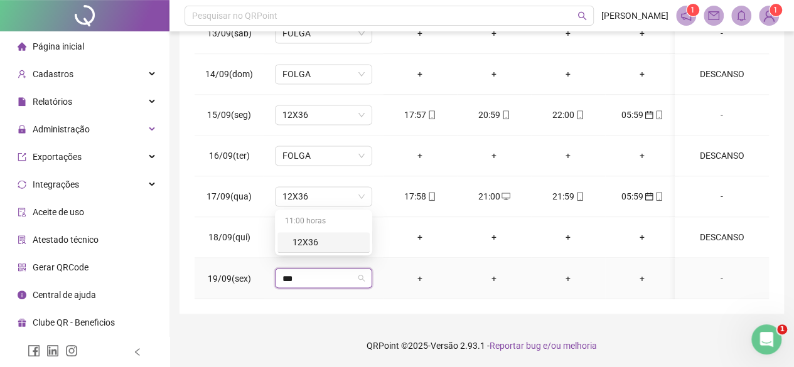
click at [306, 240] on div "12X36" at bounding box center [327, 242] width 70 height 14
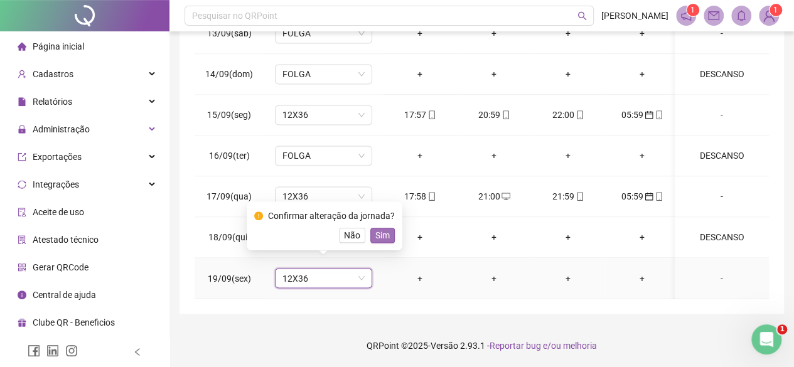
click at [377, 228] on span "Sim" at bounding box center [382, 235] width 14 height 14
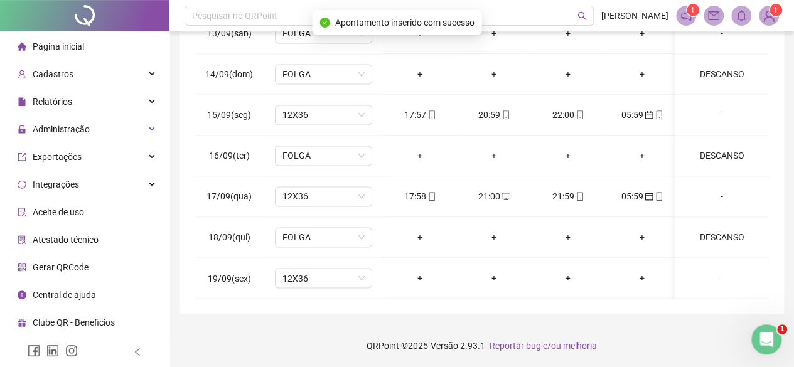
scroll to position [0, 0]
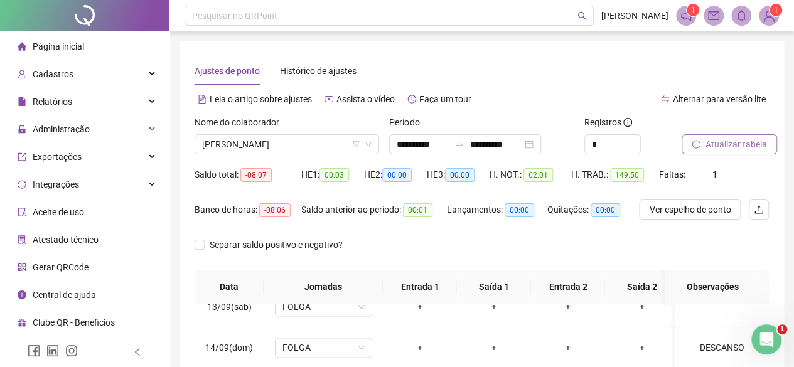
click at [720, 135] on button "Atualizar tabela" at bounding box center [729, 144] width 95 height 20
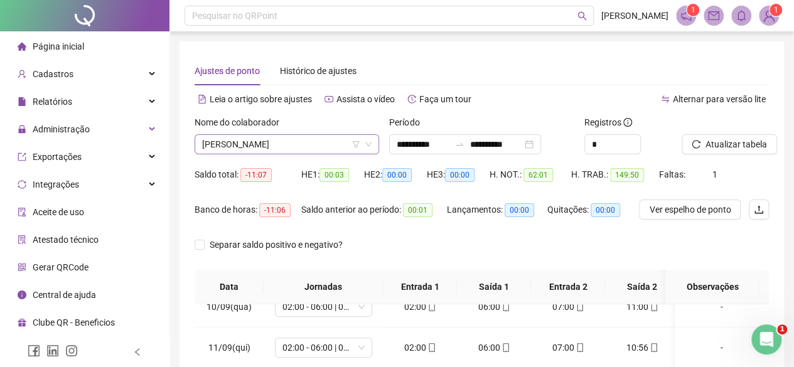
click at [282, 141] on span "[PERSON_NAME]" at bounding box center [286, 144] width 169 height 19
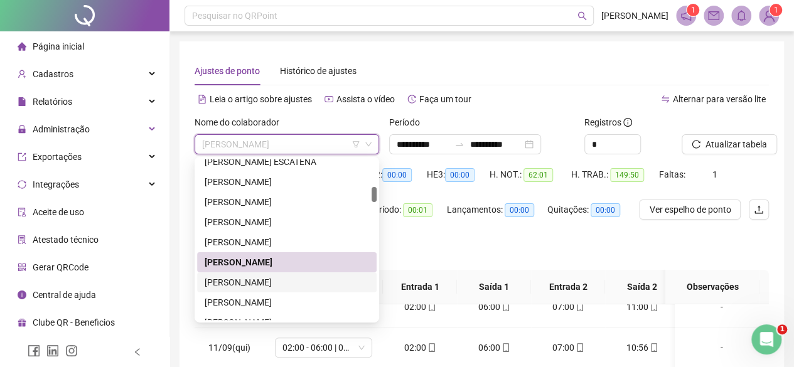
click at [240, 288] on div "[PERSON_NAME]" at bounding box center [287, 283] width 164 height 14
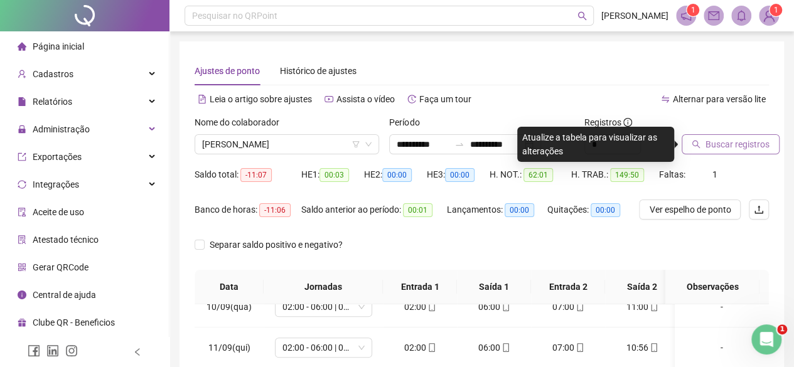
click at [747, 145] on span "Buscar registros" at bounding box center [737, 144] width 64 height 14
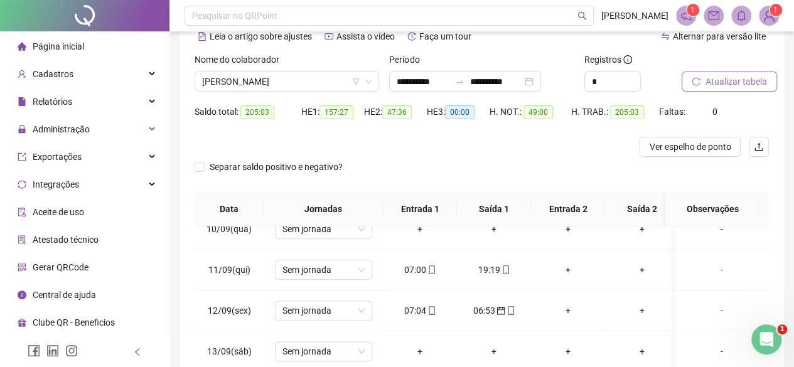
scroll to position [63, 0]
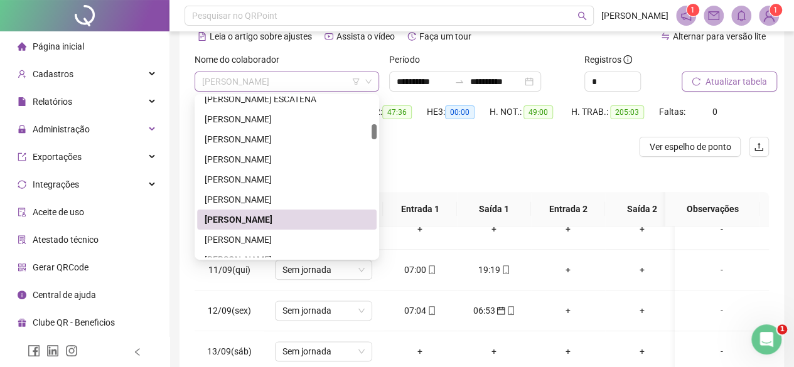
click at [243, 83] on span "[PERSON_NAME]" at bounding box center [286, 81] width 169 height 19
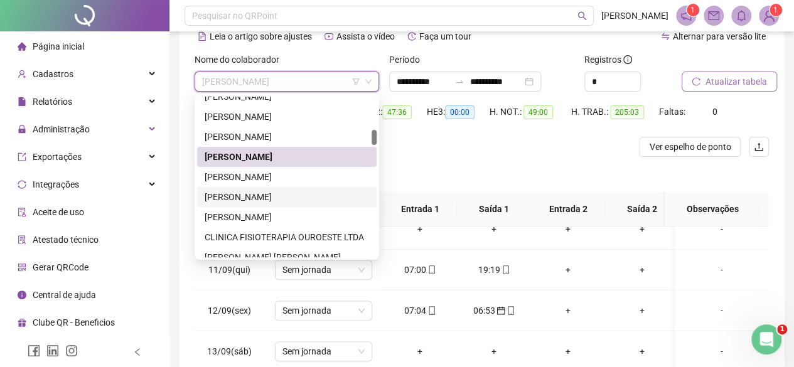
click at [225, 195] on div "[PERSON_NAME]" at bounding box center [287, 197] width 164 height 14
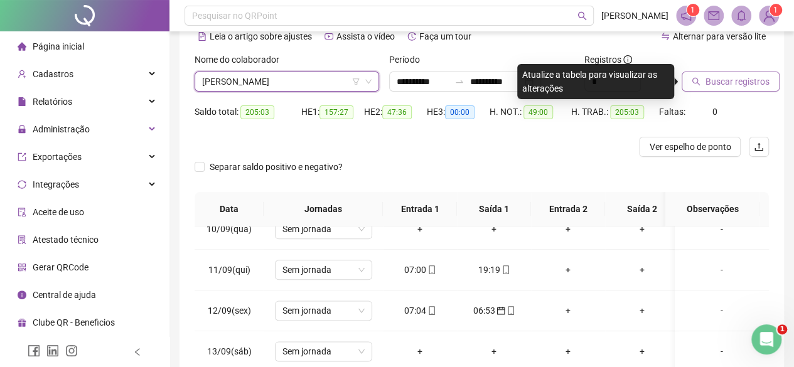
click at [715, 87] on span "Buscar registros" at bounding box center [737, 82] width 64 height 14
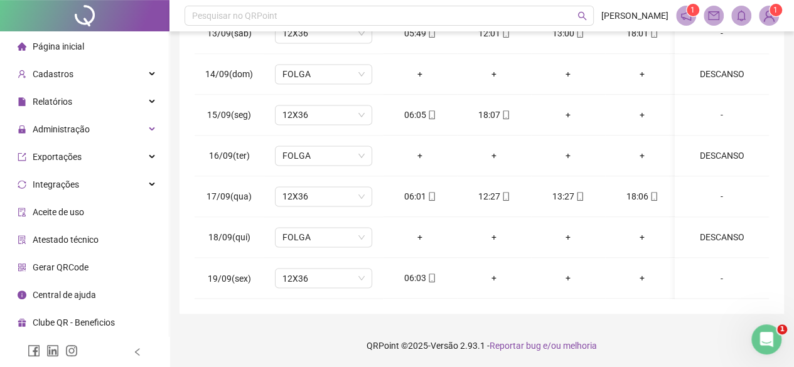
scroll to position [0, 0]
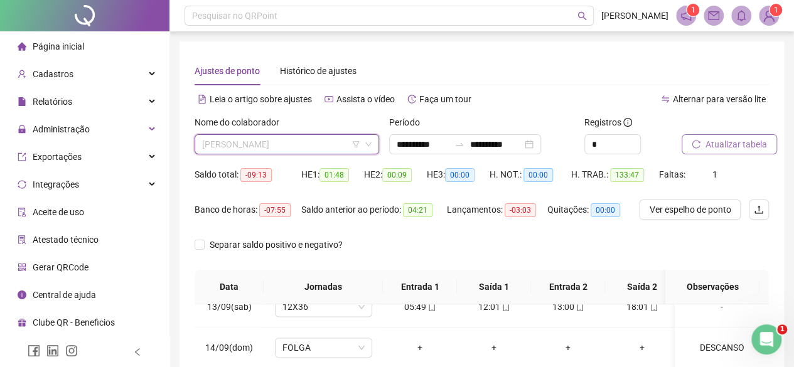
click at [298, 135] on input "search" at bounding box center [281, 144] width 158 height 19
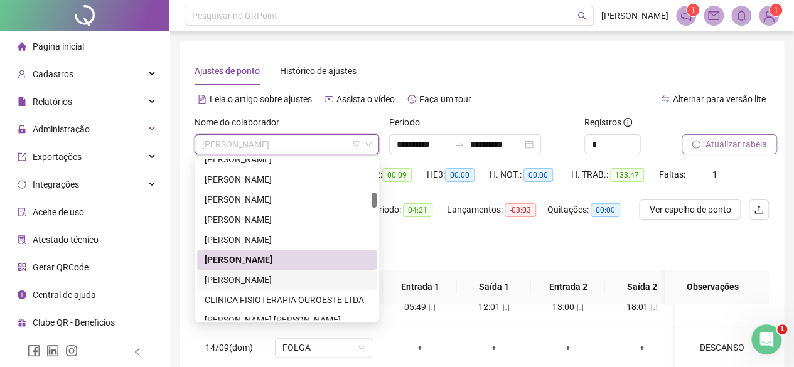
click at [228, 283] on div "[PERSON_NAME]" at bounding box center [287, 280] width 164 height 14
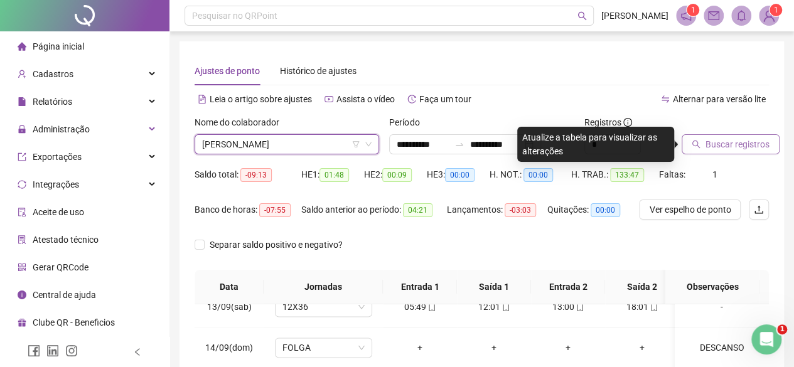
click at [741, 145] on span "Buscar registros" at bounding box center [737, 144] width 64 height 14
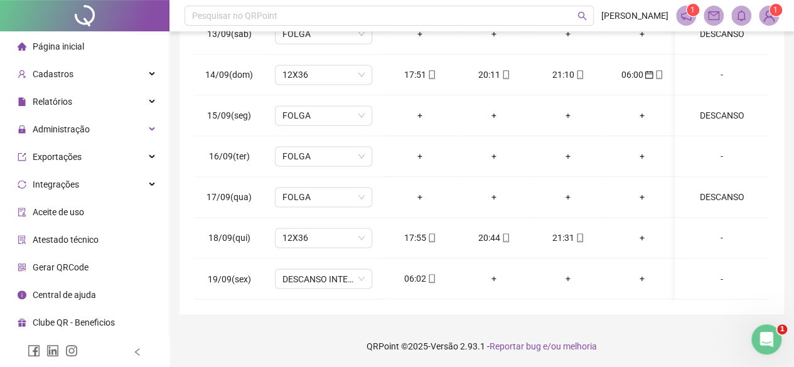
scroll to position [274, 0]
click at [422, 271] on div "06:02" at bounding box center [420, 278] width 54 height 14
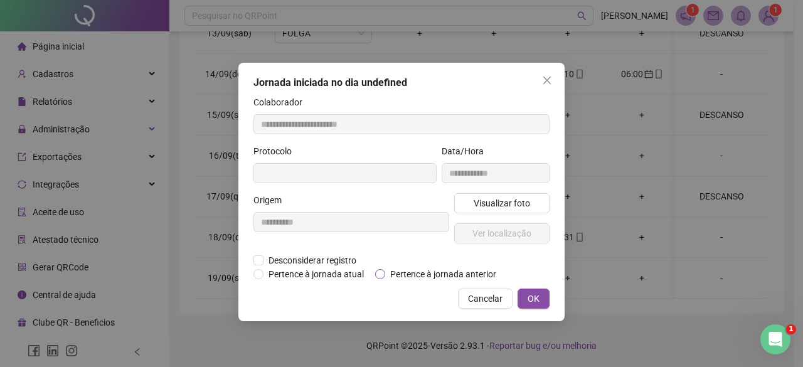
click at [390, 272] on span "Pertence à jornada anterior" at bounding box center [443, 274] width 116 height 14
click at [531, 301] on span "OK" at bounding box center [534, 299] width 12 height 14
click at [538, 291] on button "OK" at bounding box center [534, 299] width 32 height 20
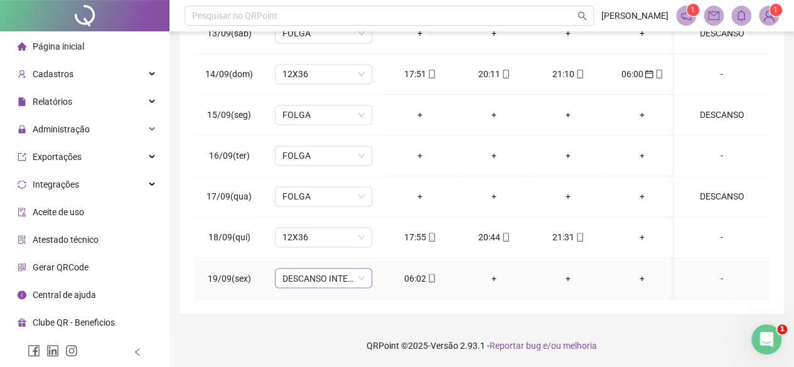
click at [324, 269] on span "DESCANSO INTER-JORNADA" at bounding box center [323, 278] width 82 height 19
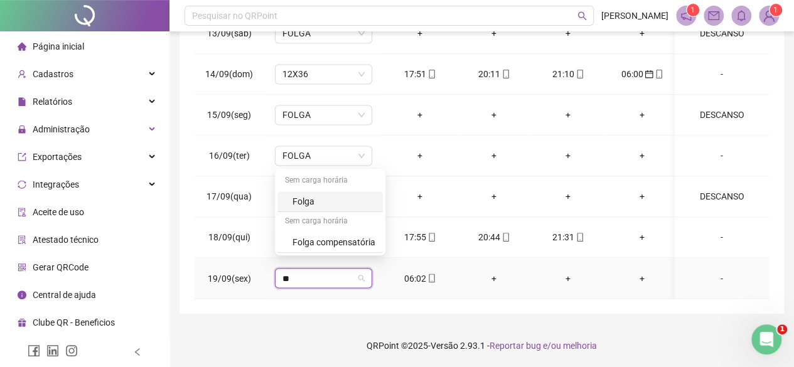
type input "***"
click at [296, 207] on div "Folga" at bounding box center [333, 202] width 83 height 14
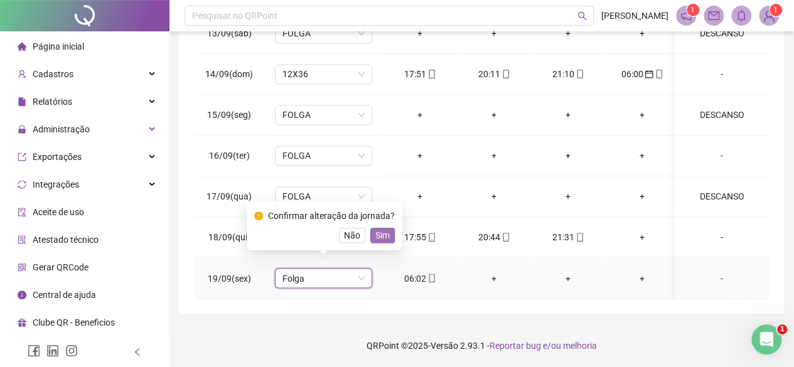
click at [378, 232] on span "Sim" at bounding box center [382, 235] width 14 height 14
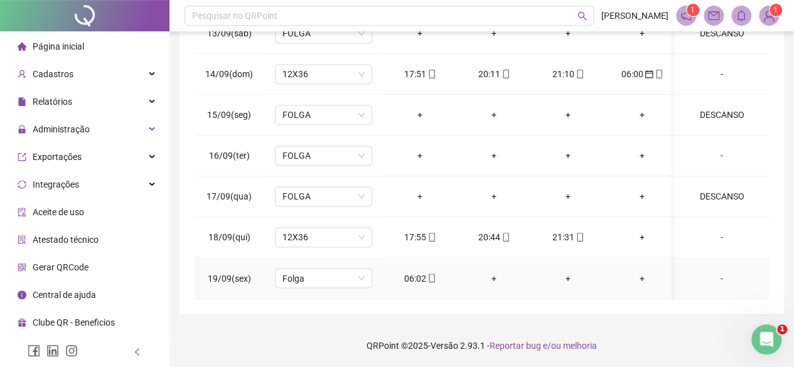
click at [721, 271] on div "-" at bounding box center [722, 278] width 74 height 14
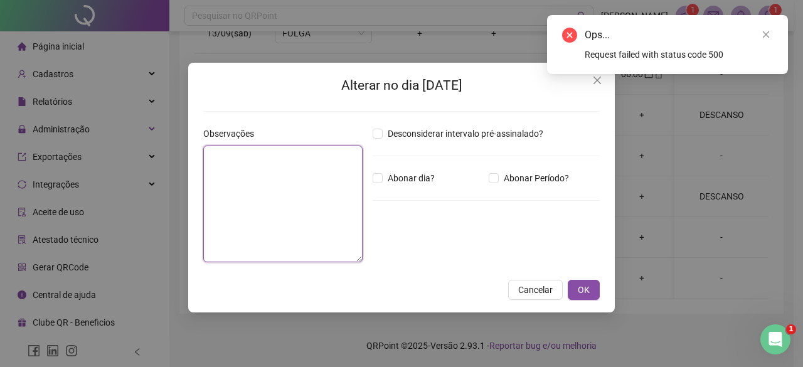
click at [292, 204] on textarea at bounding box center [282, 204] width 159 height 117
type textarea "*"
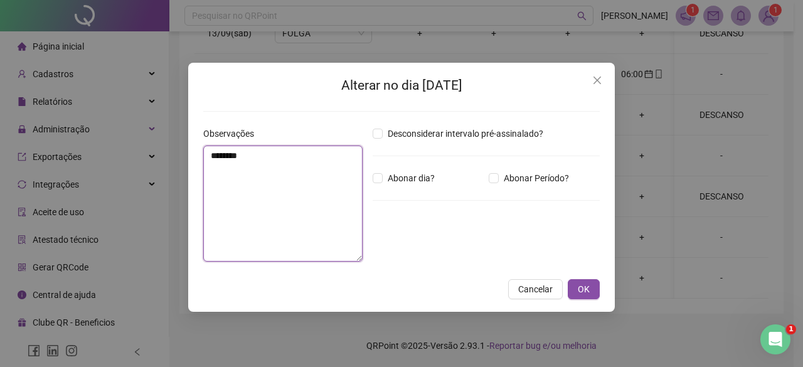
type textarea "********"
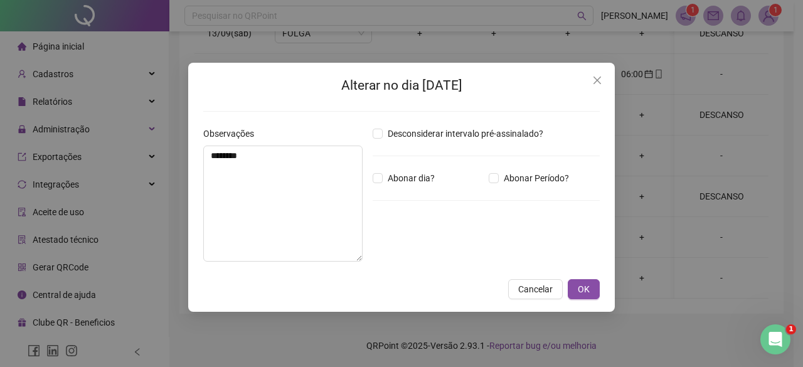
click at [589, 302] on div "Alterar no dia 19/09/2025 Observações ******** Desconsiderar intervalo pré-assi…" at bounding box center [401, 187] width 427 height 249
click at [576, 293] on button "OK" at bounding box center [584, 289] width 32 height 20
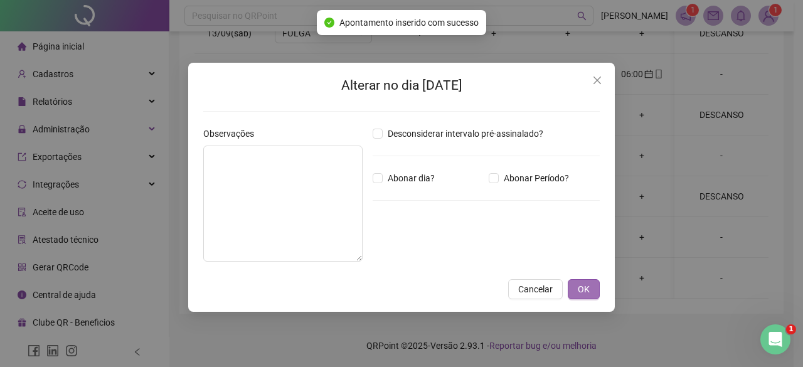
click at [578, 290] on button "OK" at bounding box center [584, 289] width 32 height 20
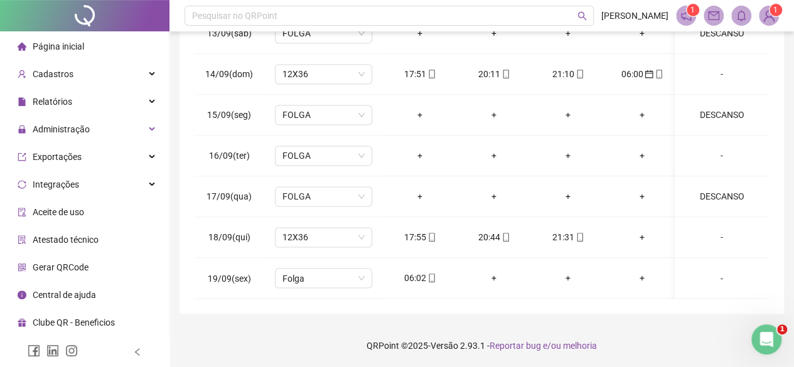
scroll to position [0, 0]
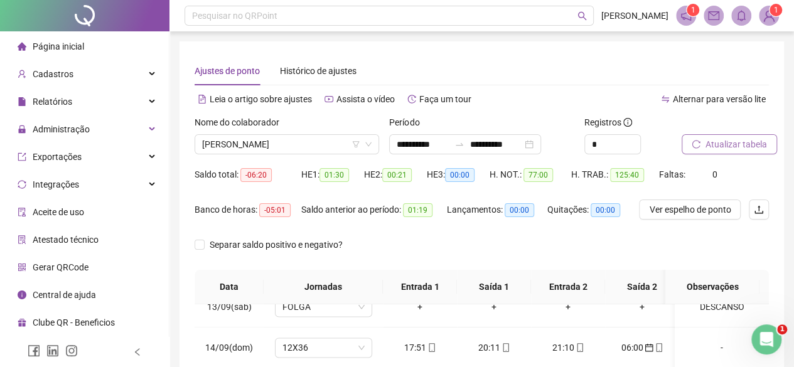
click at [707, 141] on span "Atualizar tabela" at bounding box center [736, 144] width 62 height 14
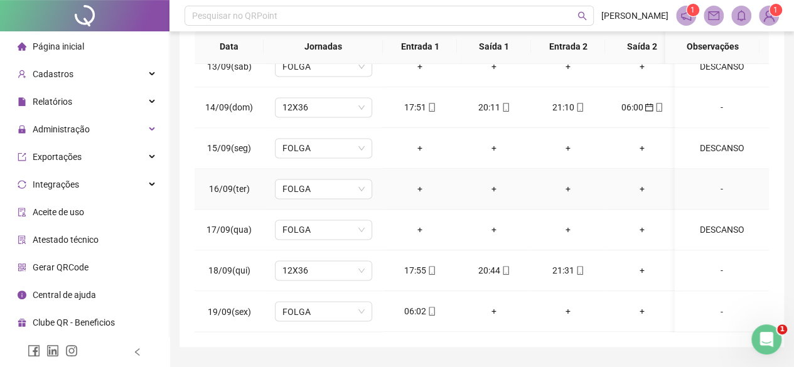
scroll to position [274, 0]
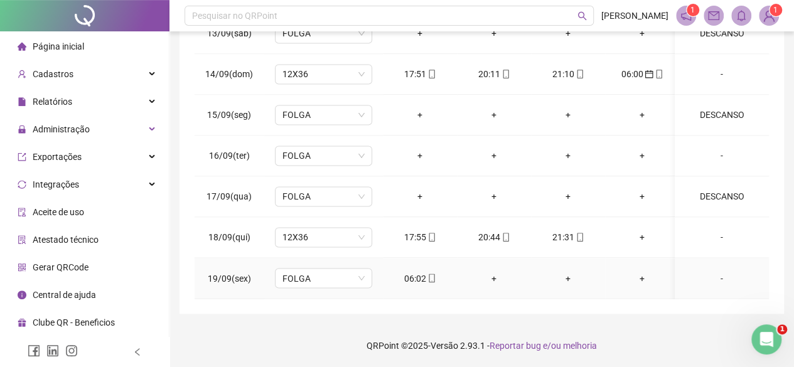
click at [423, 271] on div "06:02" at bounding box center [420, 278] width 54 height 14
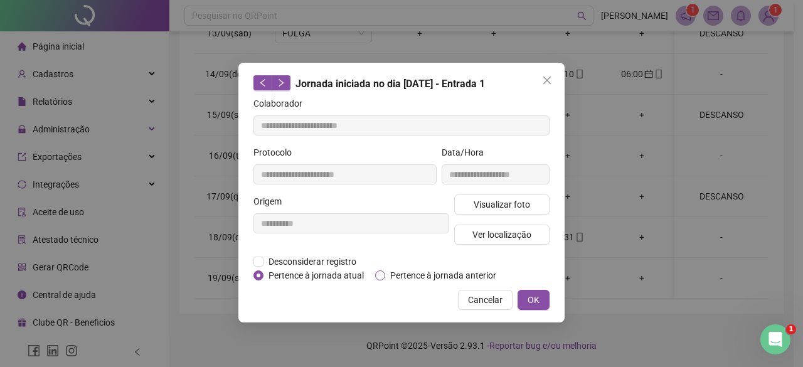
click at [451, 270] on span "Pertence à jornada anterior" at bounding box center [443, 276] width 116 height 14
click at [536, 294] on span "OK" at bounding box center [534, 300] width 12 height 14
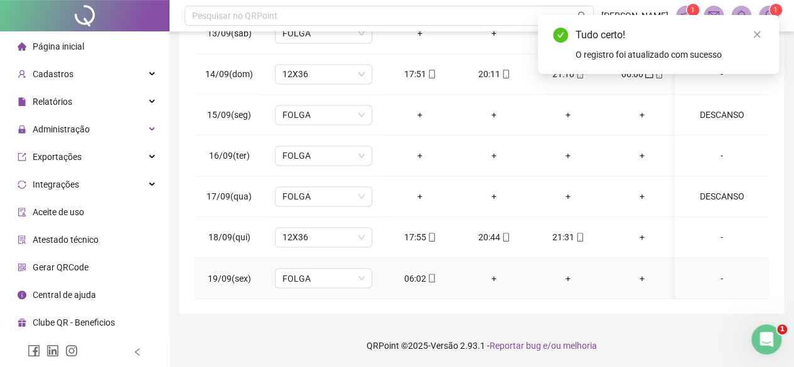
click at [719, 271] on div "-" at bounding box center [722, 278] width 74 height 14
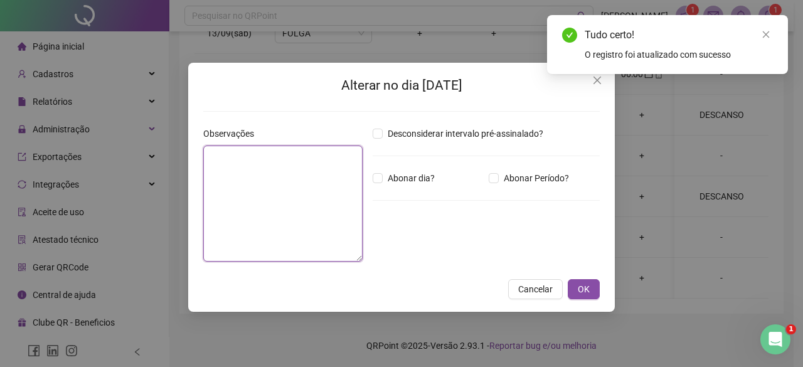
click at [259, 166] on textarea at bounding box center [282, 204] width 159 height 116
type textarea "**"
type textarea "*"
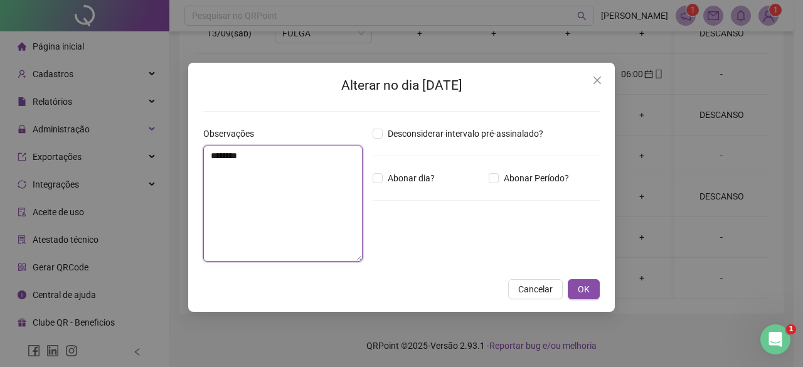
type textarea "********"
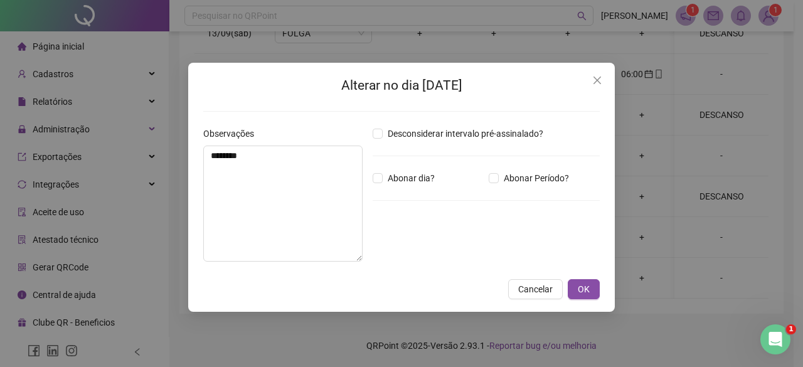
click at [591, 273] on div "Alterar no dia 19/09/2025 Observações ******** Desconsiderar intervalo pré-assi…" at bounding box center [401, 187] width 427 height 249
click at [594, 280] on button "OK" at bounding box center [584, 289] width 32 height 20
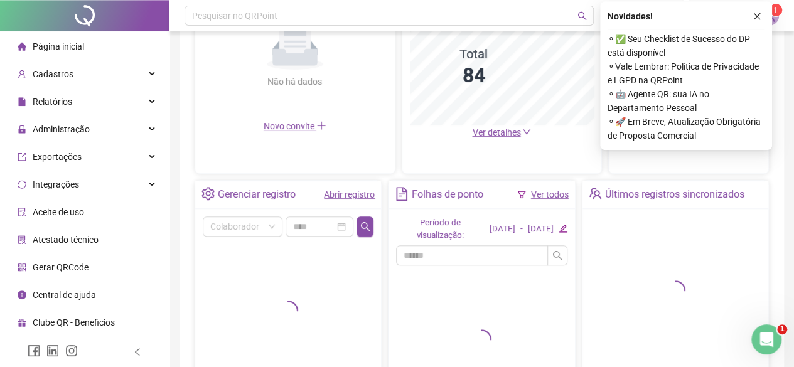
scroll to position [377, 0]
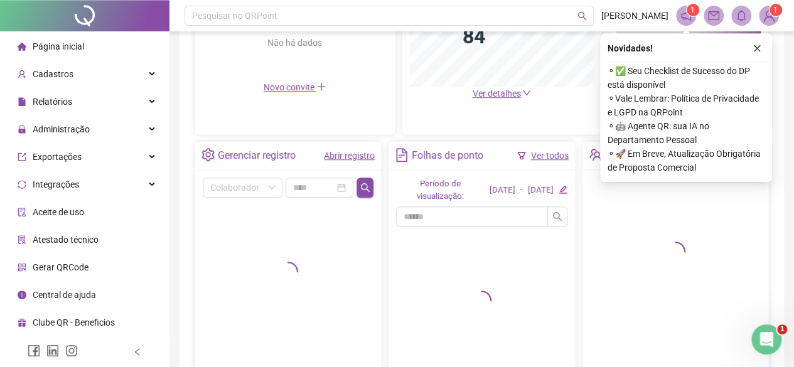
click at [345, 152] on link "Abrir registro" at bounding box center [349, 156] width 51 height 10
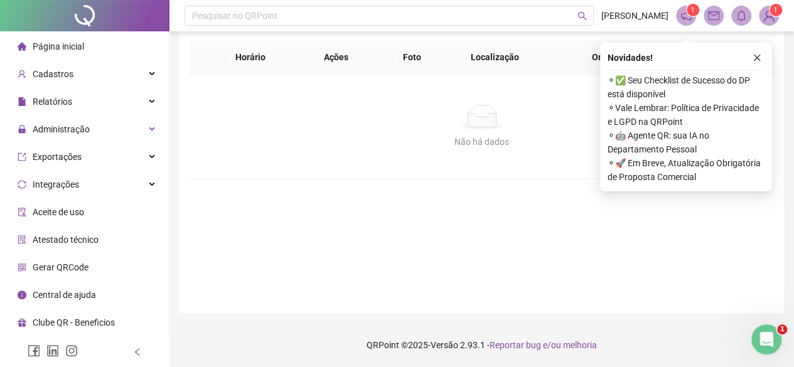
scroll to position [128, 0]
click at [490, 206] on form "Nome do colaborador Colaborador Data Buscar registros Incluir registro Alterar …" at bounding box center [482, 117] width 574 height 361
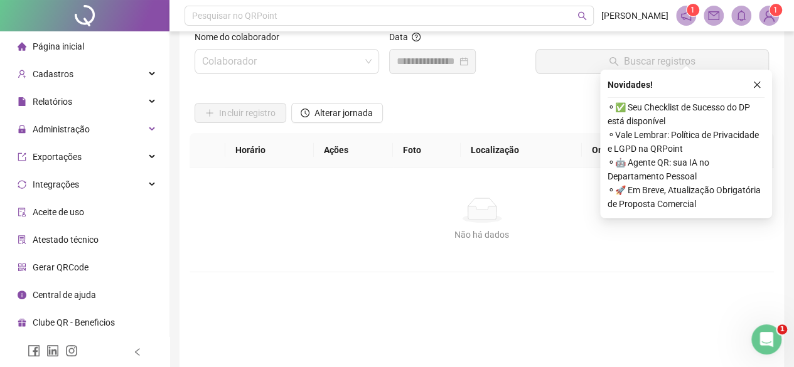
scroll to position [0, 0]
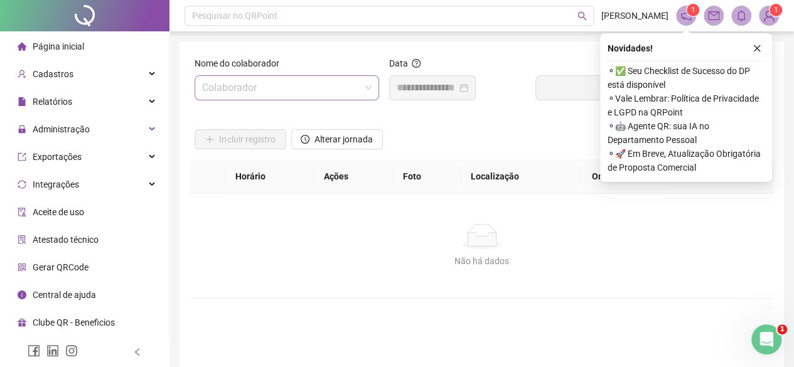
click at [279, 93] on input "search" at bounding box center [281, 88] width 158 height 24
